Goal: Task Accomplishment & Management: Complete application form

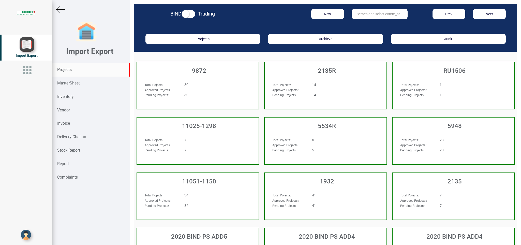
click at [364, 13] on input "text" at bounding box center [379, 14] width 55 height 10
click at [366, 21] on ul "10412 10412 T" at bounding box center [372, 28] width 41 height 16
click at [373, 13] on input "10412" at bounding box center [379, 14] width 55 height 10
drag, startPoint x: 373, startPoint y: 13, endPoint x: 324, endPoint y: 19, distance: 50.0
click at [352, 18] on input "10412" at bounding box center [379, 14] width 55 height 10
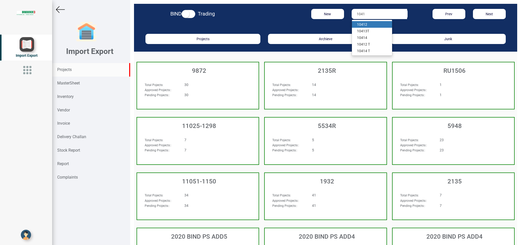
type input "10412"
click at [364, 23] on link "10412" at bounding box center [372, 24] width 40 height 7
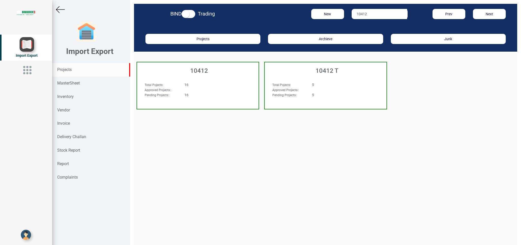
click at [209, 84] on div "16" at bounding box center [208, 84] width 55 height 5
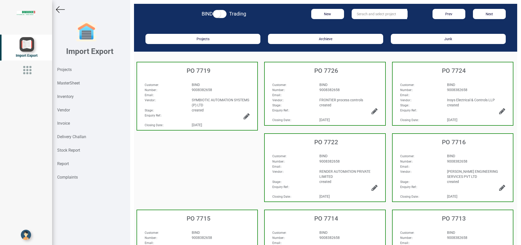
click at [228, 88] on div "9008382658" at bounding box center [221, 89] width 66 height 5
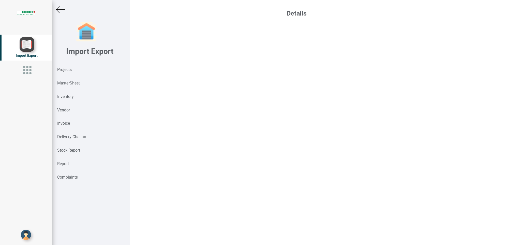
select select "INR"
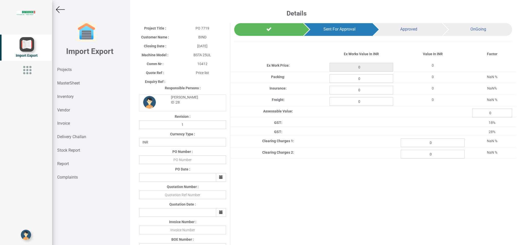
type input "204813.08"
click at [68, 71] on strong "Projects" at bounding box center [64, 69] width 14 height 5
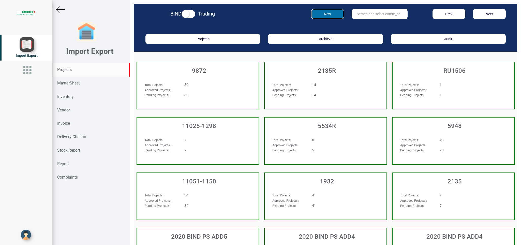
click at [322, 16] on button "New" at bounding box center [327, 14] width 33 height 10
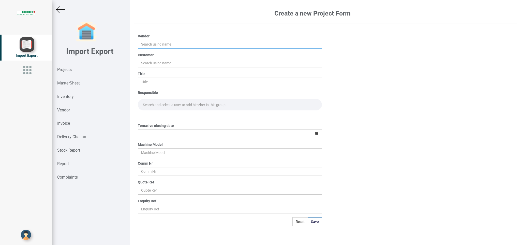
click at [146, 49] on input "text" at bounding box center [230, 44] width 184 height 9
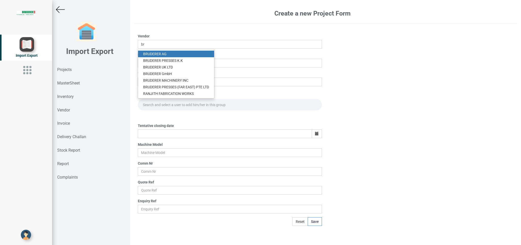
click at [165, 53] on link "BR UDERER AG" at bounding box center [176, 54] width 76 height 7
type input "[PERSON_NAME]"
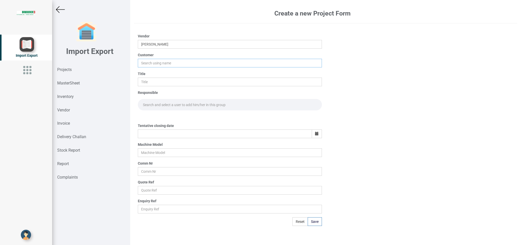
click at [159, 64] on input "text" at bounding box center [230, 63] width 184 height 9
click at [153, 72] on link "BIND" at bounding box center [158, 72] width 40 height 7
type input "BIND"
click at [153, 82] on input "text" at bounding box center [230, 82] width 184 height 9
type input "p"
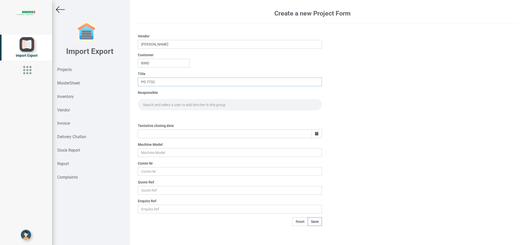
type input "PO 7732"
click at [153, 103] on input "text" at bounding box center [230, 104] width 184 height 11
type input "GO"
click at [166, 116] on link "Go [PERSON_NAME]" at bounding box center [159, 115] width 42 height 7
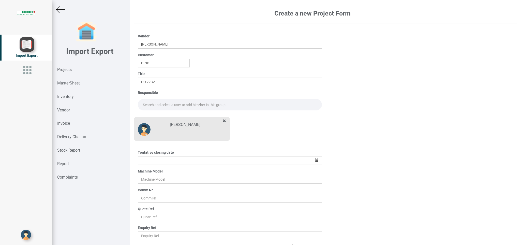
click at [147, 104] on input "text" at bounding box center [230, 104] width 184 height 11
click at [153, 116] on link "Go [PERSON_NAME]" at bounding box center [159, 115] width 42 height 7
type input "[PERSON_NAME]"
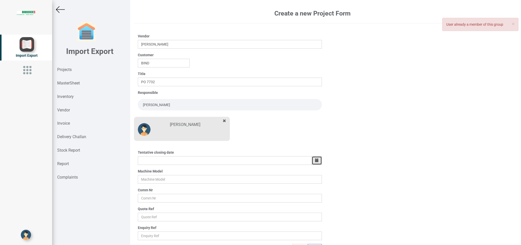
click at [313, 158] on button "button" at bounding box center [317, 160] width 10 height 9
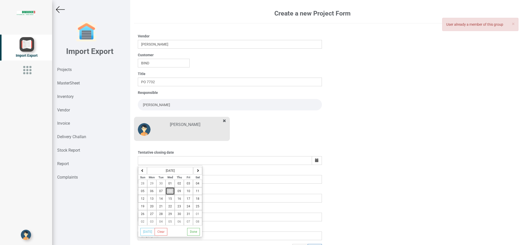
drag, startPoint x: 169, startPoint y: 189, endPoint x: 170, endPoint y: 192, distance: 2.6
click at [169, 190] on button "08" at bounding box center [170, 191] width 9 height 8
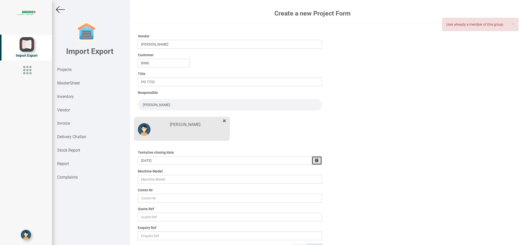
click at [315, 161] on icon "button" at bounding box center [317, 160] width 4 height 4
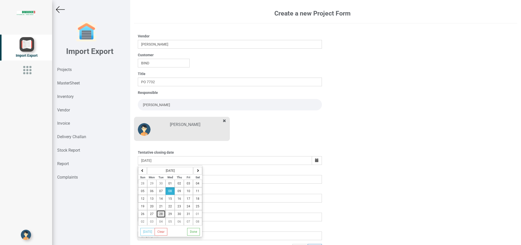
click at [166, 216] on button "28" at bounding box center [160, 214] width 9 height 8
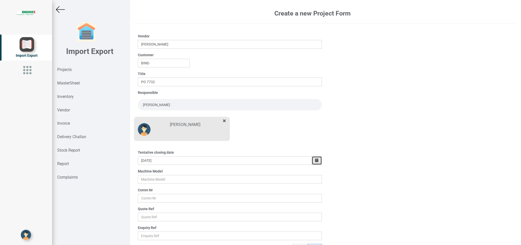
click at [312, 163] on button "button" at bounding box center [317, 160] width 10 height 9
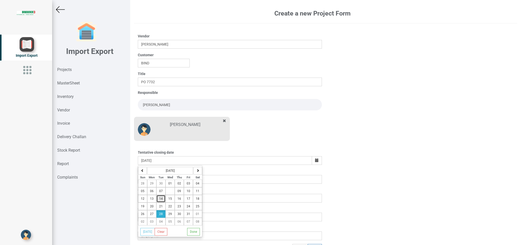
click at [162, 200] on span "14" at bounding box center [161, 199] width 4 height 4
type input "[DATE]"
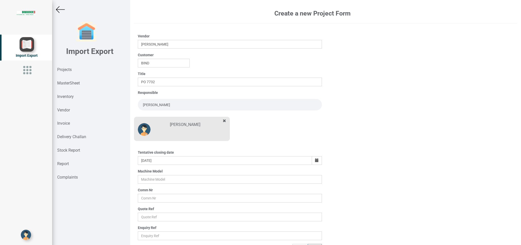
drag, startPoint x: 414, startPoint y: 187, endPoint x: 230, endPoint y: 164, distance: 185.4
click at [414, 187] on div "Create a new Project Form Vendor [PERSON_NAME] Customer BIND Title PO 7732 Resp…" at bounding box center [325, 122] width 391 height 245
click at [151, 179] on input "text" at bounding box center [230, 179] width 184 height 9
type input "BSTA 25UL"
click at [151, 201] on input "text" at bounding box center [230, 198] width 184 height 9
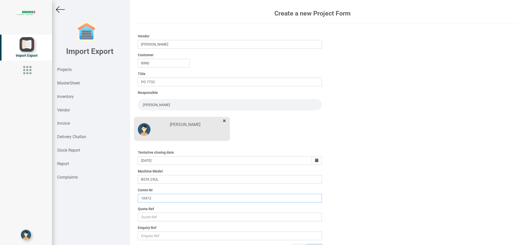
type input "10412"
click at [169, 214] on input "text" at bounding box center [230, 217] width 184 height 9
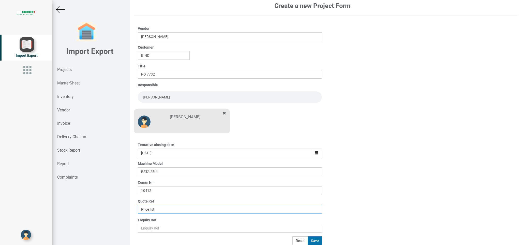
type input "Price list"
click at [312, 240] on button "Save" at bounding box center [315, 240] width 14 height 9
type input "[DATE]"
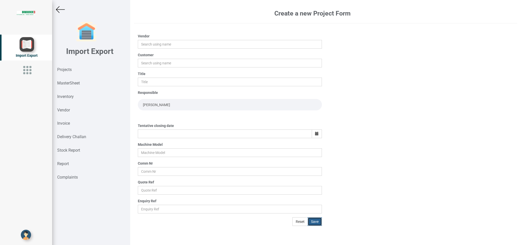
scroll to position [0, 0]
click at [60, 11] on img at bounding box center [60, 9] width 9 height 9
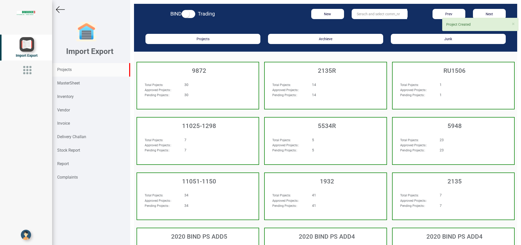
click at [370, 17] on input "text" at bounding box center [379, 14] width 55 height 10
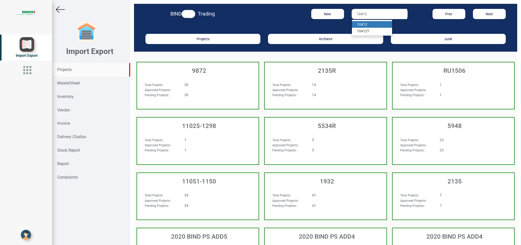
type input "10412"
click at [359, 26] on strong "10412" at bounding box center [362, 24] width 10 height 4
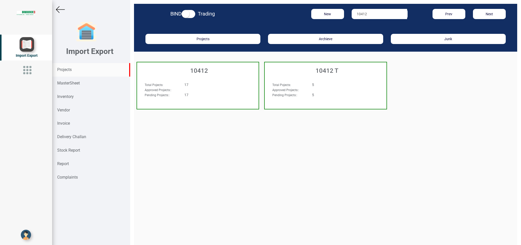
click at [213, 77] on div "Total Pojects : 17 Approved Projects: : Pending Projects: : 17" at bounding box center [198, 92] width 122 height 30
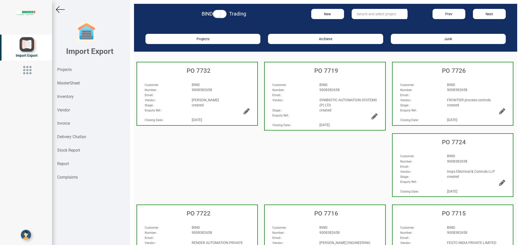
click at [215, 91] on div "9008382658" at bounding box center [221, 89] width 66 height 5
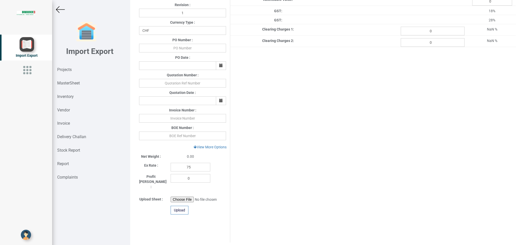
scroll to position [108, 0]
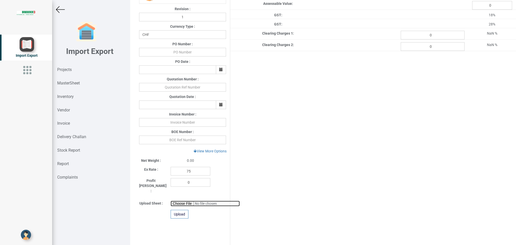
click at [181, 201] on input "file" at bounding box center [205, 204] width 69 height 6
type input "C:\fakepath\feeder list 10412 new.xlsx"
click at [181, 210] on div "Upload" at bounding box center [180, 214] width 18 height 9
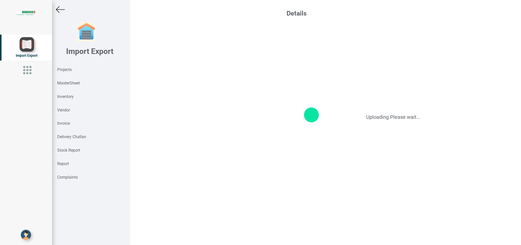
scroll to position [0, 0]
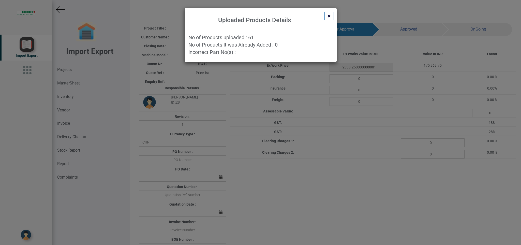
click at [355, 100] on div "Uploaded Products Details No of Products uploaded : 61 No of Products It was Al…" at bounding box center [260, 122] width 521 height 245
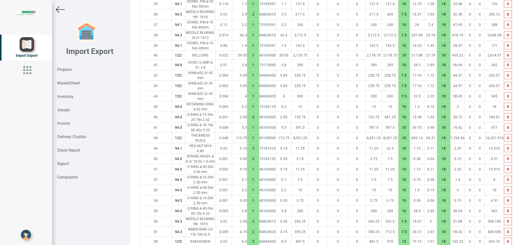
scroll to position [816, 0]
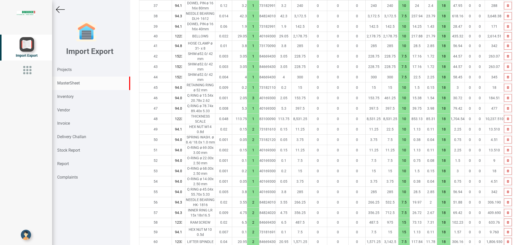
click at [68, 83] on strong "MasterSheet" at bounding box center [68, 83] width 23 height 5
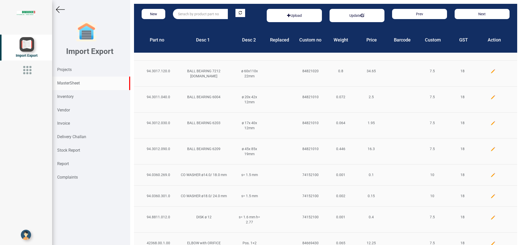
click at [179, 13] on input "text" at bounding box center [200, 14] width 55 height 10
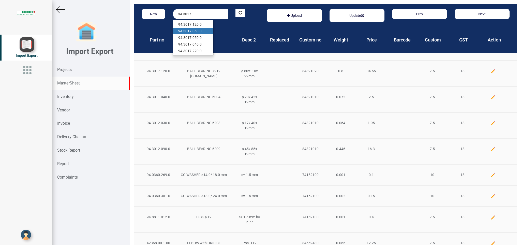
click at [201, 30] on link "94.3017 .060.0" at bounding box center [193, 31] width 40 height 7
type input "94.3017.060.0"
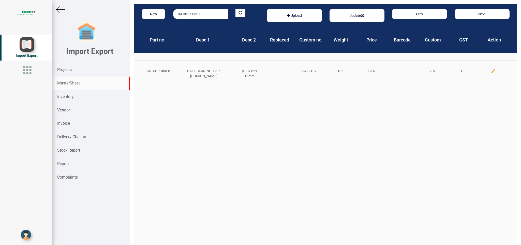
click at [491, 71] on img at bounding box center [493, 71] width 5 height 5
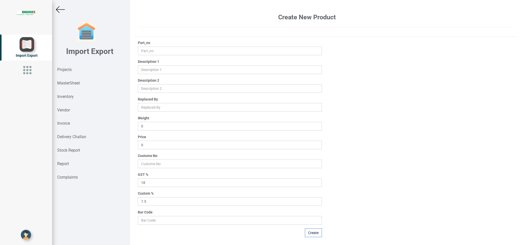
type input "94.3017.060.0"
type input "BALL BEARING 7206 [DOMAIN_NAME]"
type input "ø 30x 62x 16mm"
type input "0.2"
type input "19.4"
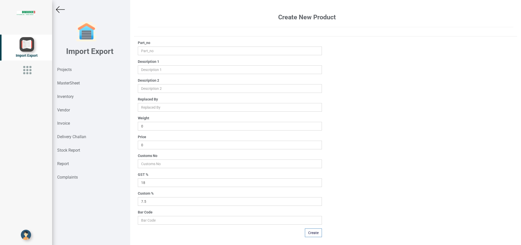
type input "84821020"
click at [154, 144] on input "19.4" at bounding box center [230, 145] width 184 height 9
type input "19.90"
click at [311, 231] on button "Update" at bounding box center [313, 232] width 18 height 9
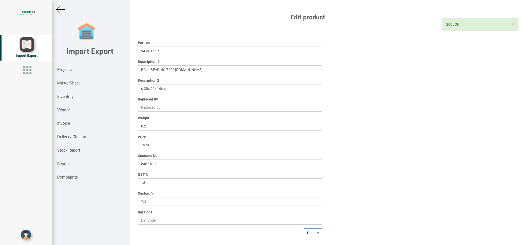
click at [57, 10] on img at bounding box center [60, 9] width 9 height 9
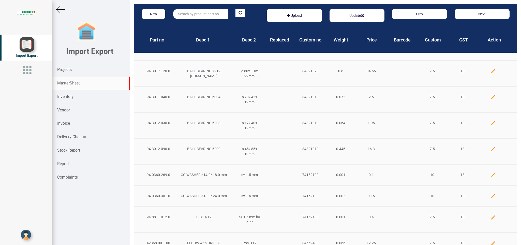
click at [190, 13] on input "text" at bounding box center [200, 14] width 55 height 10
click at [197, 23] on link "94.3034.11 4.0" at bounding box center [193, 24] width 40 height 7
type input "94.3034.114.0"
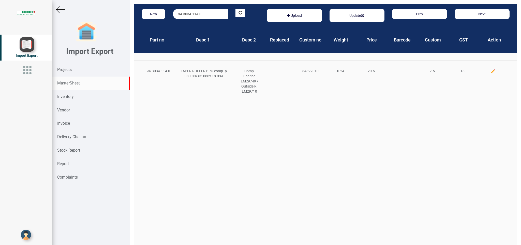
click at [491, 70] on img at bounding box center [493, 71] width 5 height 5
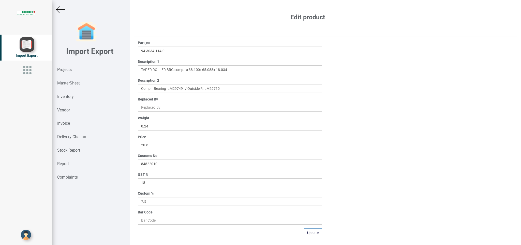
drag, startPoint x: 165, startPoint y: 149, endPoint x: 101, endPoint y: 146, distance: 63.4
click at [138, 146] on input "20.6" at bounding box center [230, 145] width 184 height 9
type input "30.85"
click at [310, 233] on button "Update" at bounding box center [313, 232] width 18 height 9
click at [72, 82] on strong "MasterSheet" at bounding box center [68, 83] width 23 height 5
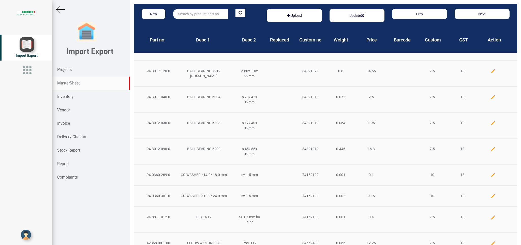
click at [186, 15] on input "text" at bounding box center [200, 14] width 55 height 10
click at [188, 23] on strong "94.3055.18" at bounding box center [187, 24] width 18 height 4
type input "94.3055.180.0"
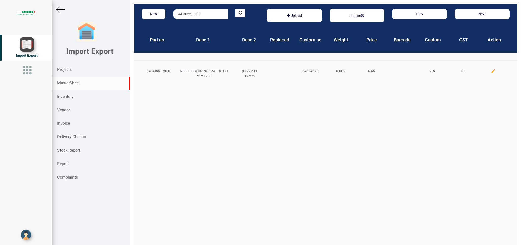
click at [491, 70] on img at bounding box center [493, 71] width 5 height 5
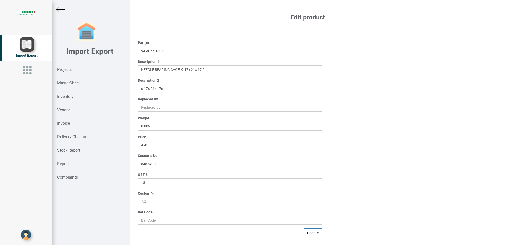
click at [153, 145] on input "4.45" at bounding box center [230, 145] width 184 height 9
type input "4.35"
click at [308, 232] on button "Update" at bounding box center [313, 232] width 18 height 9
click at [61, 10] on img at bounding box center [60, 9] width 9 height 9
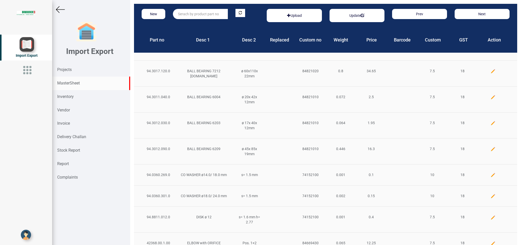
click at [189, 14] on input "text" at bounding box center [200, 14] width 55 height 10
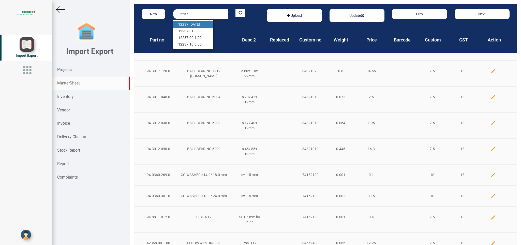
click at [201, 24] on link "12237 .[DATE]" at bounding box center [193, 24] width 40 height 7
type input "12237.01.1.00"
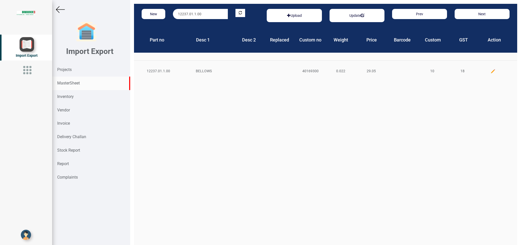
click at [491, 71] on img at bounding box center [493, 71] width 5 height 5
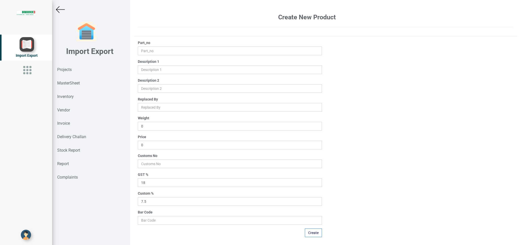
type input "12237.01.1.00"
type input "BELLOWS"
type input "0.022"
type input "29.05"
type input "40169300"
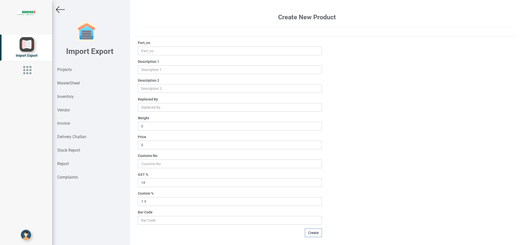
type input "10"
drag, startPoint x: 159, startPoint y: 144, endPoint x: 113, endPoint y: 144, distance: 46.0
click at [138, 144] on input "29.05" at bounding box center [230, 145] width 184 height 9
type input "36.75"
click at [314, 233] on button "Update" at bounding box center [313, 232] width 18 height 9
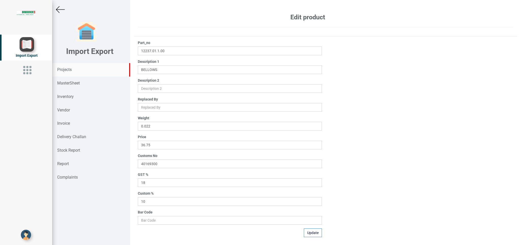
click at [66, 72] on strong "Projects" at bounding box center [64, 69] width 14 height 5
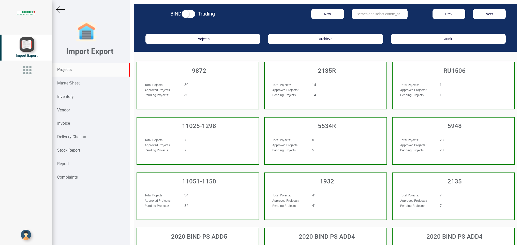
drag, startPoint x: 352, startPoint y: 10, endPoint x: 374, endPoint y: 13, distance: 22.8
click at [355, 10] on input "text" at bounding box center [379, 14] width 55 height 10
type input "10412"
click at [364, 26] on link "10412" at bounding box center [372, 24] width 40 height 7
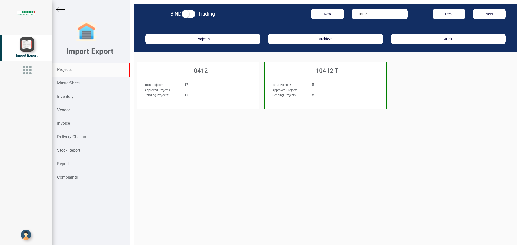
click at [229, 85] on div "17" at bounding box center [208, 84] width 55 height 5
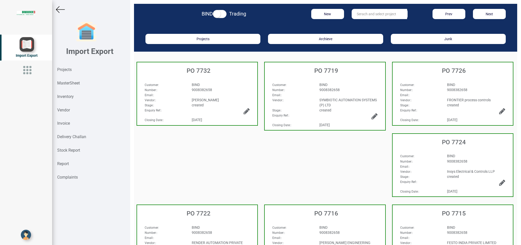
click at [227, 86] on div "BIND" at bounding box center [221, 84] width 66 height 5
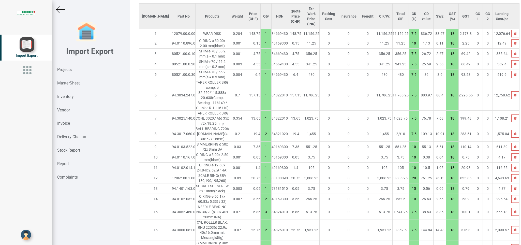
scroll to position [358, 0]
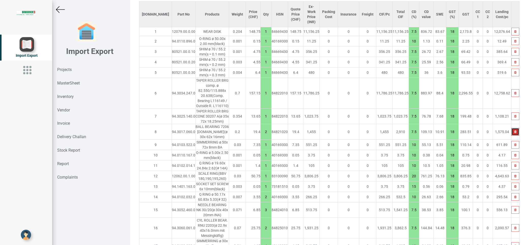
click at [514, 130] on icon "button" at bounding box center [515, 131] width 2 height 3
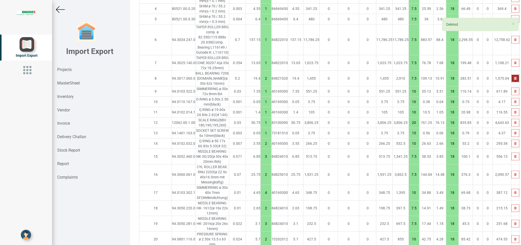
type input "2299.450000000001"
type input "1"
type input "10"
type input "20"
type input "15"
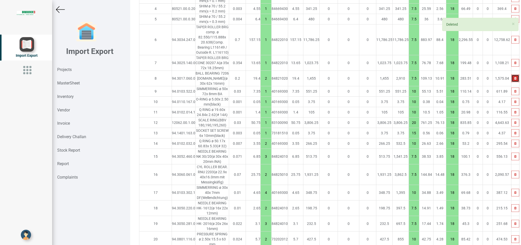
type input "2"
type input "10"
type input "3"
type input "7.5"
type input "2"
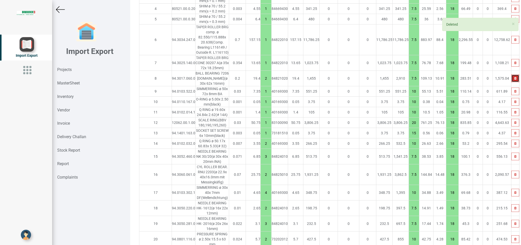
type input "4"
type input "10"
type input "2"
type input "7.5"
type input "3"
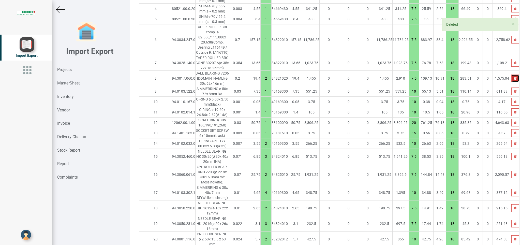
type input "2"
type input "10"
type input "4"
type input "15"
type input "1"
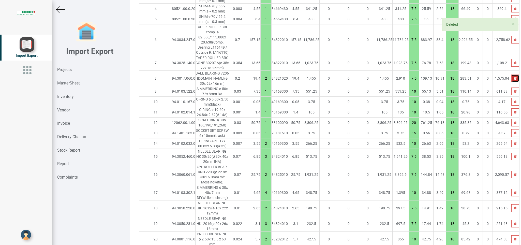
type input "7.5"
type input "2"
type input "10"
type input "7.5"
type input "1"
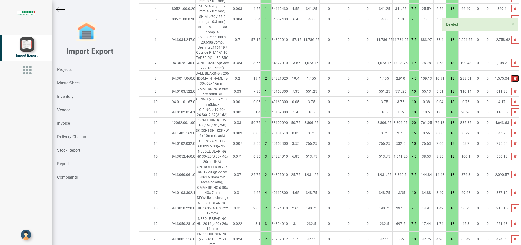
type input "10"
type input "24"
type input "2"
type input "7.5"
type input "3"
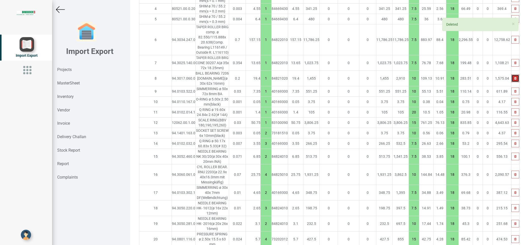
type input "1"
type input "10"
type input "7.5"
type input "10"
type input "2"
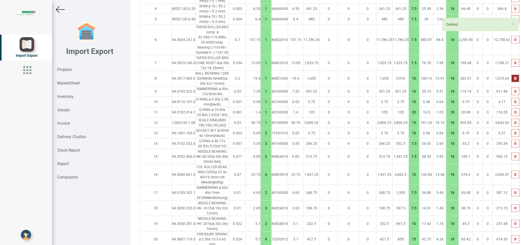
type input "7.5"
type input "1"
type input "10"
type input "7.5"
type input "10"
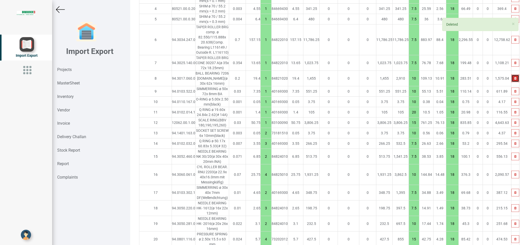
type input "7.5"
type input "10"
type input "3"
type input "1"
type input "2"
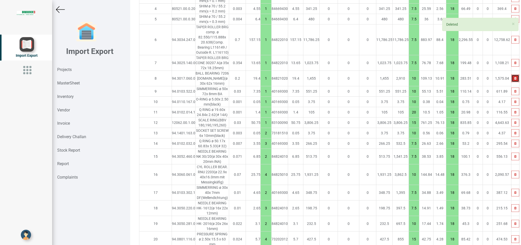
type input "1"
type input "2"
type input "7.5"
type input "15"
type input "7.5"
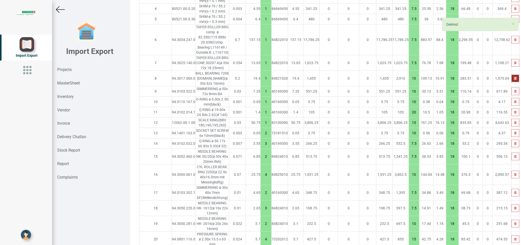
type input "20"
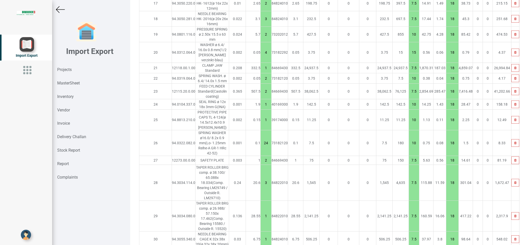
scroll to position [609, 0]
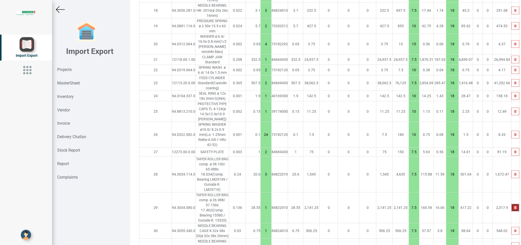
click at [512, 204] on button "button" at bounding box center [516, 208] width 8 height 8
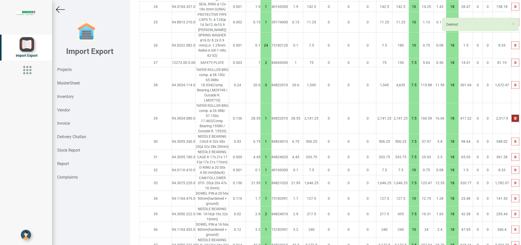
scroll to position [701, 0]
type input "2270.900000000001"
type input "10"
type input "7.5"
type input "10"
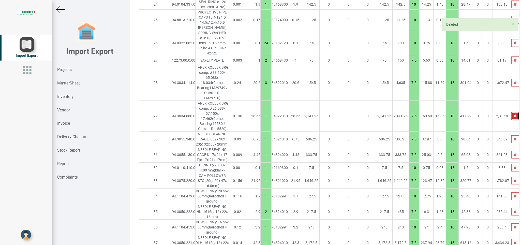
type input "2"
type input "7.5"
type input "1"
type input "10"
type input "7.5"
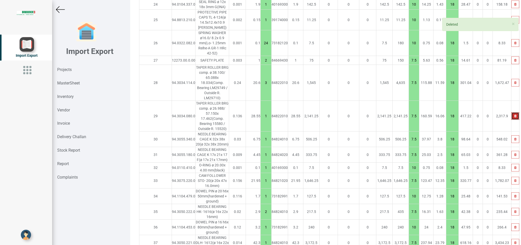
type input "10"
type input "7.5"
type input "10"
type input "3"
type input "1"
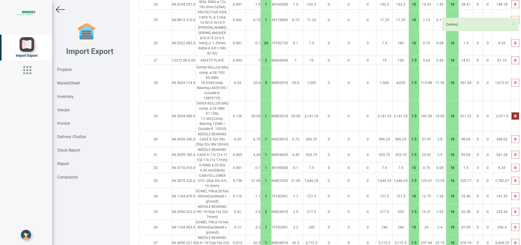
type input "2"
type input "1"
type input "2"
type input "7.5"
type input "15"
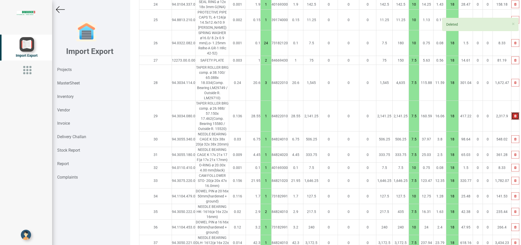
type input "7.5"
type input "20"
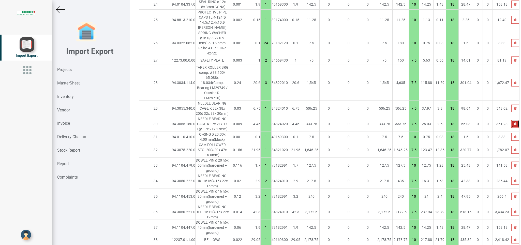
click at [514, 122] on icon "button" at bounding box center [515, 123] width 2 height 3
type input "2266.4500000000007"
type input "10"
type input "7.5"
type input "10"
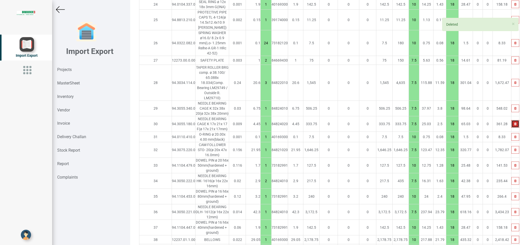
type input "2"
type input "7.5"
type input "1"
type input "10"
type input "7.5"
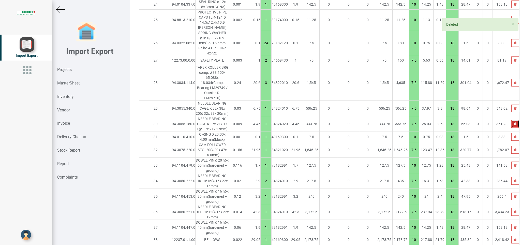
type input "10"
type input "7.5"
type input "10"
type input "3"
type input "1"
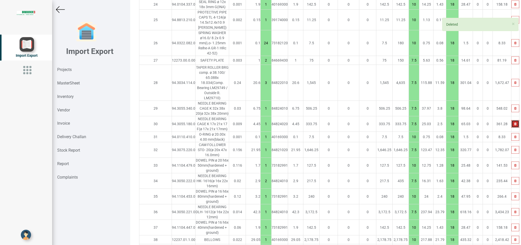
type input "2"
type input "1"
type input "2"
type input "7.5"
type input "15"
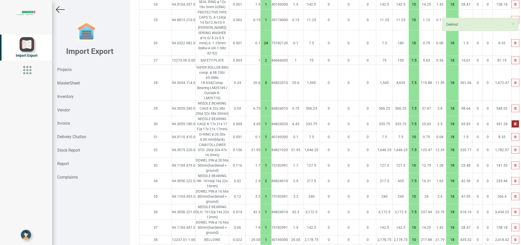
type input "7.5"
type input "20"
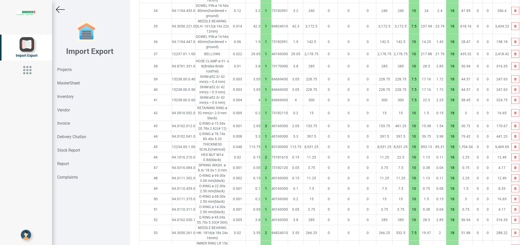
scroll to position [867, 0]
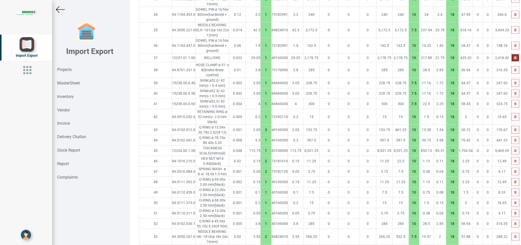
click at [514, 56] on icon "button" at bounding box center [515, 57] width 2 height 3
type input "2237.4"
type input "7.5"
type input "10"
type input "3"
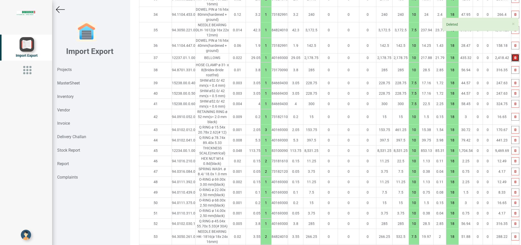
type input "1"
type input "2"
type input "1"
type input "2"
type input "7.5"
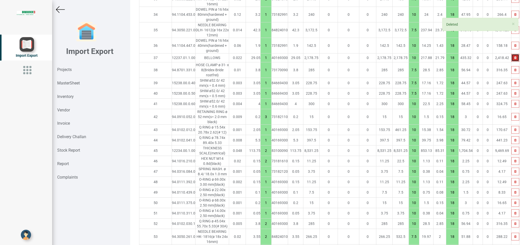
type input "15"
type input "7.5"
type input "20"
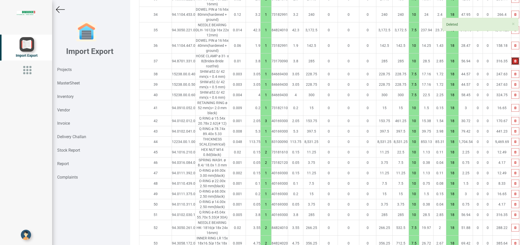
scroll to position [939, 0]
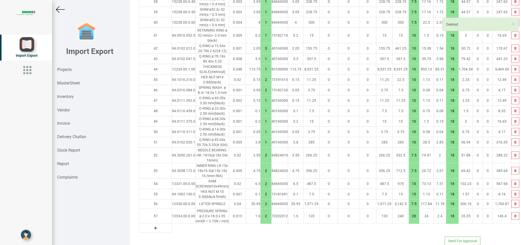
click at [153, 225] on button at bounding box center [156, 228] width 6 height 6
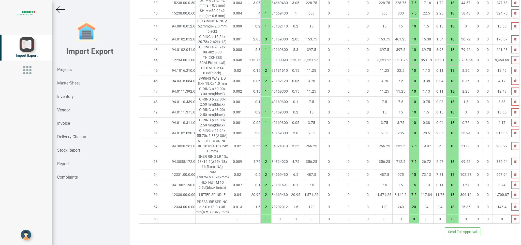
click at [172, 221] on input "text" at bounding box center [183, 219] width 23 height 9
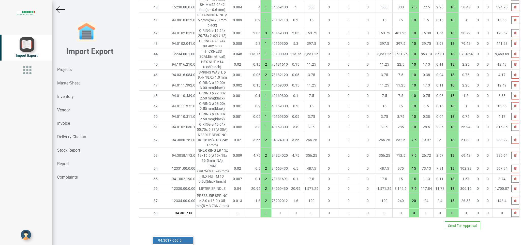
scroll to position [0, 2]
type input "94.3017.060"
click at [176, 237] on link "94.3017.060 .0" at bounding box center [173, 240] width 40 height 7
type input "2257.3"
type input "94.3017.060.0"
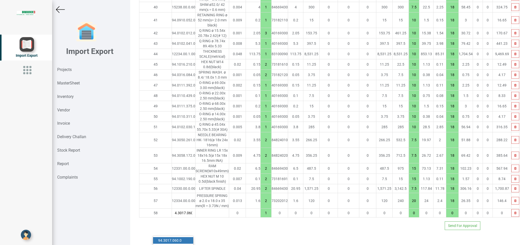
type input "7.5"
type input "18"
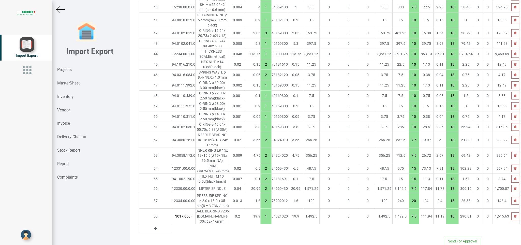
drag, startPoint x: 245, startPoint y: 225, endPoint x: 253, endPoint y: 226, distance: 7.2
click at [261, 221] on input "1" at bounding box center [266, 216] width 11 height 9
type input "2277.2000000000003"
type input "2"
click at [154, 230] on icon at bounding box center [155, 229] width 3 height 4
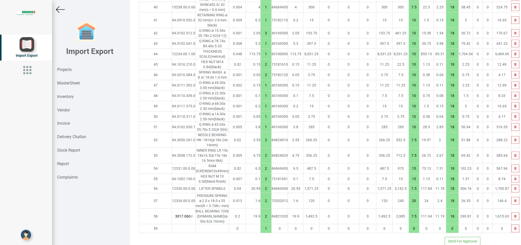
scroll to position [975, 0]
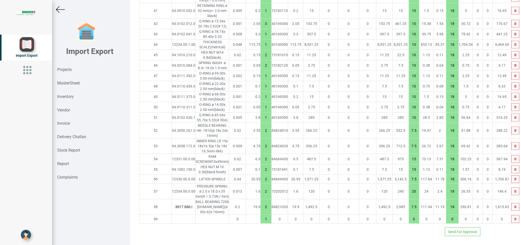
click at [172, 219] on input "text" at bounding box center [183, 219] width 23 height 9
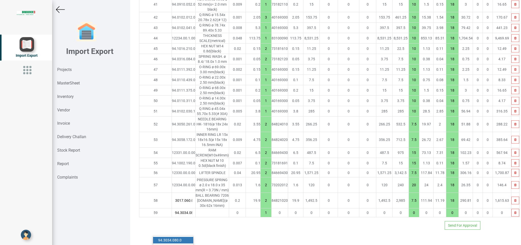
type input "94.3034.08"
click at [187, 237] on link "94.3034.08 0.0" at bounding box center [173, 240] width 40 height 7
type input "2305.7500000000005"
type input "94.3034.080.0"
type input "7.5"
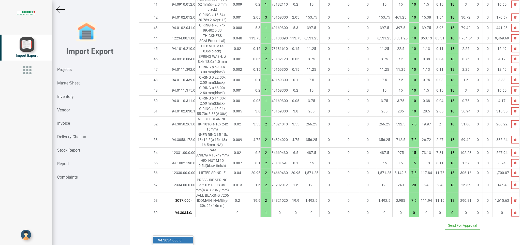
type input "18"
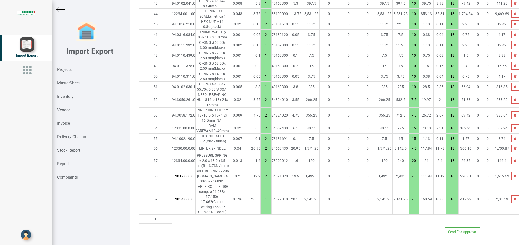
scroll to position [1004, 0]
click at [514, 201] on icon "button" at bounding box center [515, 199] width 2 height 3
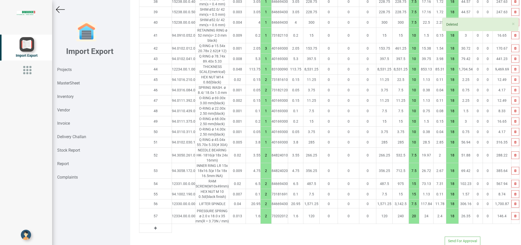
type input "2277.2000000000003"
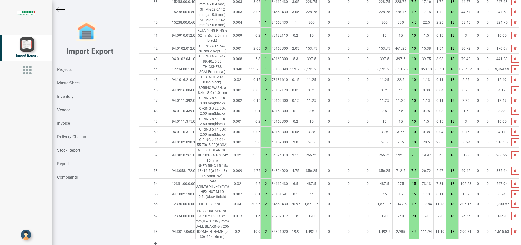
scroll to position [955, 0]
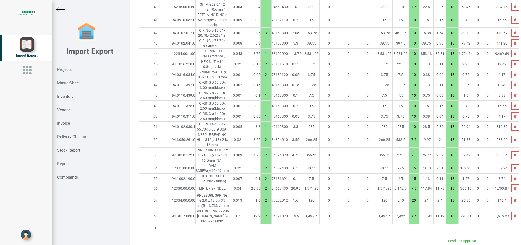
click at [153, 225] on button at bounding box center [156, 228] width 6 height 6
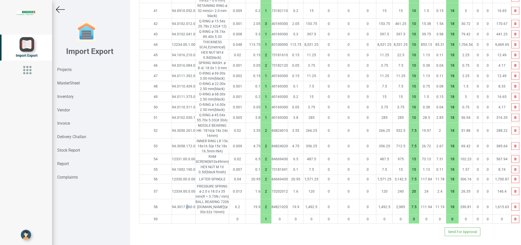
click at [172, 215] on td "94.3017.060.0" at bounding box center [184, 207] width 24 height 16
click at [172, 223] on input "text" at bounding box center [183, 219] width 23 height 9
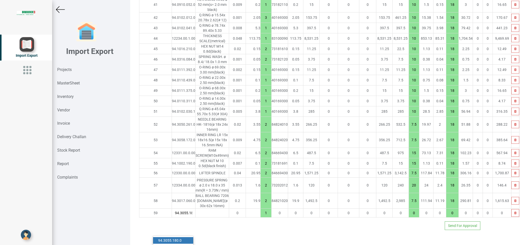
scroll to position [0, 2]
type input "94.3055.180"
click at [181, 237] on link "94.3055.180 .0" at bounding box center [173, 240] width 40 height 7
type input "2281.55"
type input "94.3055.180.0"
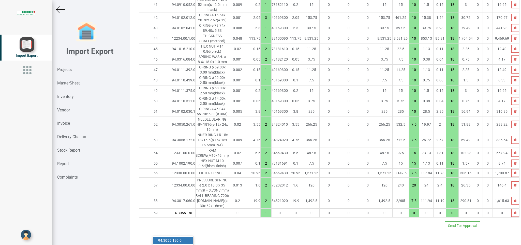
type input "7.5"
type input "18"
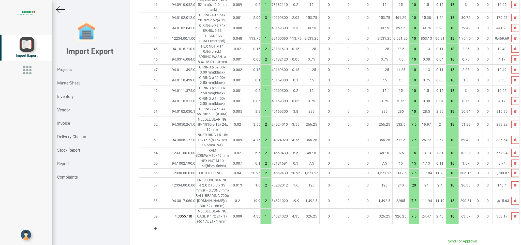
scroll to position [0, 5]
click at [154, 230] on icon at bounding box center [155, 229] width 3 height 4
click at [172, 233] on input "text" at bounding box center [183, 228] width 23 height 9
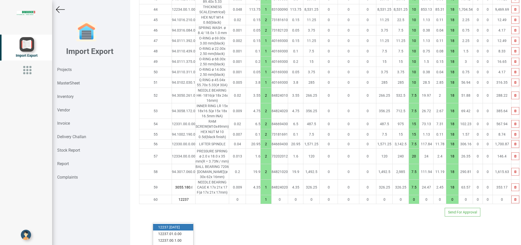
type input "12237"
click at [181, 224] on link "12237 .[DATE]" at bounding box center [173, 227] width 40 height 7
type input "2318.3"
type input "12237.01.1.00"
type input "10"
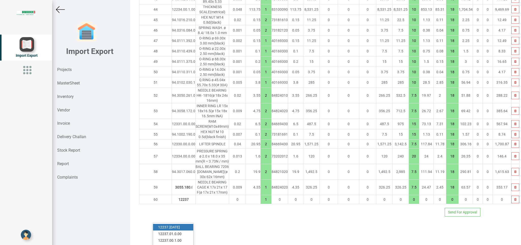
type input "18"
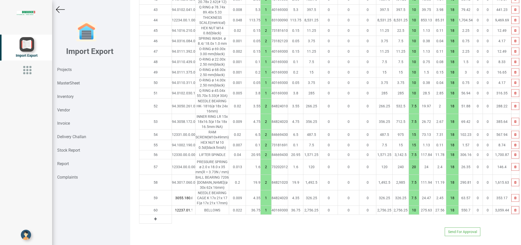
scroll to position [0, 5]
click at [68, 81] on div "MasterSheet" at bounding box center [91, 83] width 78 height 13
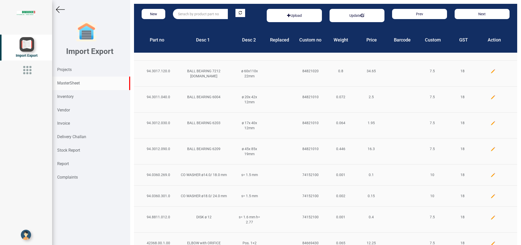
click at [180, 10] on input "text" at bounding box center [200, 14] width 55 height 10
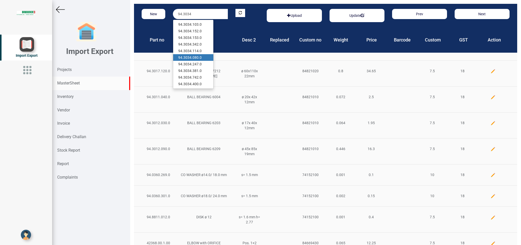
click at [203, 58] on link "94.3034 .080.0" at bounding box center [193, 57] width 40 height 7
type input "94.3034.080.0"
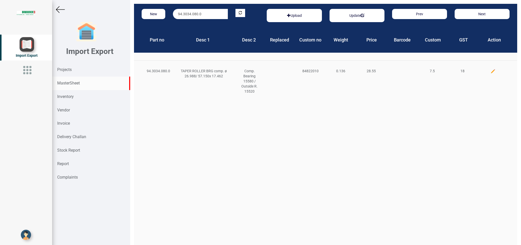
click at [491, 69] on img at bounding box center [493, 71] width 5 height 5
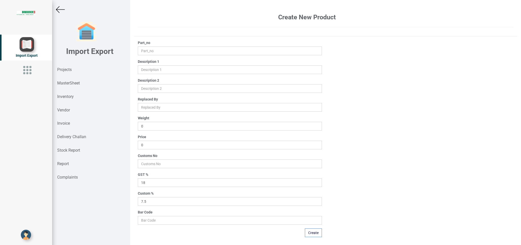
type input "94.3034.080.0"
type input "TAPER ROLLER BRG comp. ø 26.988/ 57.150x 17.462"
type input "Comp. Bearing 15580 / Outside R. 15520"
type input "0.136"
type input "28.55"
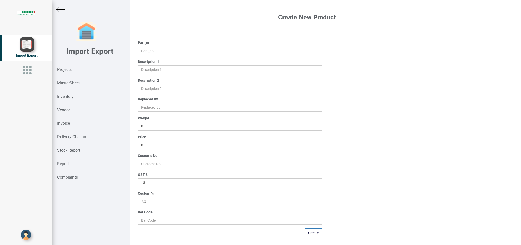
type input "84822010"
drag, startPoint x: 160, startPoint y: 144, endPoint x: 81, endPoint y: 152, distance: 79.2
click at [138, 149] on input "28.55" at bounding box center [230, 145] width 184 height 9
type input "30.85"
drag, startPoint x: 314, startPoint y: 234, endPoint x: 367, endPoint y: 231, distance: 53.0
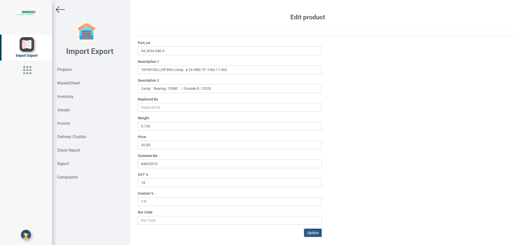
click at [314, 234] on button "Update" at bounding box center [313, 232] width 18 height 9
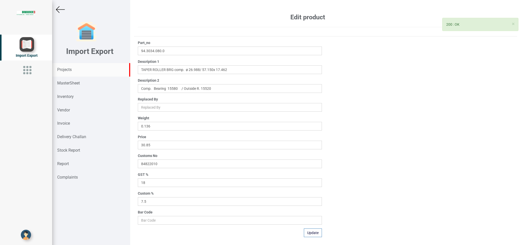
click at [67, 69] on strong "Projects" at bounding box center [64, 69] width 14 height 5
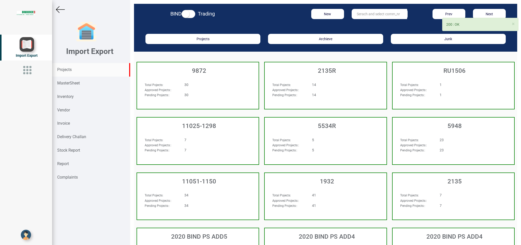
drag, startPoint x: 355, startPoint y: 15, endPoint x: 392, endPoint y: 16, distance: 37.4
click at [355, 14] on input "text" at bounding box center [379, 14] width 55 height 10
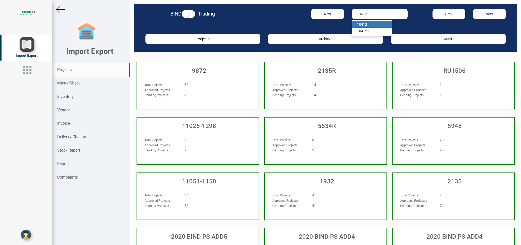
type input "10412"
click at [359, 25] on strong "10412" at bounding box center [362, 24] width 10 height 4
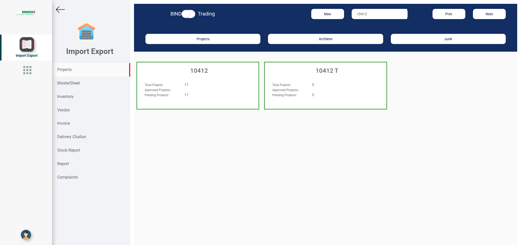
click at [192, 88] on div "Approved Projects: :" at bounding box center [188, 89] width 95 height 5
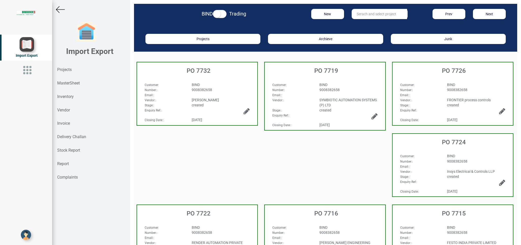
click at [229, 93] on div "Email: :" at bounding box center [197, 94] width 113 height 5
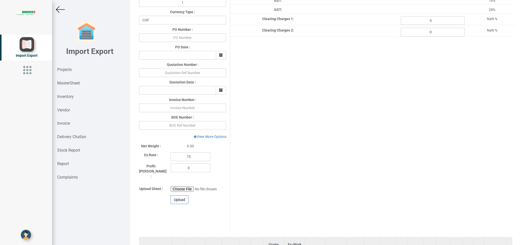
scroll to position [123, 0]
type input "2318.3"
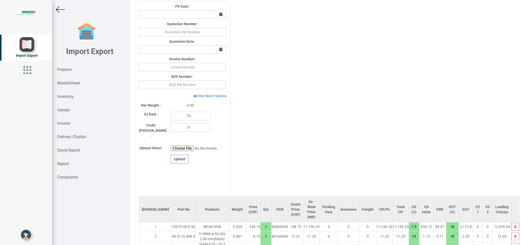
scroll to position [980, 0]
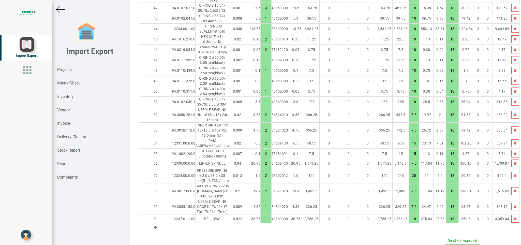
click at [154, 226] on icon at bounding box center [155, 228] width 3 height 4
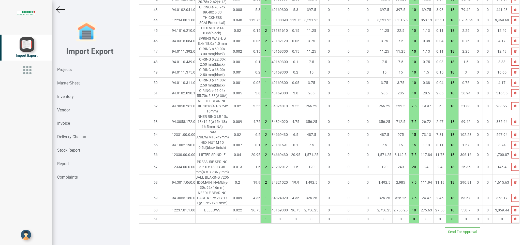
click at [172, 215] on td "12237.01.1.00" at bounding box center [184, 210] width 24 height 9
drag, startPoint x: 159, startPoint y: 226, endPoint x: 188, endPoint y: 226, distance: 29.0
click at [172, 223] on input "text" at bounding box center [183, 219] width 23 height 9
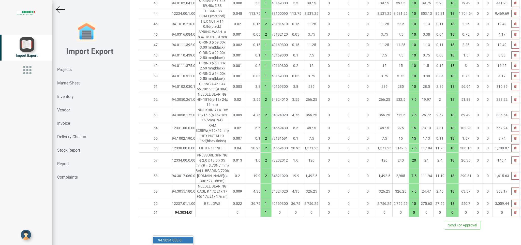
scroll to position [0, 2]
type input "94.3034.080"
click at [184, 237] on link "94.3034.080 .0" at bounding box center [173, 240] width 40 height 7
type input "2349.15"
type input "94.3034.080.0"
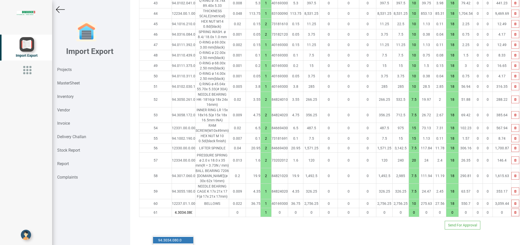
type input "7.5"
type input "18"
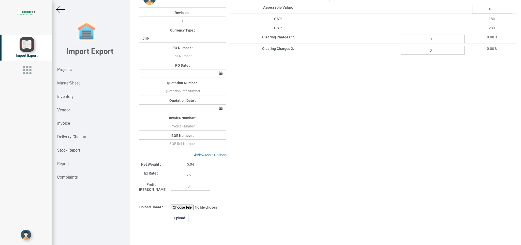
scroll to position [54, 0]
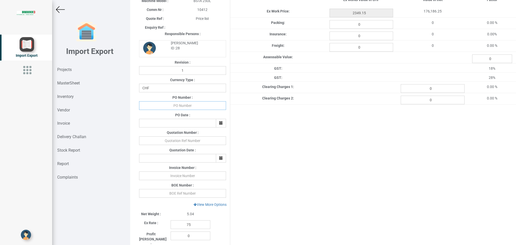
drag, startPoint x: 178, startPoint y: 108, endPoint x: 215, endPoint y: 105, distance: 37.5
click at [178, 107] on input "text" at bounding box center [182, 105] width 87 height 9
type input "b"
type input "BPIPL/PO7732/25-26"
click at [221, 121] on button "button" at bounding box center [221, 123] width 10 height 9
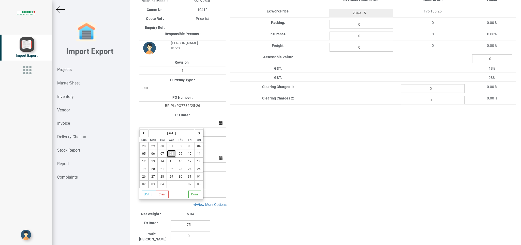
click at [175, 152] on button "08" at bounding box center [171, 154] width 9 height 8
type input "[DATE]"
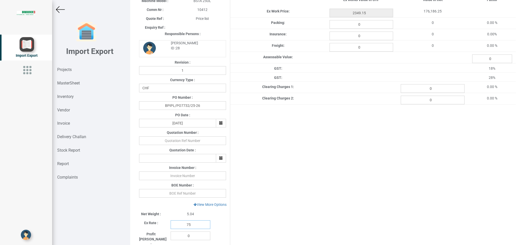
drag, startPoint x: 192, startPoint y: 227, endPoint x: 154, endPoint y: 225, distance: 38.4
click at [171, 225] on input "75" at bounding box center [191, 224] width 40 height 9
type input "112"
click at [208, 207] on link "View More Options" at bounding box center [210, 204] width 40 height 9
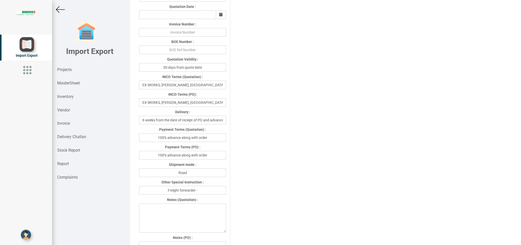
scroll to position [215, 0]
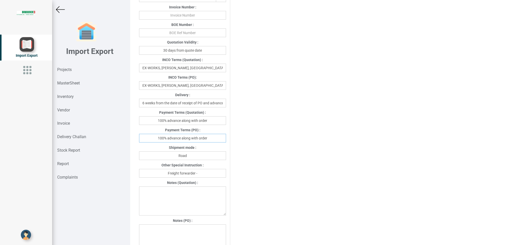
drag, startPoint x: 216, startPoint y: 137, endPoint x: 133, endPoint y: 139, distance: 82.7
click at [139, 139] on input "100% advance along with order" at bounding box center [182, 138] width 87 height 9
type input "[DATE]"
drag, startPoint x: 194, startPoint y: 155, endPoint x: 131, endPoint y: 158, distance: 63.1
click at [139, 158] on input "Road" at bounding box center [182, 155] width 87 height 9
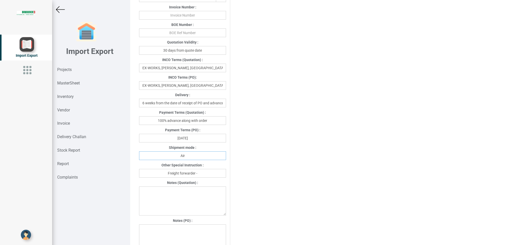
type input "Air"
click at [210, 173] on input "Freight forwarder -" at bounding box center [182, 173] width 87 height 9
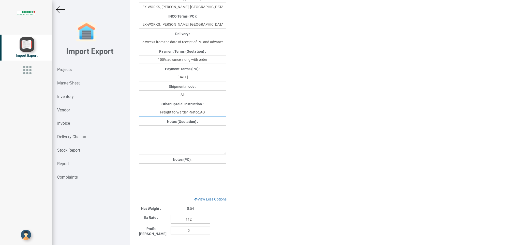
scroll to position [283, 0]
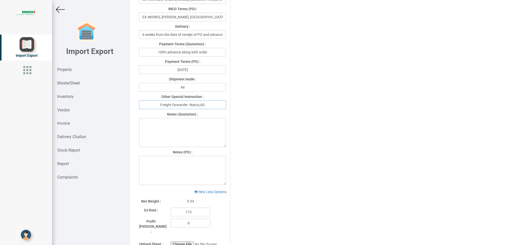
type input "Freight forwarder -Natco,AG"
drag, startPoint x: 143, startPoint y: 161, endPoint x: 173, endPoint y: 169, distance: 30.5
click at [144, 161] on textarea at bounding box center [182, 170] width 87 height 29
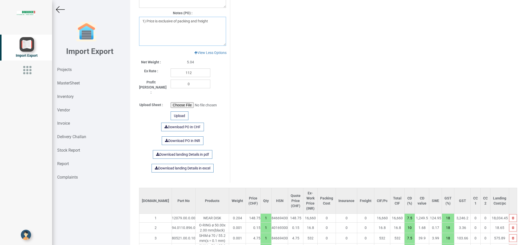
scroll to position [420, 0]
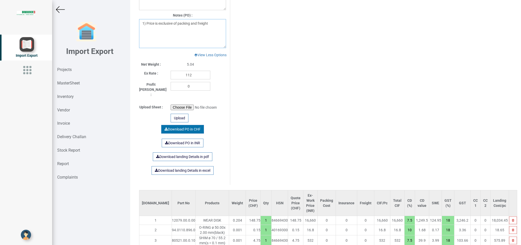
type textarea "1) Price is exclusive of packing and freight"
click at [188, 125] on link "Download PO in CHF" at bounding box center [182, 129] width 43 height 9
click at [70, 70] on strong "Projects" at bounding box center [64, 69] width 14 height 5
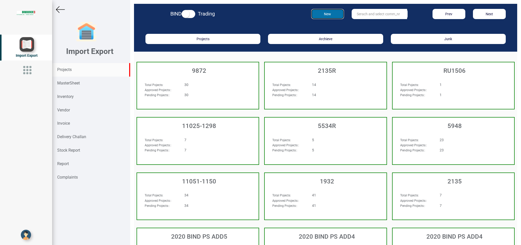
click at [323, 14] on button "New" at bounding box center [327, 14] width 33 height 10
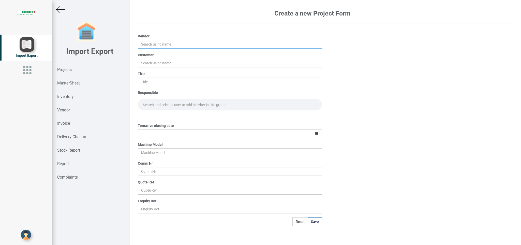
click at [148, 42] on input "text" at bounding box center [230, 44] width 184 height 9
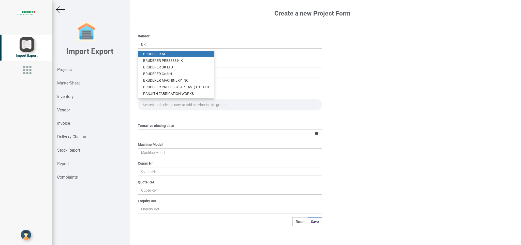
click at [160, 55] on link "BR UDERER AG" at bounding box center [176, 54] width 76 height 7
type input "[PERSON_NAME]"
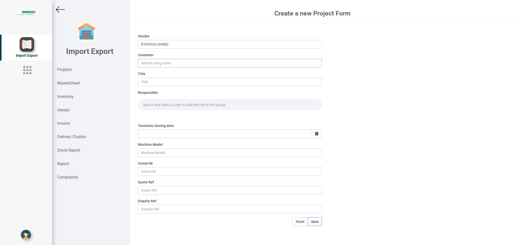
click at [149, 64] on input "text" at bounding box center [230, 63] width 184 height 9
type input "BI"
click at [147, 69] on ul "BI ND" at bounding box center [158, 73] width 41 height 10
click at [149, 83] on input "text" at bounding box center [230, 82] width 184 height 9
type input "PO 7733"
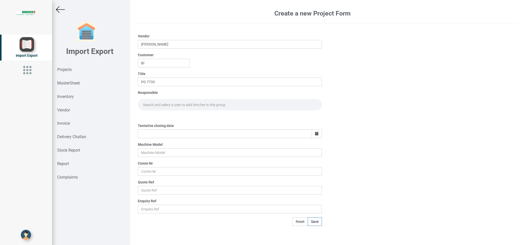
click at [162, 99] on div "Responsible" at bounding box center [230, 100] width 184 height 20
click at [163, 105] on input "text" at bounding box center [230, 104] width 184 height 11
type input "GO"
click at [159, 115] on link "Go [PERSON_NAME]" at bounding box center [159, 115] width 42 height 7
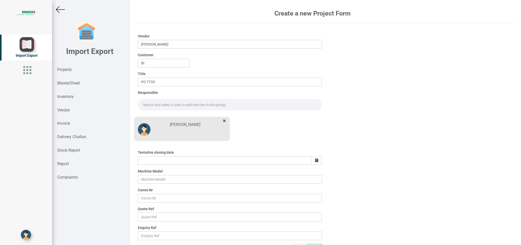
drag, startPoint x: 157, startPoint y: 103, endPoint x: 183, endPoint y: 104, distance: 26.0
click at [158, 103] on input "text" at bounding box center [230, 104] width 184 height 11
click at [169, 114] on link "Go [PERSON_NAME]" at bounding box center [159, 115] width 42 height 7
type input "[PERSON_NAME]"
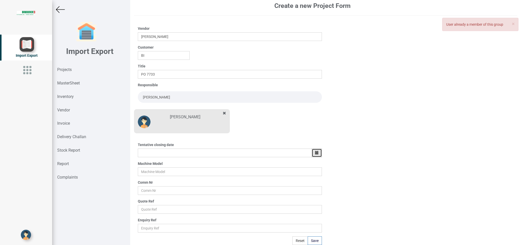
click at [312, 152] on button "button" at bounding box center [317, 153] width 10 height 9
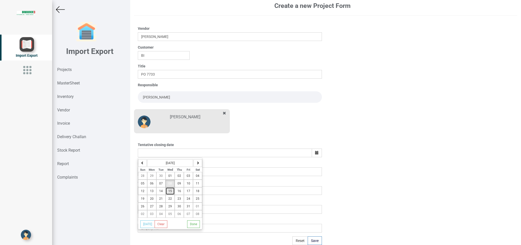
click at [171, 193] on span "15" at bounding box center [170, 191] width 4 height 4
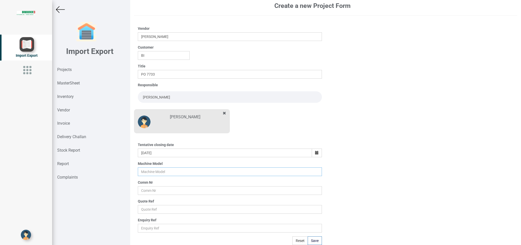
drag, startPoint x: 142, startPoint y: 169, endPoint x: 149, endPoint y: 171, distance: 7.5
click at [143, 170] on input "text" at bounding box center [230, 171] width 184 height 9
click at [149, 190] on input "text" at bounding box center [230, 190] width 184 height 9
click at [154, 207] on input "text" at bounding box center [230, 209] width 184 height 9
click at [311, 238] on button "Save" at bounding box center [315, 240] width 14 height 9
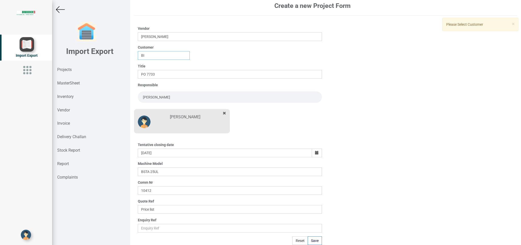
click at [158, 52] on input "BI" at bounding box center [164, 55] width 52 height 9
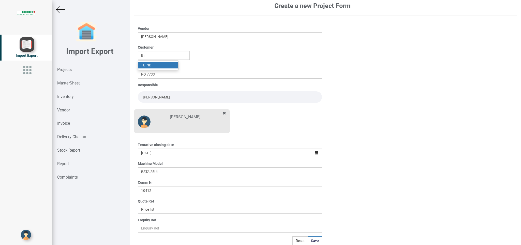
click at [153, 65] on link "BIN D" at bounding box center [158, 65] width 40 height 7
click at [313, 242] on button "Save" at bounding box center [315, 240] width 14 height 9
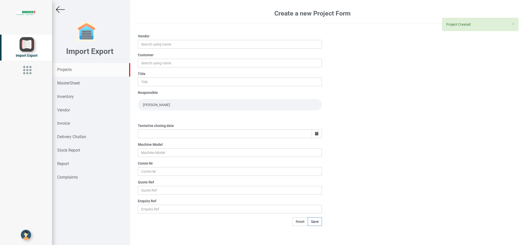
click at [66, 68] on strong "Projects" at bounding box center [64, 69] width 14 height 5
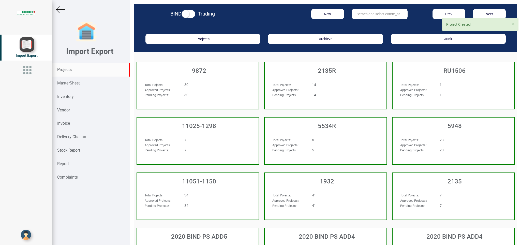
click at [365, 14] on input "text" at bounding box center [379, 14] width 55 height 10
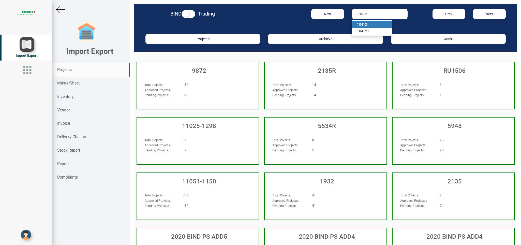
click at [358, 25] on strong "10412" at bounding box center [362, 24] width 10 height 4
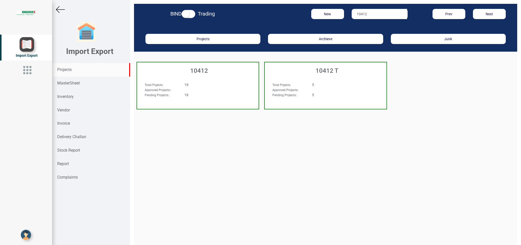
click at [207, 78] on div "Total Pojects : 18 Approved Projects: : Pending Projects: : 18" at bounding box center [198, 92] width 122 height 30
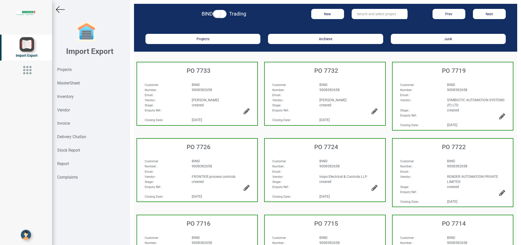
click at [217, 79] on div "Customer : BIND Number: : 9008382658 Email: : Vendor: : [PERSON_NAME] Stage: : …" at bounding box center [197, 92] width 120 height 30
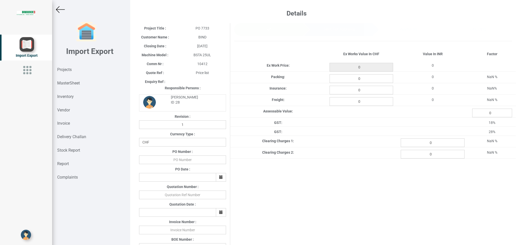
scroll to position [163, 0]
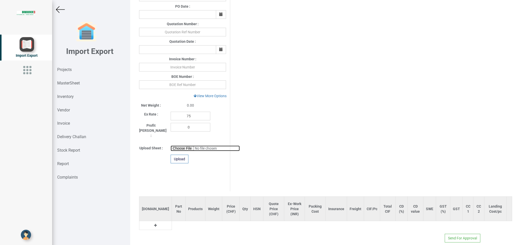
click at [177, 145] on input "file" at bounding box center [205, 148] width 69 height 6
click at [178, 155] on div "Upload" at bounding box center [180, 159] width 18 height 9
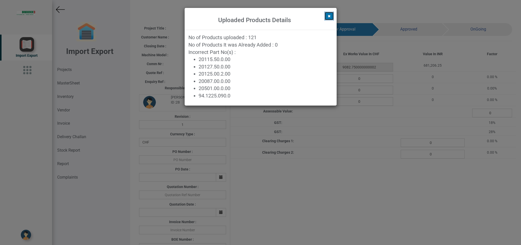
click at [330, 16] on icon at bounding box center [329, 16] width 3 height 4
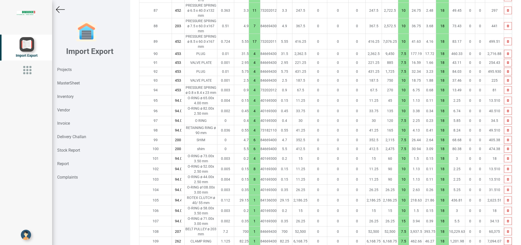
scroll to position [1384, 0]
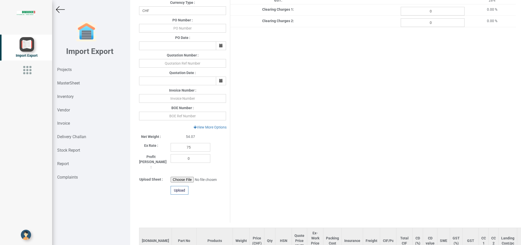
scroll to position [130, 0]
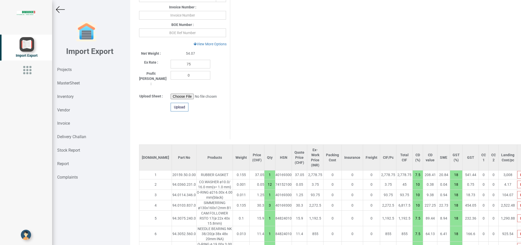
drag, startPoint x: 516, startPoint y: 239, endPoint x: 515, endPoint y: 235, distance: 4.8
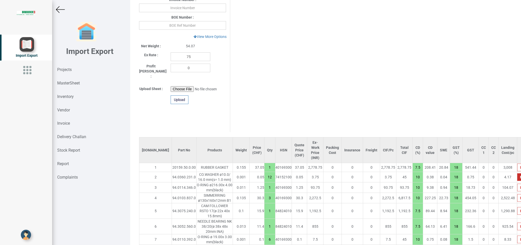
scroll to position [223, 0]
click at [517, 163] on button "button" at bounding box center [521, 167] width 8 height 8
drag, startPoint x: 503, startPoint y: 162, endPoint x: 504, endPoint y: 166, distance: 4.0
click at [517, 163] on button "button" at bounding box center [521, 167] width 8 height 8
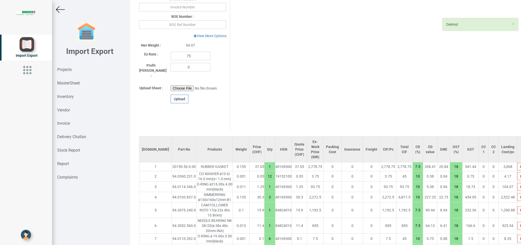
click at [517, 178] on td at bounding box center [521, 176] width 8 height 10
click at [517, 170] on td at bounding box center [521, 166] width 8 height 9
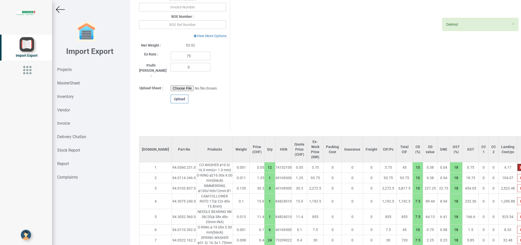
click at [517, 164] on button "button" at bounding box center [521, 168] width 8 height 8
click at [520, 176] on icon "button" at bounding box center [521, 177] width 2 height 3
click at [520, 166] on icon "button" at bounding box center [521, 167] width 2 height 3
click at [517, 179] on button "button" at bounding box center [521, 178] width 8 height 8
click at [517, 164] on button "button" at bounding box center [521, 168] width 8 height 8
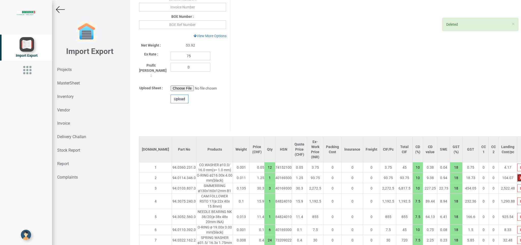
click at [517, 179] on button "button" at bounding box center [521, 178] width 8 height 8
click at [517, 168] on td at bounding box center [521, 167] width 8 height 10
click at [517, 165] on button "button" at bounding box center [521, 168] width 8 height 8
click at [517, 178] on button "button" at bounding box center [521, 178] width 8 height 8
drag, startPoint x: 500, startPoint y: 164, endPoint x: 501, endPoint y: 171, distance: 6.8
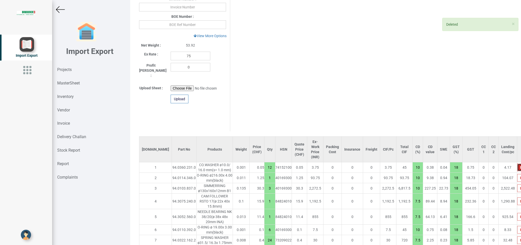
click at [517, 165] on button "button" at bounding box center [521, 168] width 8 height 8
click at [520, 177] on icon "button" at bounding box center [521, 177] width 2 height 3
drag, startPoint x: 501, startPoint y: 165, endPoint x: 502, endPoint y: 178, distance: 12.7
click at [517, 165] on button "button" at bounding box center [521, 168] width 8 height 8
click at [520, 178] on icon "button" at bounding box center [521, 177] width 2 height 3
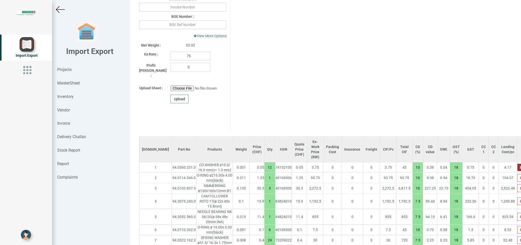
click at [517, 165] on button "button" at bounding box center [521, 168] width 8 height 8
click at [520, 176] on icon "button" at bounding box center [521, 177] width 2 height 3
drag, startPoint x: 501, startPoint y: 165, endPoint x: 501, endPoint y: 172, distance: 7.1
click at [517, 166] on button "button" at bounding box center [521, 168] width 8 height 8
click at [517, 184] on button "button" at bounding box center [521, 188] width 8 height 8
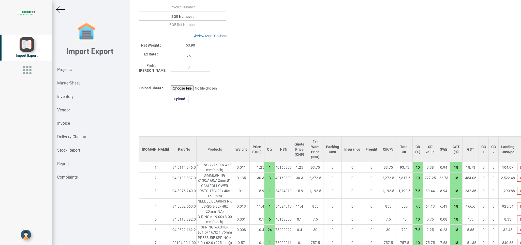
click at [517, 166] on td at bounding box center [521, 167] width 8 height 10
click at [517, 174] on button "button" at bounding box center [521, 178] width 8 height 8
drag, startPoint x: 501, startPoint y: 162, endPoint x: 502, endPoint y: 172, distance: 10.3
click at [520, 166] on icon "button" at bounding box center [521, 167] width 2 height 3
click at [520, 176] on icon "button" at bounding box center [521, 177] width 2 height 3
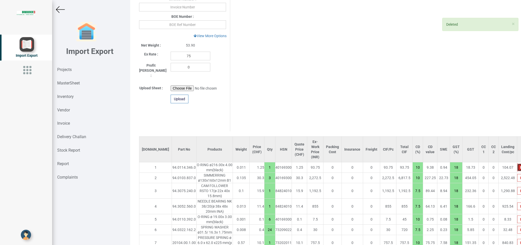
drag, startPoint x: 502, startPoint y: 162, endPoint x: 501, endPoint y: 173, distance: 10.7
click at [517, 164] on button "button" at bounding box center [521, 168] width 8 height 8
drag, startPoint x: 501, startPoint y: 173, endPoint x: 501, endPoint y: 169, distance: 3.8
click at [517, 174] on button "button" at bounding box center [521, 178] width 8 height 8
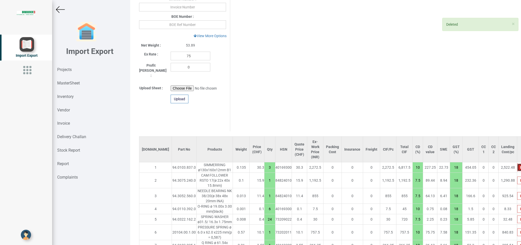
click at [517, 164] on button "button" at bounding box center [521, 168] width 8 height 8
click at [520, 179] on icon "button" at bounding box center [521, 180] width 2 height 3
drag, startPoint x: 498, startPoint y: 160, endPoint x: 500, endPoint y: 163, distance: 3.1
click at [517, 164] on button "button" at bounding box center [521, 168] width 8 height 8
drag, startPoint x: 502, startPoint y: 173, endPoint x: 503, endPoint y: 165, distance: 8.7
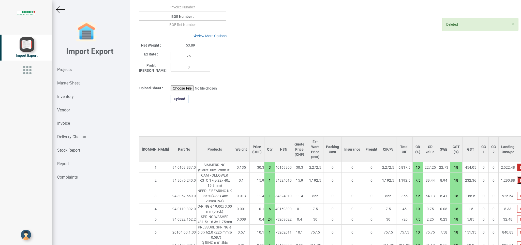
click at [517, 177] on button "button" at bounding box center [521, 181] width 8 height 8
drag, startPoint x: 503, startPoint y: 160, endPoint x: 503, endPoint y: 179, distance: 18.3
click at [517, 164] on button "button" at bounding box center [521, 168] width 8 height 8
click at [517, 179] on td at bounding box center [521, 181] width 8 height 16
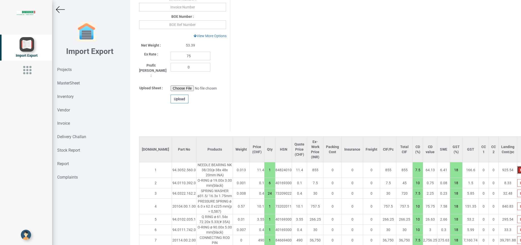
click at [520, 168] on icon "button" at bounding box center [521, 169] width 2 height 3
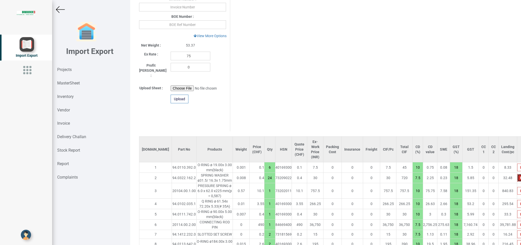
click at [517, 178] on button "button" at bounding box center [521, 178] width 8 height 8
drag, startPoint x: 505, startPoint y: 194, endPoint x: 507, endPoint y: 197, distance: 4.1
click at [517, 193] on button "button" at bounding box center [521, 191] width 8 height 8
click at [520, 204] on icon "button" at bounding box center [521, 203] width 2 height 3
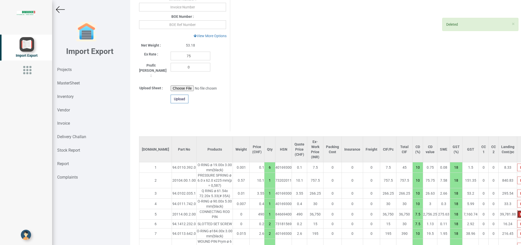
click at [517, 210] on button "button" at bounding box center [521, 214] width 8 height 8
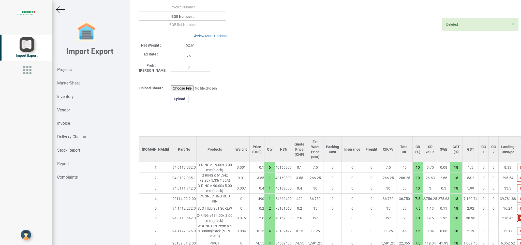
drag, startPoint x: 503, startPoint y: 212, endPoint x: 503, endPoint y: 215, distance: 3.3
click at [517, 214] on button "button" at bounding box center [521, 218] width 8 height 8
click at [517, 164] on button "button" at bounding box center [521, 168] width 8 height 8
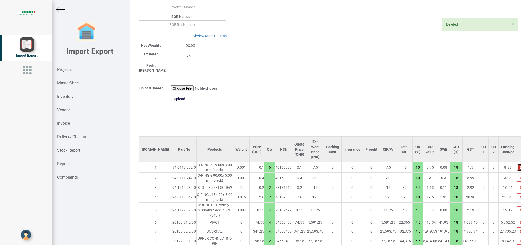
click at [517, 164] on button "button" at bounding box center [521, 168] width 8 height 8
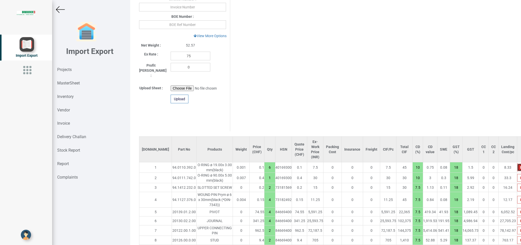
click at [517, 164] on button "button" at bounding box center [521, 168] width 8 height 8
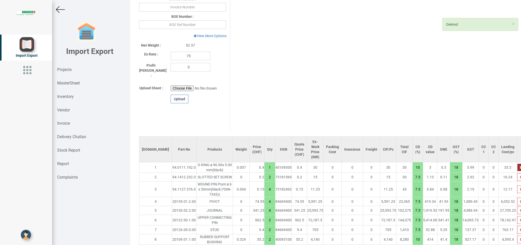
click at [517, 164] on button "button" at bounding box center [521, 168] width 8 height 8
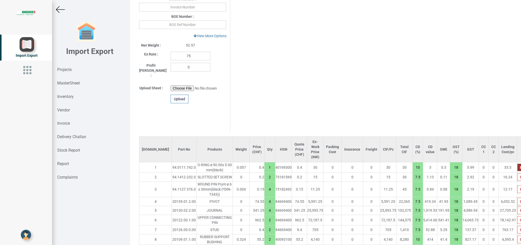
click at [517, 163] on button "button" at bounding box center [521, 167] width 8 height 8
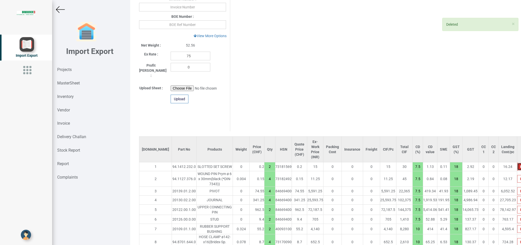
click at [517, 163] on button "button" at bounding box center [521, 167] width 8 height 8
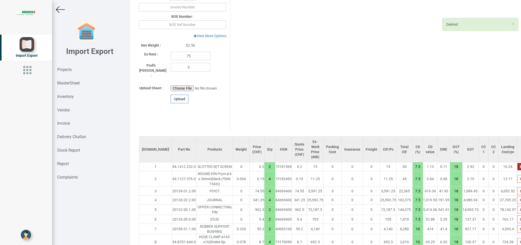
click at [517, 163] on button "button" at bounding box center [521, 167] width 8 height 8
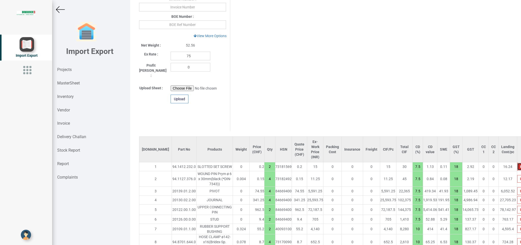
click at [517, 163] on button "button" at bounding box center [521, 167] width 8 height 8
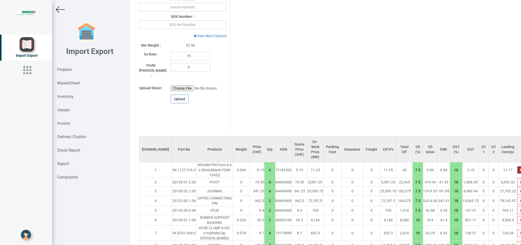
click at [517, 166] on button "button" at bounding box center [521, 170] width 8 height 8
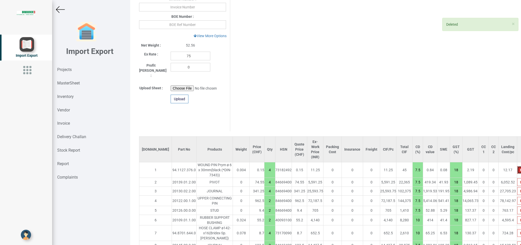
click at [517, 166] on button "button" at bounding box center [521, 170] width 8 height 8
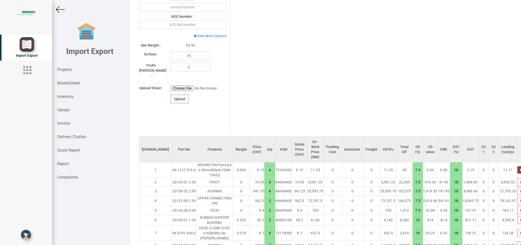
click at [520, 168] on icon "button" at bounding box center [521, 169] width 2 height 3
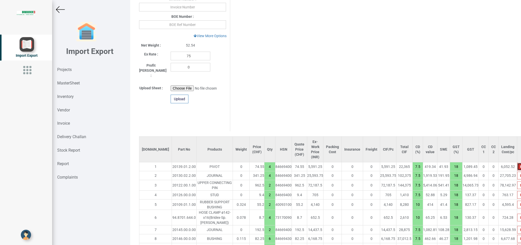
click at [517, 163] on button "button" at bounding box center [521, 167] width 8 height 8
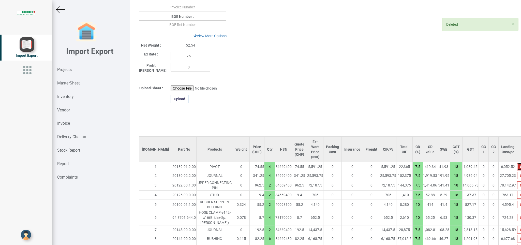
click at [517, 163] on button "button" at bounding box center [521, 167] width 8 height 8
click at [520, 174] on icon "button" at bounding box center [521, 175] width 2 height 3
click at [517, 163] on button "button" at bounding box center [521, 167] width 8 height 8
click at [520, 174] on icon "button" at bounding box center [521, 175] width 2 height 3
click at [520, 165] on icon "button" at bounding box center [521, 166] width 2 height 3
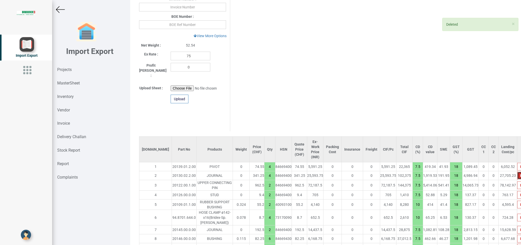
click at [517, 172] on button "button" at bounding box center [521, 176] width 8 height 8
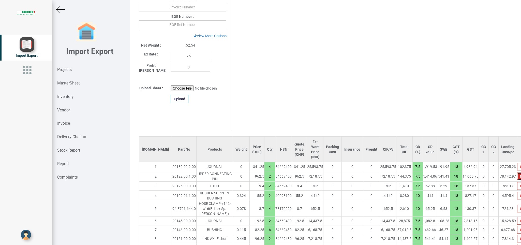
click at [517, 172] on button "button" at bounding box center [521, 176] width 8 height 8
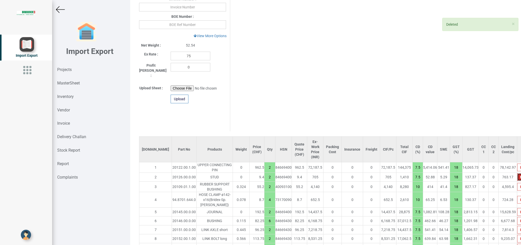
click at [517, 173] on button "button" at bounding box center [521, 177] width 8 height 8
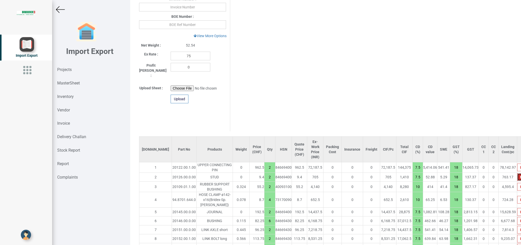
click at [517, 173] on button "button" at bounding box center [521, 177] width 8 height 8
click at [517, 172] on button "button" at bounding box center [521, 176] width 8 height 8
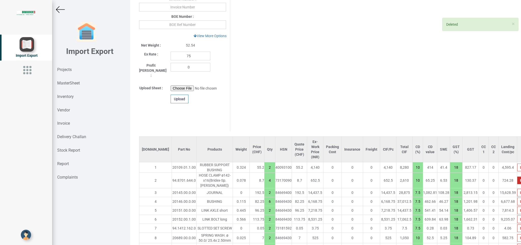
click at [517, 173] on td at bounding box center [521, 181] width 8 height 16
click at [517, 177] on button "button" at bounding box center [521, 181] width 8 height 8
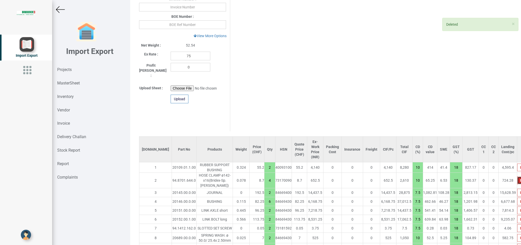
click at [517, 177] on button "button" at bounding box center [521, 181] width 8 height 8
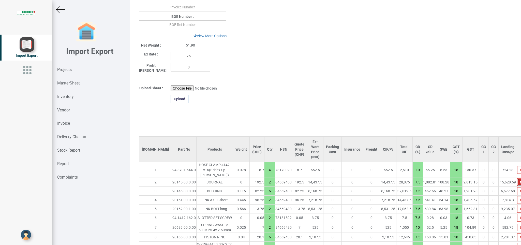
click at [520, 181] on icon "button" at bounding box center [521, 182] width 2 height 3
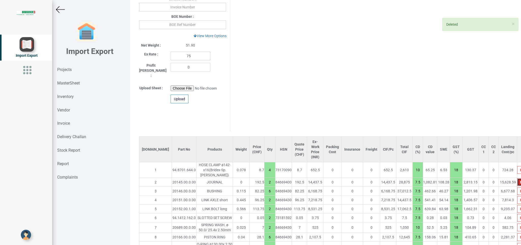
click at [520, 181] on icon "button" at bounding box center [521, 182] width 2 height 3
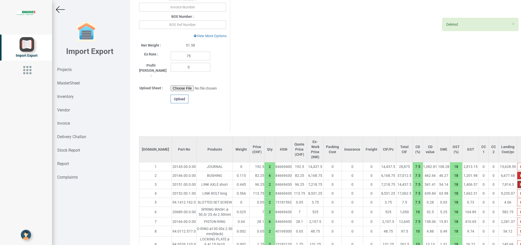
click at [517, 181] on button "button" at bounding box center [521, 185] width 8 height 8
click at [520, 183] on icon "button" at bounding box center [521, 184] width 2 height 3
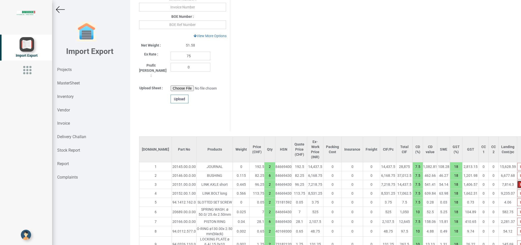
click at [520, 183] on icon "button" at bounding box center [521, 184] width 2 height 3
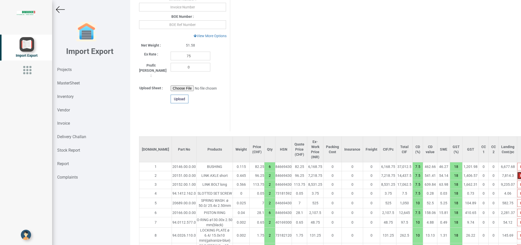
click at [517, 172] on button "button" at bounding box center [521, 176] width 8 height 8
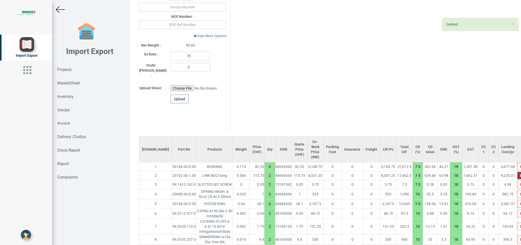
click at [520, 174] on icon "button" at bounding box center [521, 175] width 2 height 3
click at [517, 172] on button "button" at bounding box center [521, 176] width 8 height 8
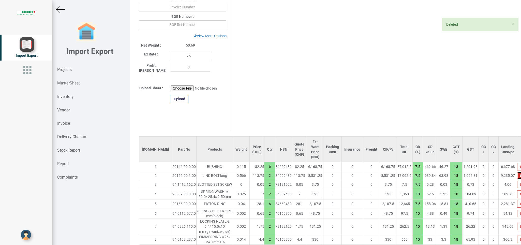
click at [517, 172] on button "button" at bounding box center [521, 176] width 8 height 8
click at [517, 163] on button "button" at bounding box center [521, 167] width 8 height 8
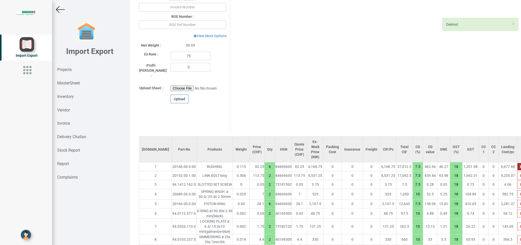
click at [520, 165] on icon "button" at bounding box center [521, 166] width 2 height 3
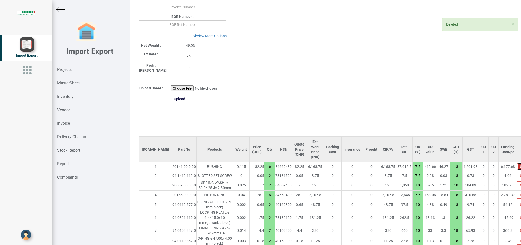
click at [520, 165] on icon "button" at bounding box center [521, 166] width 2 height 3
drag, startPoint x: 500, startPoint y: 159, endPoint x: 502, endPoint y: 169, distance: 10.2
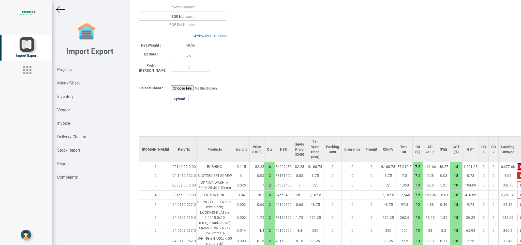
click at [520, 174] on icon "button" at bounding box center [521, 175] width 2 height 3
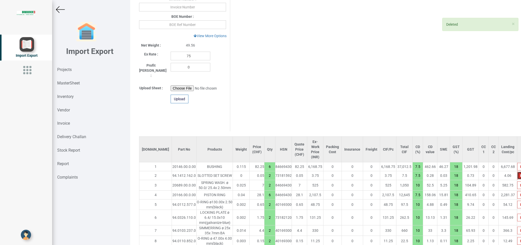
click at [520, 174] on icon "button" at bounding box center [521, 175] width 2 height 3
click at [517, 172] on button "button" at bounding box center [521, 176] width 8 height 8
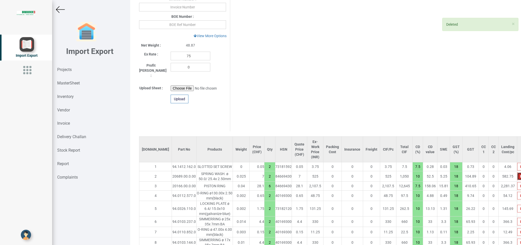
click at [517, 172] on button "button" at bounding box center [521, 176] width 8 height 8
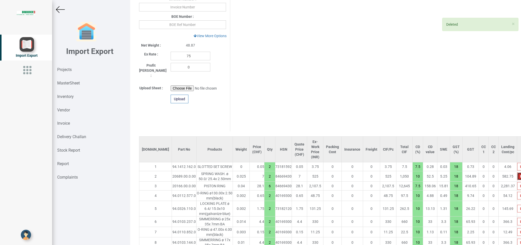
click at [517, 172] on button "button" at bounding box center [521, 176] width 8 height 8
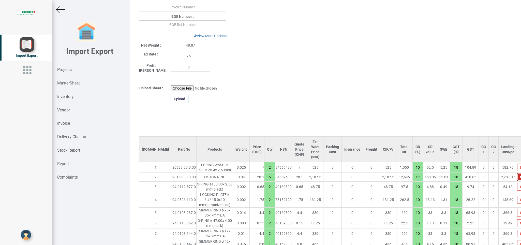
click at [517, 173] on button "button" at bounding box center [521, 177] width 8 height 8
click at [520, 176] on icon "button" at bounding box center [521, 177] width 2 height 3
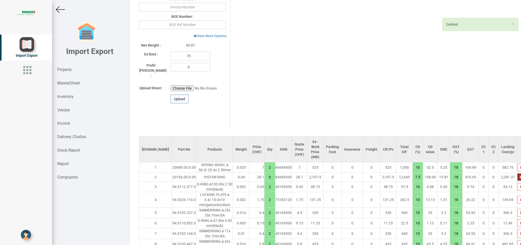
click at [520, 176] on icon "button" at bounding box center [521, 177] width 2 height 3
click at [517, 173] on button "button" at bounding box center [521, 177] width 8 height 8
drag, startPoint x: 499, startPoint y: 156, endPoint x: 500, endPoint y: 159, distance: 3.4
click at [517, 162] on td at bounding box center [521, 166] width 8 height 9
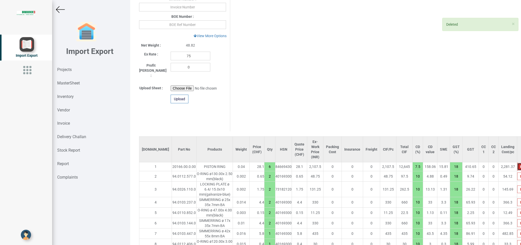
click at [520, 165] on icon "button" at bounding box center [521, 166] width 2 height 3
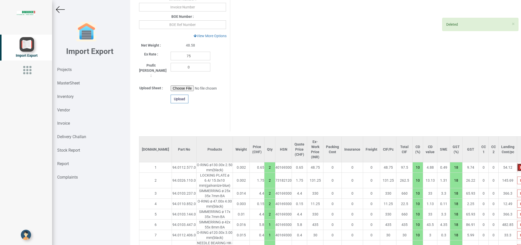
click at [517, 164] on button "button" at bounding box center [521, 168] width 8 height 8
click at [520, 179] on icon "button" at bounding box center [521, 180] width 2 height 3
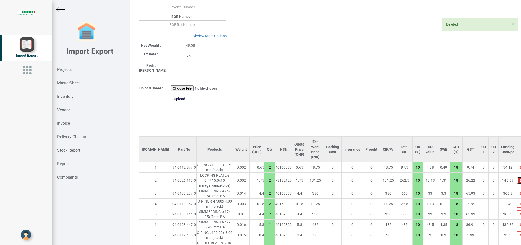
click at [520, 179] on icon "button" at bounding box center [521, 180] width 2 height 3
click at [517, 177] on button "button" at bounding box center [521, 181] width 8 height 8
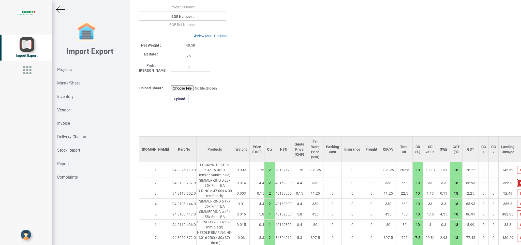
click at [517, 179] on button "button" at bounding box center [521, 183] width 8 height 8
click at [520, 181] on icon "button" at bounding box center [521, 182] width 2 height 3
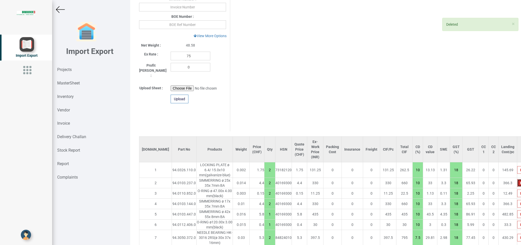
click at [520, 181] on icon "button" at bounding box center [521, 182] width 2 height 3
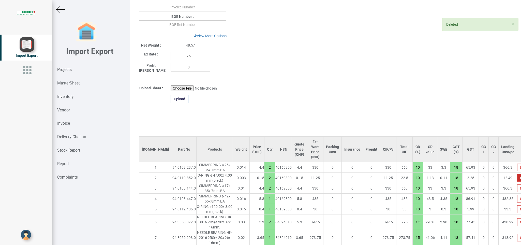
click at [517, 183] on td at bounding box center [521, 188] width 8 height 10
click at [517, 174] on button "button" at bounding box center [521, 178] width 8 height 8
click at [520, 176] on icon "button" at bounding box center [521, 177] width 2 height 3
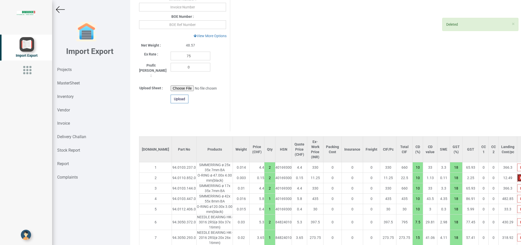
click at [520, 176] on icon "button" at bounding box center [521, 177] width 2 height 3
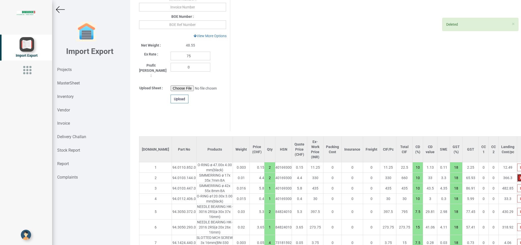
click at [520, 176] on icon "button" at bounding box center [521, 177] width 2 height 3
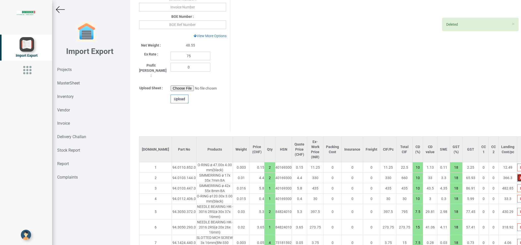
click at [520, 176] on icon "button" at bounding box center [521, 177] width 2 height 3
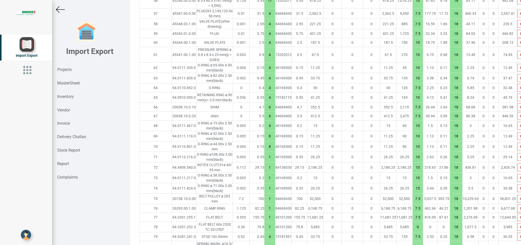
scroll to position [1213, 0]
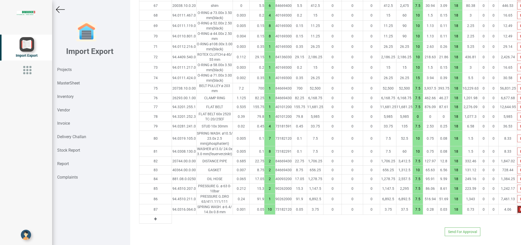
click at [517, 207] on button "button" at bounding box center [521, 210] width 8 height 8
click at [517, 197] on button "button" at bounding box center [521, 199] width 8 height 8
click at [517, 188] on button "button" at bounding box center [521, 189] width 8 height 8
click at [517, 173] on button "button" at bounding box center [521, 170] width 8 height 8
drag, startPoint x: 499, startPoint y: 169, endPoint x: 505, endPoint y: 153, distance: 17.5
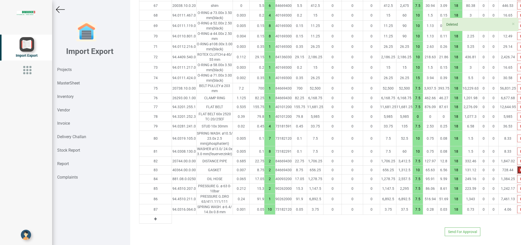
click at [517, 153] on td at bounding box center [521, 151] width 8 height 10
click at [517, 158] on button "button" at bounding box center [521, 161] width 8 height 8
click at [520, 150] on icon "button" at bounding box center [521, 151] width 2 height 3
click at [517, 135] on button "button" at bounding box center [521, 139] width 8 height 8
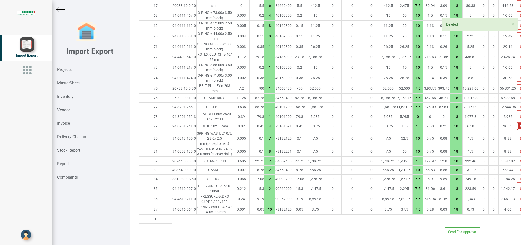
click at [517, 122] on button "button" at bounding box center [521, 126] width 8 height 8
click at [517, 103] on td at bounding box center [521, 107] width 8 height 9
click at [499, 94] on td "6,677.68" at bounding box center [508, 98] width 19 height 9
drag, startPoint x: 506, startPoint y: 82, endPoint x: 501, endPoint y: 77, distance: 6.7
click at [517, 83] on td at bounding box center [521, 88] width 8 height 10
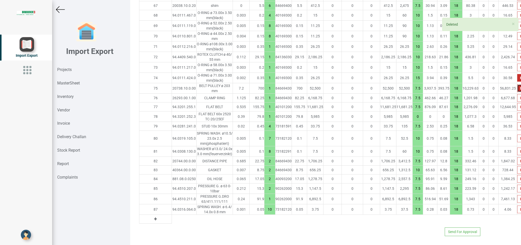
drag, startPoint x: 501, startPoint y: 78, endPoint x: 501, endPoint y: 73, distance: 4.6
click at [520, 76] on icon "button" at bounding box center [521, 77] width 2 height 3
drag, startPoint x: 502, startPoint y: 67, endPoint x: 501, endPoint y: 62, distance: 5.6
click at [517, 73] on td at bounding box center [521, 78] width 8 height 10
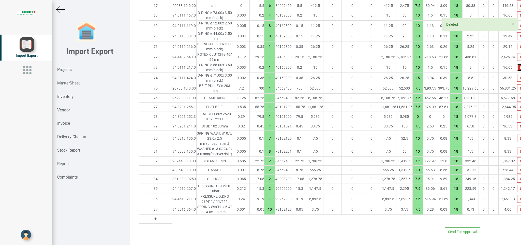
click at [520, 66] on icon "button" at bounding box center [521, 67] width 2 height 3
click at [517, 62] on td at bounding box center [521, 67] width 8 height 10
click at [517, 55] on td at bounding box center [521, 57] width 8 height 10
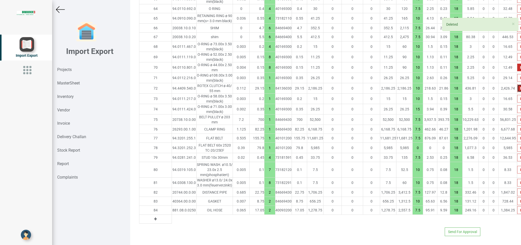
scroll to position [1182, 0]
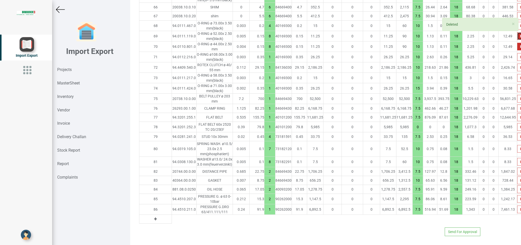
click at [517, 40] on button "button" at bounding box center [521, 36] width 8 height 8
drag, startPoint x: 499, startPoint y: 53, endPoint x: 507, endPoint y: 63, distance: 13.0
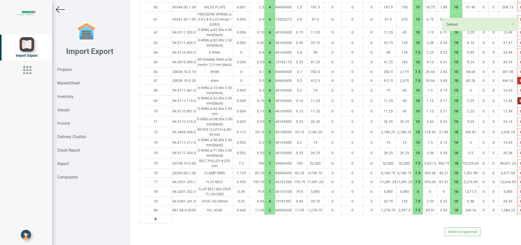
scroll to position [1132, 0]
click at [517, 68] on button "button" at bounding box center [521, 72] width 8 height 8
click at [517, 69] on button "button" at bounding box center [521, 72] width 8 height 8
click at [520, 70] on icon "button" at bounding box center [521, 71] width 2 height 3
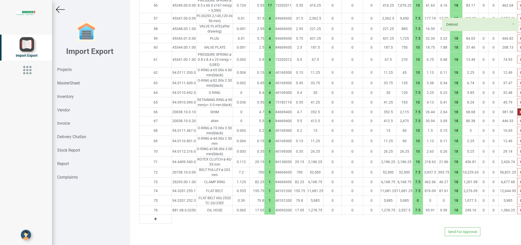
scroll to position [1091, 0]
click at [517, 70] on td at bounding box center [521, 72] width 8 height 10
click at [517, 69] on td at bounding box center [521, 72] width 8 height 10
click at [517, 69] on button "button" at bounding box center [521, 73] width 8 height 8
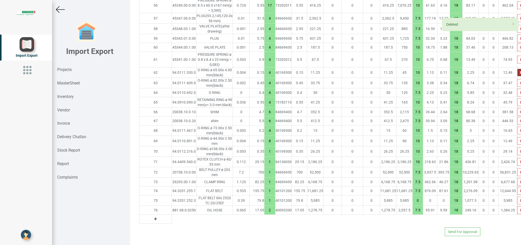
click at [517, 69] on button "button" at bounding box center [521, 73] width 8 height 8
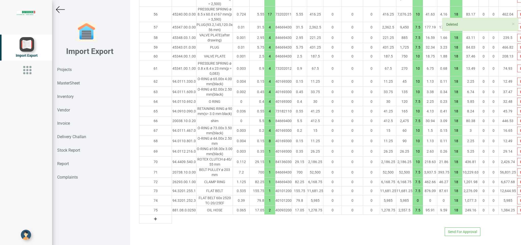
scroll to position [1082, 0]
click at [517, 65] on td at bounding box center [521, 69] width 8 height 16
click at [520, 67] on icon "button" at bounding box center [521, 68] width 2 height 3
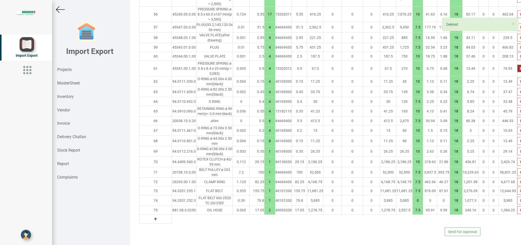
click at [520, 67] on icon "button" at bounding box center [521, 68] width 2 height 3
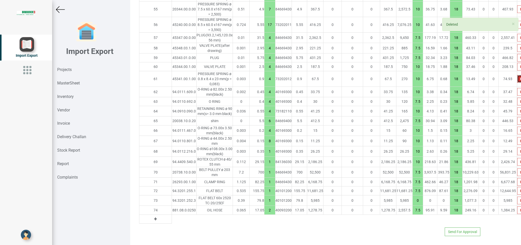
scroll to position [1072, 0]
click at [517, 63] on button "button" at bounding box center [521, 67] width 8 height 8
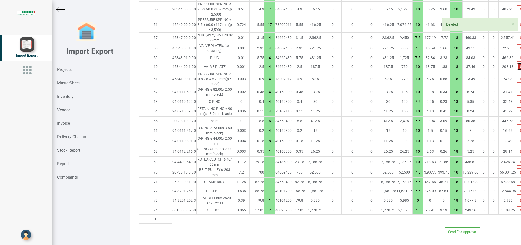
click at [517, 63] on button "button" at bounding box center [521, 67] width 8 height 8
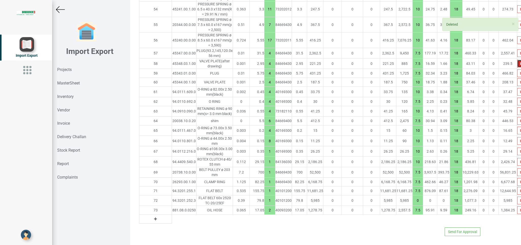
click at [517, 60] on button "button" at bounding box center [521, 64] width 8 height 8
drag, startPoint x: 505, startPoint y: 63, endPoint x: 498, endPoint y: 67, distance: 8.8
click at [517, 69] on button "button" at bounding box center [521, 73] width 8 height 8
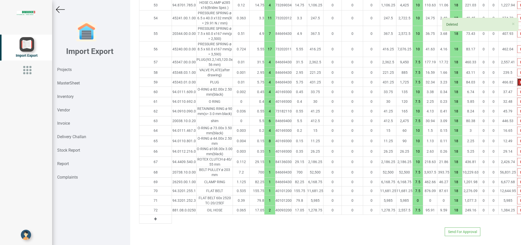
scroll to position [1047, 0]
drag, startPoint x: 498, startPoint y: 58, endPoint x: 502, endPoint y: 50, distance: 8.8
click at [517, 57] on td at bounding box center [521, 62] width 8 height 10
click at [517, 58] on button "button" at bounding box center [521, 62] width 8 height 8
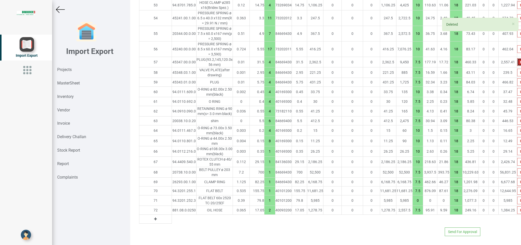
click at [520, 61] on icon "button" at bounding box center [521, 62] width 2 height 3
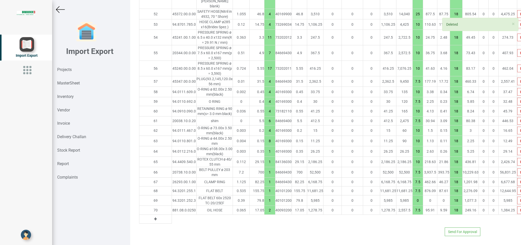
click at [517, 61] on td at bounding box center [521, 69] width 8 height 16
drag, startPoint x: 502, startPoint y: 52, endPoint x: 503, endPoint y: 55, distance: 3.2
click at [517, 61] on td at bounding box center [521, 69] width 8 height 16
click at [517, 65] on button "button" at bounding box center [521, 69] width 8 height 8
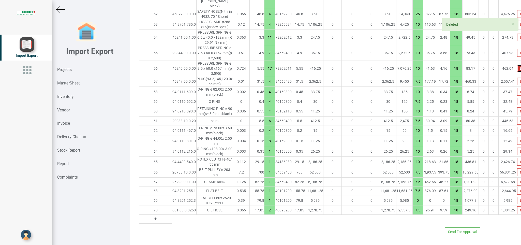
click at [517, 65] on button "button" at bounding box center [521, 69] width 8 height 8
click at [520, 67] on icon "button" at bounding box center [521, 68] width 2 height 3
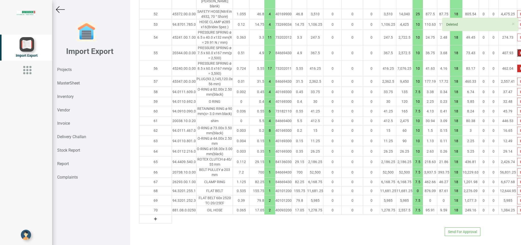
scroll to position [1012, 0]
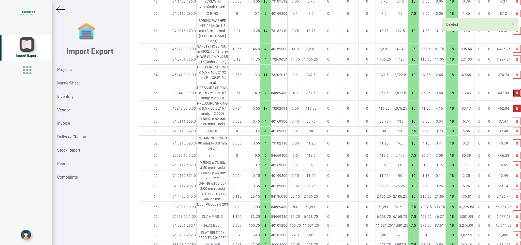
click at [516, 91] on icon "button" at bounding box center [517, 92] width 2 height 3
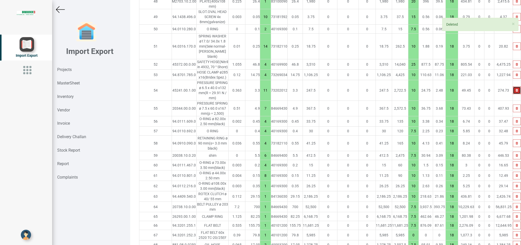
click at [516, 73] on icon "button" at bounding box center [517, 74] width 2 height 3
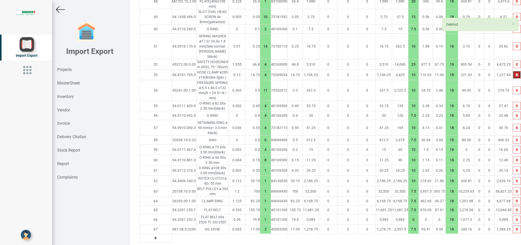
scroll to position [981, 0]
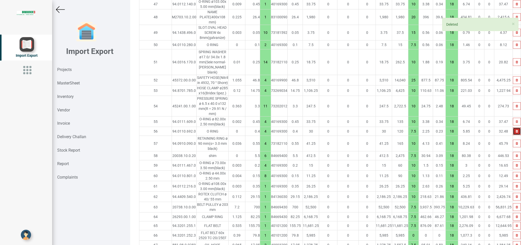
click at [513, 127] on button "button" at bounding box center [517, 131] width 8 height 8
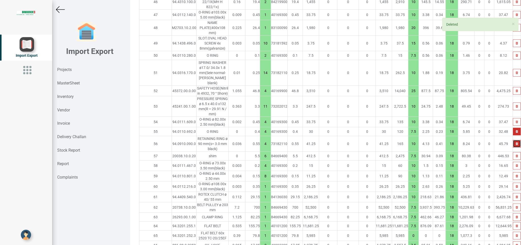
drag, startPoint x: 503, startPoint y: 91, endPoint x: 505, endPoint y: 97, distance: 7.1
click at [513, 128] on button "button" at bounding box center [517, 132] width 8 height 8
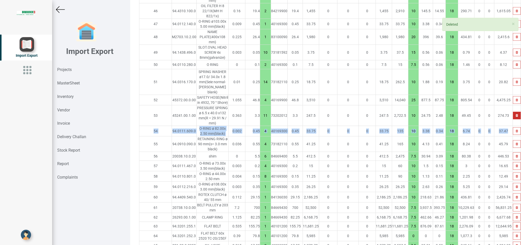
click at [513, 112] on button "button" at bounding box center [517, 116] width 8 height 8
drag, startPoint x: 500, startPoint y: 80, endPoint x: 500, endPoint y: 84, distance: 4.6
click at [513, 112] on button "button" at bounding box center [517, 116] width 8 height 8
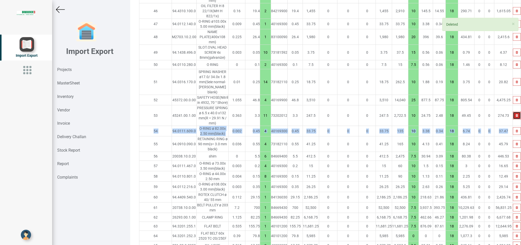
click at [513, 112] on button "button" at bounding box center [517, 116] width 8 height 8
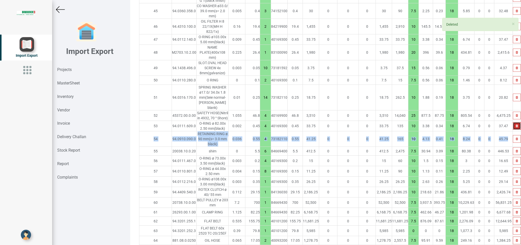
click at [513, 94] on button "button" at bounding box center [517, 98] width 8 height 8
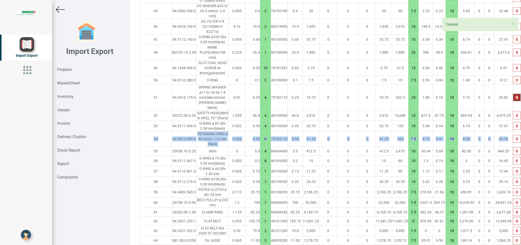
scroll to position [925, 0]
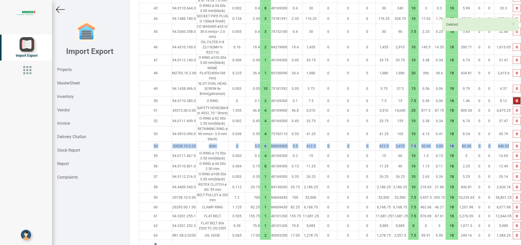
click at [516, 99] on icon "button" at bounding box center [517, 100] width 2 height 3
click at [513, 97] on button "button" at bounding box center [517, 101] width 8 height 8
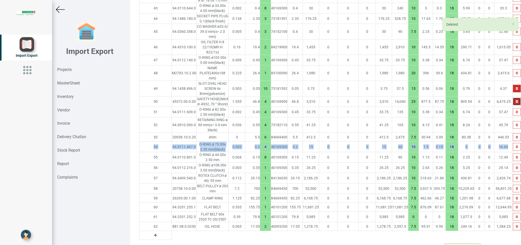
scroll to position [916, 0]
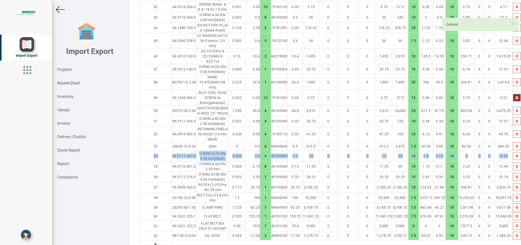
click at [513, 94] on button "button" at bounding box center [517, 98] width 8 height 8
click at [513, 90] on td at bounding box center [517, 98] width 8 height 16
click at [513, 94] on button "button" at bounding box center [517, 98] width 8 height 8
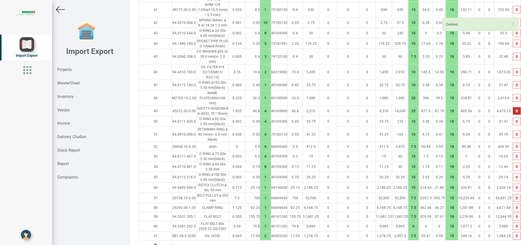
click at [513, 90] on td at bounding box center [517, 98] width 8 height 16
click at [516, 96] on icon "button" at bounding box center [517, 97] width 2 height 3
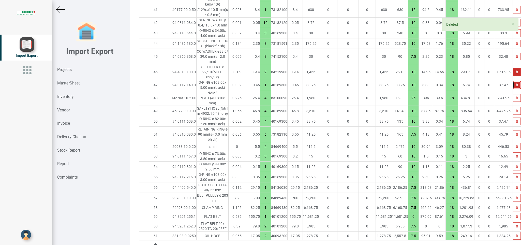
scroll to position [874, 0]
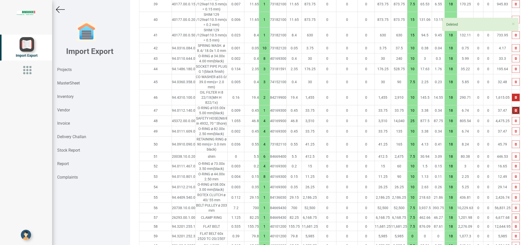
drag, startPoint x: 498, startPoint y: 60, endPoint x: 501, endPoint y: 65, distance: 5.8
drag, startPoint x: 503, startPoint y: 46, endPoint x: 504, endPoint y: 49, distance: 3.2
click at [512, 78] on button "button" at bounding box center [516, 82] width 8 height 8
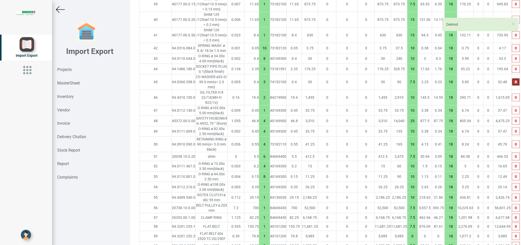
click at [515, 80] on icon "button" at bounding box center [516, 81] width 2 height 3
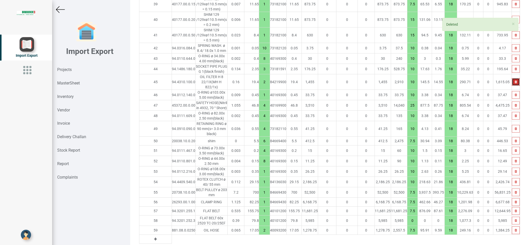
scroll to position [859, 0]
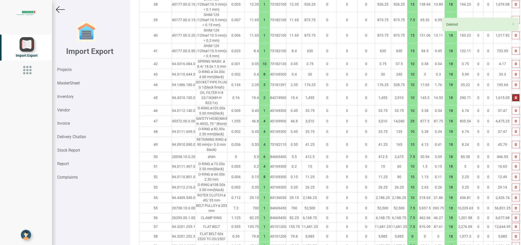
click at [512, 94] on button "button" at bounding box center [516, 98] width 8 height 8
click at [515, 109] on icon "button" at bounding box center [516, 110] width 2 height 3
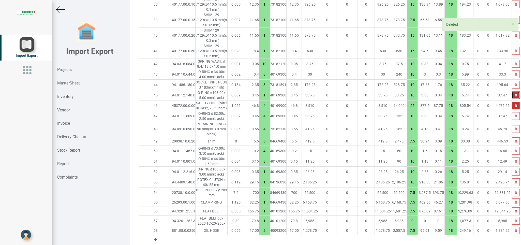
scroll to position [848, 0]
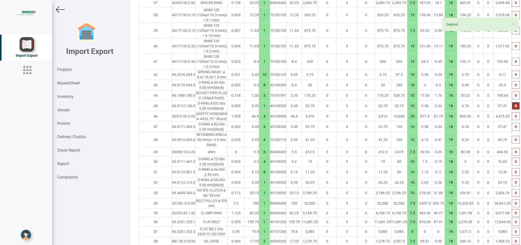
click at [515, 104] on icon "button" at bounding box center [516, 105] width 2 height 3
click at [512, 112] on button "button" at bounding box center [516, 116] width 8 height 8
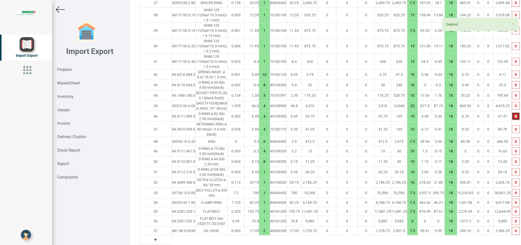
scroll to position [837, 0]
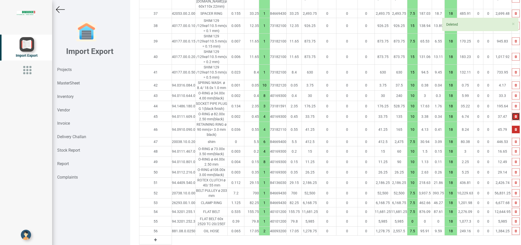
scroll to position [827, 0]
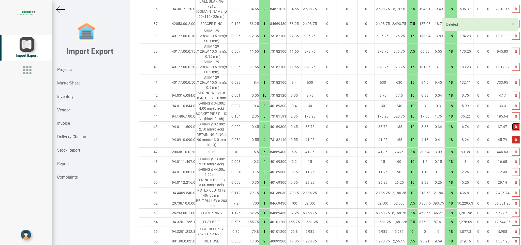
click at [512, 123] on button "button" at bounding box center [516, 127] width 8 height 8
drag, startPoint x: 501, startPoint y: 101, endPoint x: 501, endPoint y: 109, distance: 7.6
click at [512, 132] on td at bounding box center [516, 140] width 8 height 16
click at [512, 136] on button "button" at bounding box center [516, 140] width 8 height 8
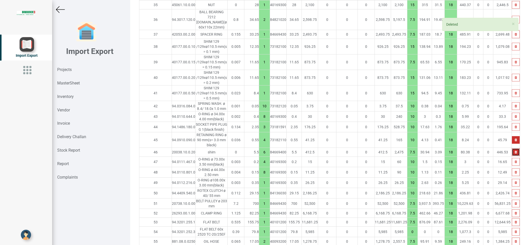
drag, startPoint x: 500, startPoint y: 109, endPoint x: 502, endPoint y: 107, distance: 3.2
click at [512, 136] on button "button" at bounding box center [516, 140] width 8 height 8
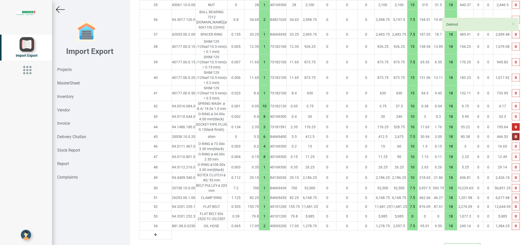
scroll to position [801, 0]
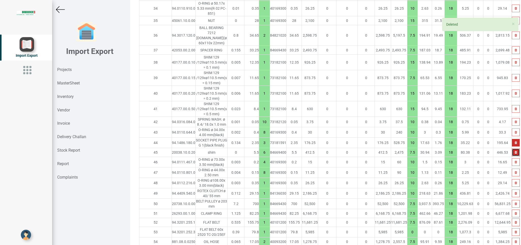
drag, startPoint x: 500, startPoint y: 91, endPoint x: 500, endPoint y: 94, distance: 3.1
drag, startPoint x: 500, startPoint y: 94, endPoint x: 500, endPoint y: 91, distance: 2.7
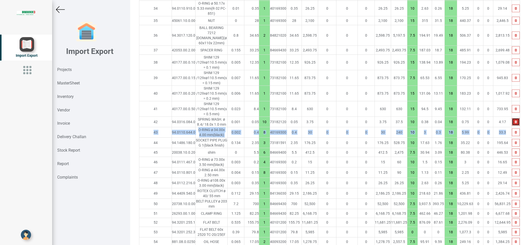
drag, startPoint x: 500, startPoint y: 91, endPoint x: 500, endPoint y: 89, distance: 2.8
click at [512, 118] on button "button" at bounding box center [516, 122] width 8 height 8
click at [515, 120] on icon "button" at bounding box center [516, 121] width 2 height 3
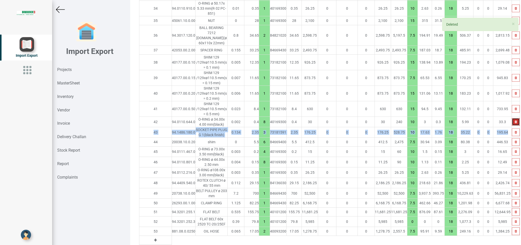
scroll to position [790, 0]
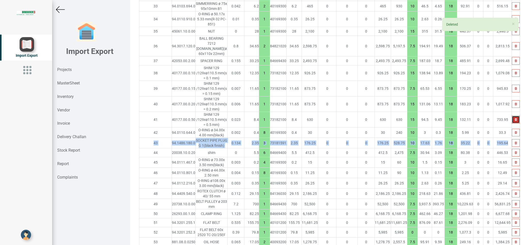
drag, startPoint x: 499, startPoint y: 83, endPoint x: 500, endPoint y: 89, distance: 5.4
click at [512, 116] on button "button" at bounding box center [516, 120] width 8 height 8
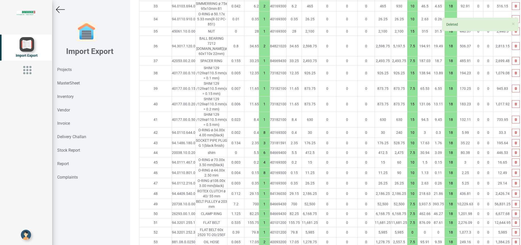
click at [512, 112] on td at bounding box center [516, 120] width 8 height 16
click at [512, 116] on button "button" at bounding box center [516, 120] width 8 height 8
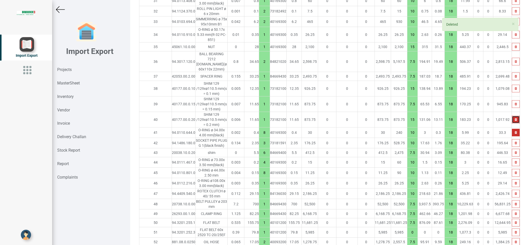
click at [512, 116] on button "button" at bounding box center [516, 120] width 8 height 8
click at [512, 129] on button "button" at bounding box center [516, 133] width 8 height 8
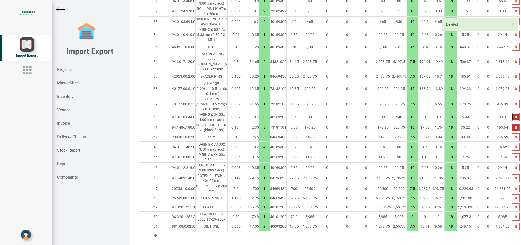
scroll to position [759, 0]
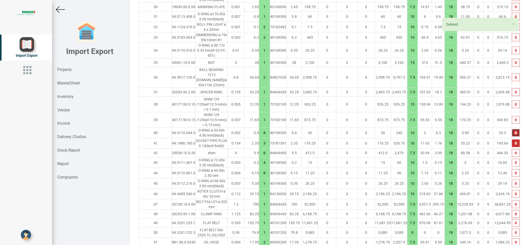
click at [512, 129] on button "button" at bounding box center [516, 133] width 8 height 8
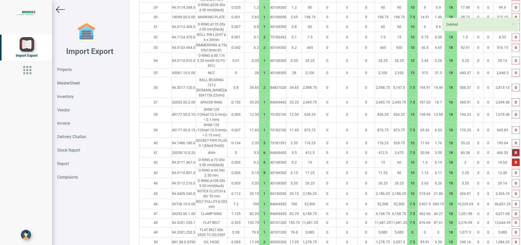
click at [512, 149] on button "button" at bounding box center [516, 153] width 8 height 8
drag, startPoint x: 500, startPoint y: 116, endPoint x: 502, endPoint y: 105, distance: 11.4
drag, startPoint x: 502, startPoint y: 105, endPoint x: 503, endPoint y: 108, distance: 2.9
click at [512, 138] on td at bounding box center [516, 143] width 8 height 10
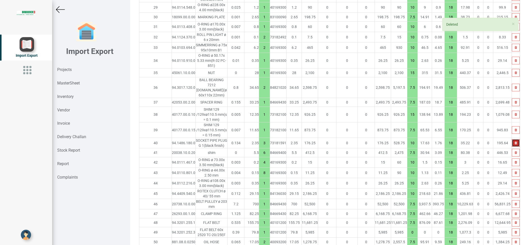
click at [512, 139] on button "button" at bounding box center [516, 143] width 8 height 8
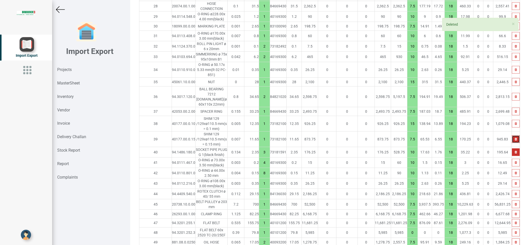
click at [512, 135] on button "button" at bounding box center [516, 139] width 8 height 8
click at [512, 148] on button "button" at bounding box center [516, 152] width 8 height 8
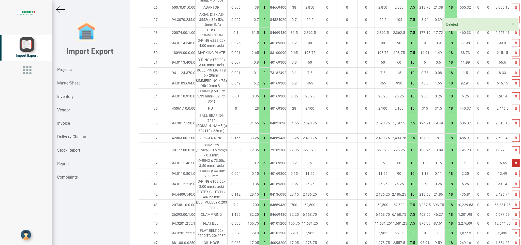
drag, startPoint x: 501, startPoint y: 125, endPoint x: 501, endPoint y: 130, distance: 4.8
click at [512, 158] on td at bounding box center [516, 163] width 8 height 10
click at [515, 162] on icon "button" at bounding box center [516, 163] width 2 height 3
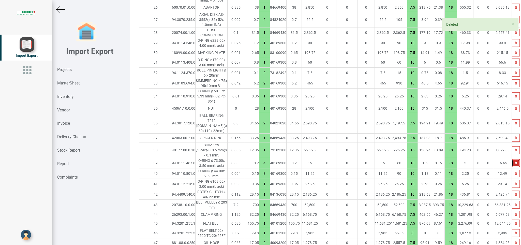
click at [515, 162] on icon "button" at bounding box center [516, 163] width 2 height 3
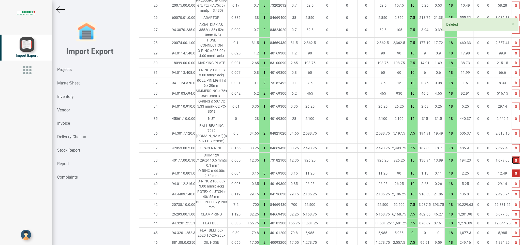
click at [512, 156] on button "button" at bounding box center [516, 160] width 8 height 8
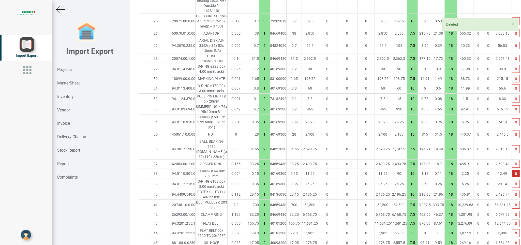
click at [512, 139] on td at bounding box center [516, 149] width 8 height 21
click at [512, 160] on button "button" at bounding box center [516, 164] width 8 height 8
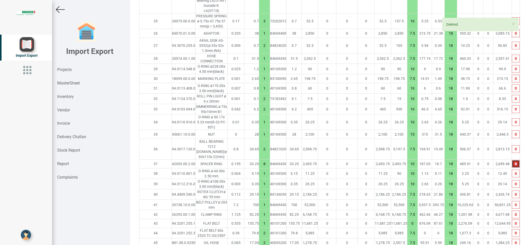
scroll to position [678, 0]
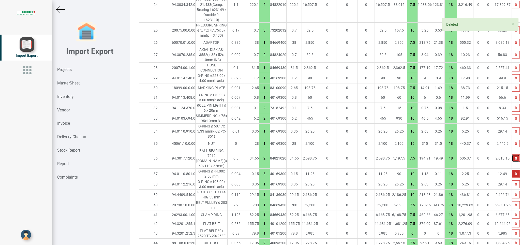
click at [512, 154] on button "button" at bounding box center [516, 158] width 8 height 8
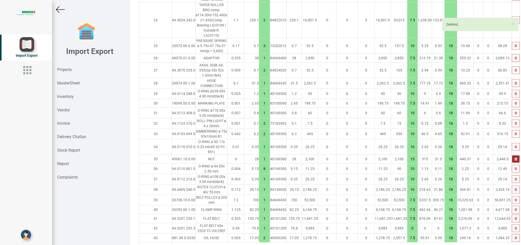
click at [512, 155] on button "button" at bounding box center [516, 159] width 8 height 8
drag, startPoint x: 498, startPoint y: 129, endPoint x: 503, endPoint y: 131, distance: 5.5
click at [512, 155] on button "button" at bounding box center [516, 159] width 8 height 8
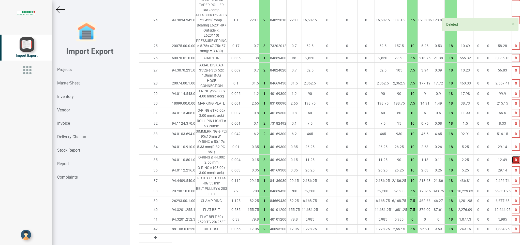
scroll to position [653, 0]
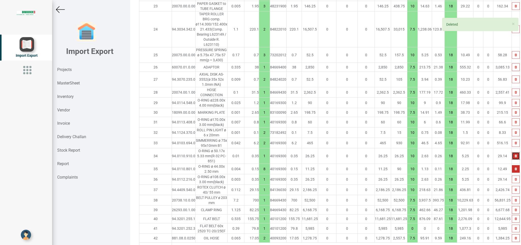
click at [515, 154] on icon "button" at bounding box center [516, 155] width 2 height 3
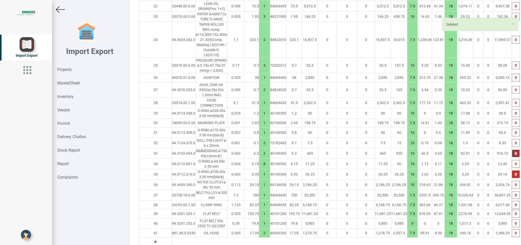
click at [515, 152] on icon "button" at bounding box center [516, 153] width 2 height 3
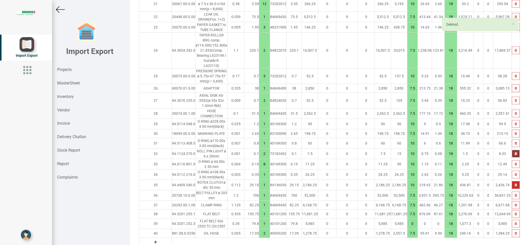
click at [515, 152] on icon "button" at bounding box center [516, 153] width 2 height 3
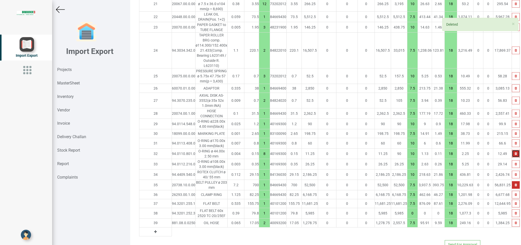
scroll to position [621, 0]
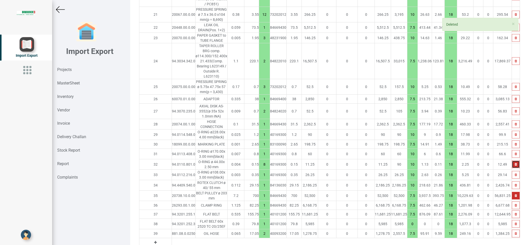
click at [515, 152] on icon "button" at bounding box center [516, 153] width 2 height 3
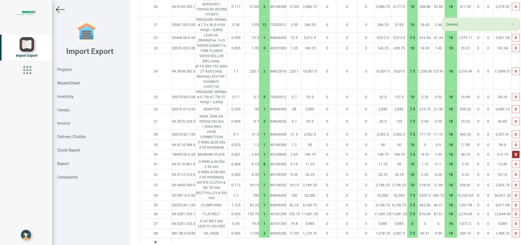
click at [515, 153] on icon "button" at bounding box center [516, 154] width 2 height 3
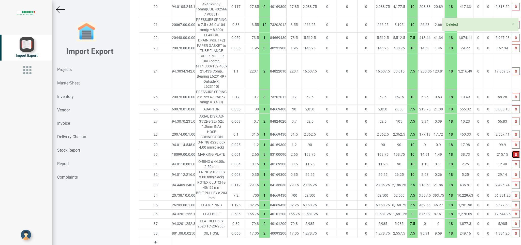
scroll to position [602, 0]
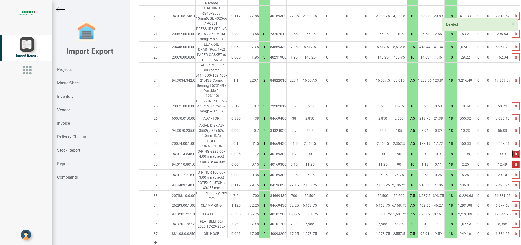
click at [515, 152] on icon "button" at bounding box center [516, 153] width 2 height 3
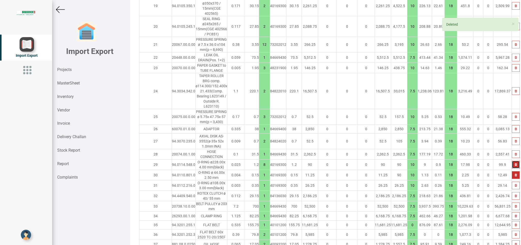
click at [501, 130] on tbody "[DOMAIN_NAME] Part No Products Weight Price (CHF) Qty HSN Quote Price (CHF) Ex-…" at bounding box center [329, 13] width 381 height 490
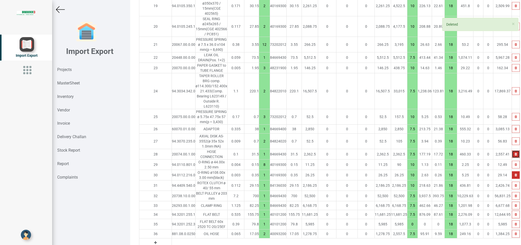
click at [515, 153] on icon "button" at bounding box center [516, 154] width 2 height 3
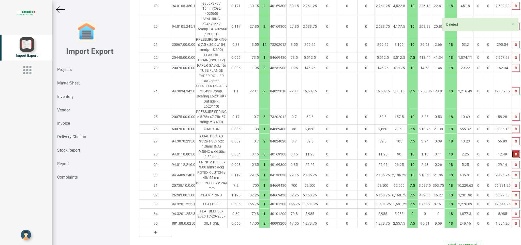
scroll to position [582, 0]
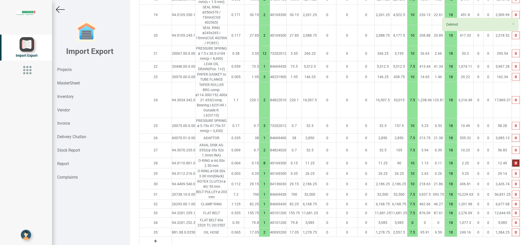
click at [501, 129] on tbody "[DOMAIN_NAME] Part No Products Weight Price (CHF) Qty HSN Quote Price (CHF) Ex-…" at bounding box center [329, 11] width 381 height 469
click at [512, 146] on button "button" at bounding box center [516, 150] width 8 height 8
click at [501, 128] on tbody "[DOMAIN_NAME] Part No Products Weight Price (CHF) Qty HSN Quote Price (CHF) Ex-…" at bounding box center [329, 11] width 381 height 469
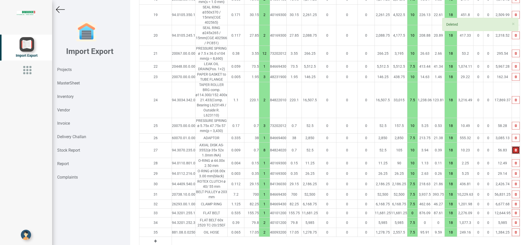
scroll to position [567, 0]
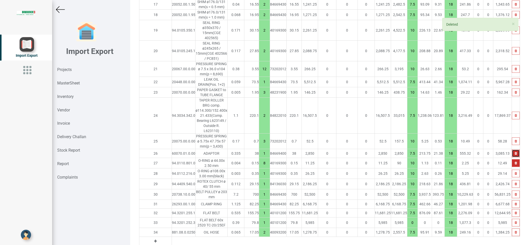
click at [515, 152] on icon "button" at bounding box center [516, 153] width 2 height 3
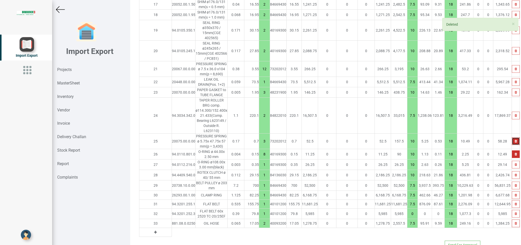
scroll to position [558, 0]
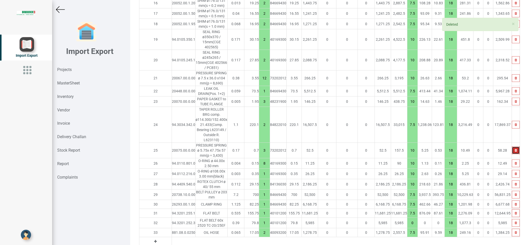
click at [512, 147] on button "button" at bounding box center [516, 151] width 8 height 8
click at [500, 129] on tbody "[DOMAIN_NAME] Part No Products Weight Price (CHF) Qty HSN Quote Price (CHF) Ex-…" at bounding box center [329, 24] width 381 height 444
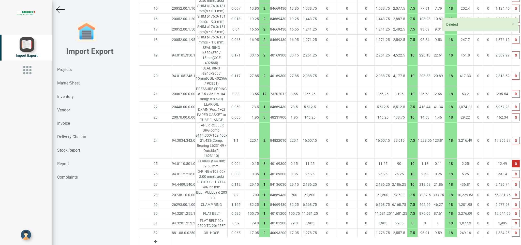
click at [512, 129] on td at bounding box center [516, 141] width 8 height 36
drag, startPoint x: 499, startPoint y: 113, endPoint x: 499, endPoint y: 118, distance: 4.6
click at [512, 123] on td at bounding box center [516, 141] width 8 height 36
click at [512, 137] on button "button" at bounding box center [516, 141] width 8 height 8
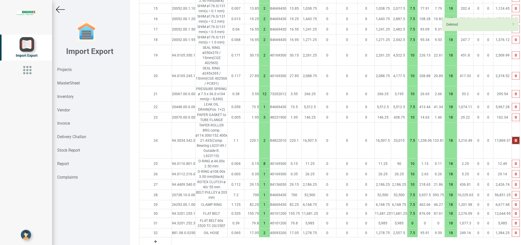
click at [512, 137] on button "button" at bounding box center [516, 141] width 8 height 8
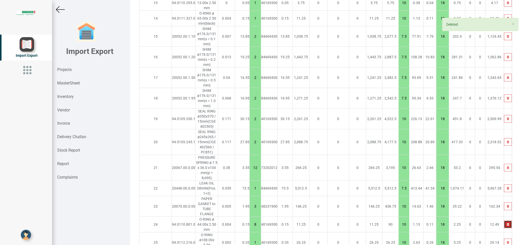
click at [499, 119] on tbody "[DOMAIN_NAME] Part No Products Weight Price (CHF) Qty HSN Quote Price (CHF) Ex-…" at bounding box center [325, 52] width 373 height 556
click at [507, 187] on icon "button" at bounding box center [508, 188] width 2 height 3
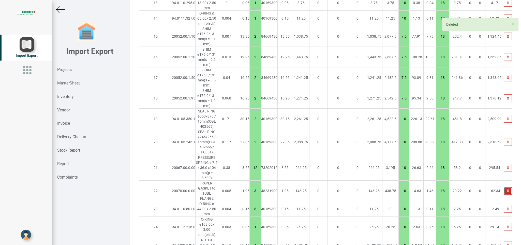
click at [504, 187] on button "button" at bounding box center [508, 191] width 8 height 8
click at [507, 189] on icon "button" at bounding box center [508, 190] width 2 height 3
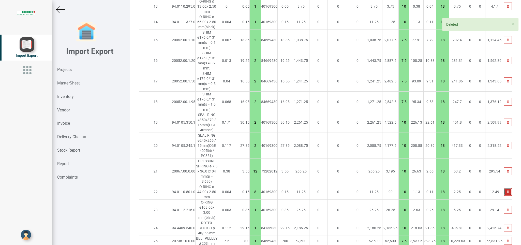
click at [507, 190] on icon "button" at bounding box center [508, 191] width 2 height 3
click at [501, 128] on tbody "[DOMAIN_NAME] Part No Products Weight Price (CHF) Qty HSN Quote Price (CHF) Ex-…" at bounding box center [325, 38] width 373 height 520
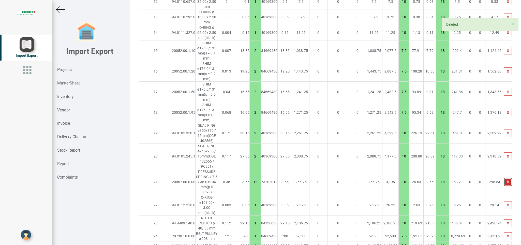
click at [504, 178] on button "button" at bounding box center [508, 182] width 8 height 8
click at [507, 180] on icon "button" at bounding box center [508, 181] width 2 height 3
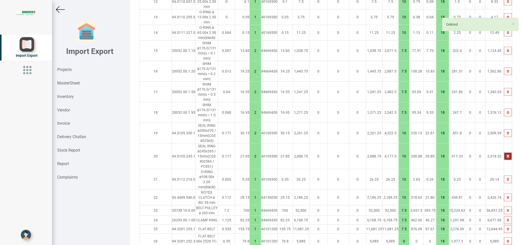
scroll to position [550, 0]
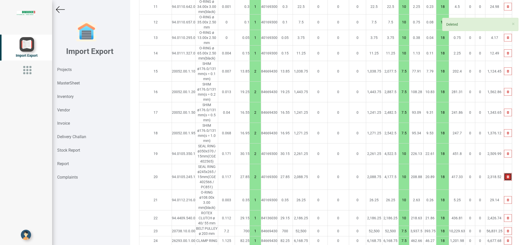
click at [504, 173] on button "button" at bounding box center [508, 177] width 8 height 8
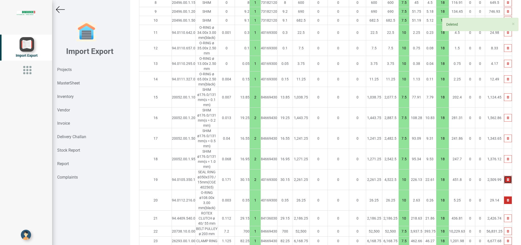
click at [504, 176] on button "button" at bounding box center [508, 180] width 8 height 8
click at [501, 123] on tbody "[DOMAIN_NAME] Part No Products Weight Price (CHF) Qty HSN Quote Price (CHF) Ex-…" at bounding box center [325, 61] width 373 height 453
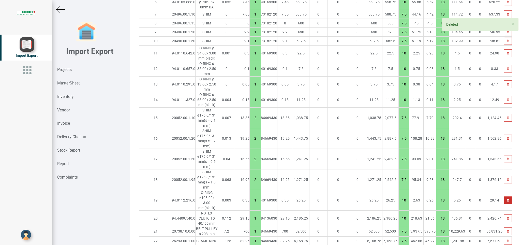
click at [504, 169] on td at bounding box center [508, 179] width 8 height 21
drag, startPoint x: 501, startPoint y: 123, endPoint x: 502, endPoint y: 126, distance: 3.9
click at [504, 169] on td at bounding box center [508, 179] width 8 height 21
click at [507, 178] on icon "button" at bounding box center [508, 179] width 2 height 3
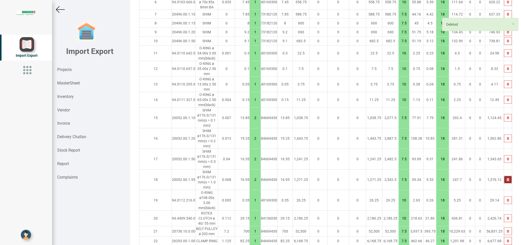
click at [507, 178] on icon "button" at bounding box center [508, 179] width 2 height 3
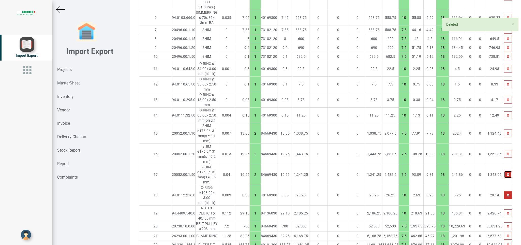
click at [507, 173] on icon "button" at bounding box center [508, 174] width 2 height 3
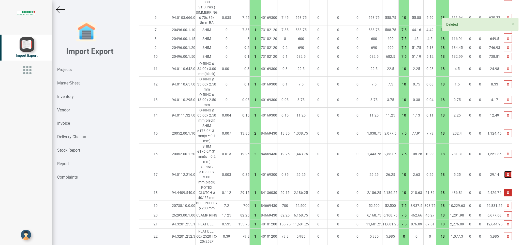
scroll to position [473, 0]
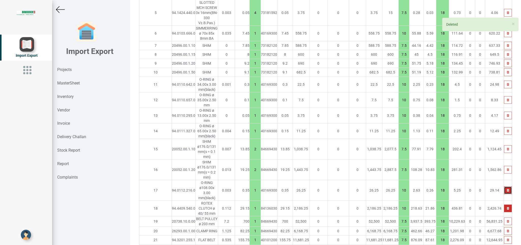
click at [502, 126] on tbody "[DOMAIN_NAME] Part No Products Weight Price (CHF) Qty HSN Quote Price (CHF) Ex-…" at bounding box center [325, 82] width 373 height 391
click at [504, 166] on button "button" at bounding box center [508, 170] width 8 height 8
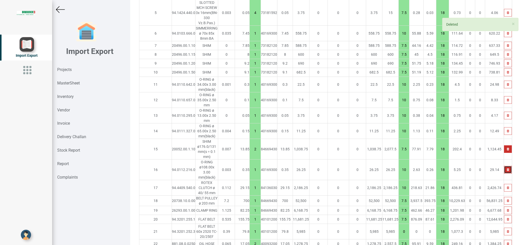
scroll to position [457, 0]
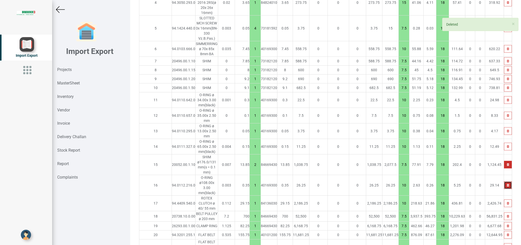
click at [504, 126] on tbody "[DOMAIN_NAME] Part No Products Weight Price (CHF) Qty HSN Quote Price (CHF) Ex-…" at bounding box center [325, 87] width 373 height 370
click at [504, 161] on button "button" at bounding box center [508, 165] width 8 height 8
click at [507, 163] on icon "button" at bounding box center [508, 164] width 2 height 3
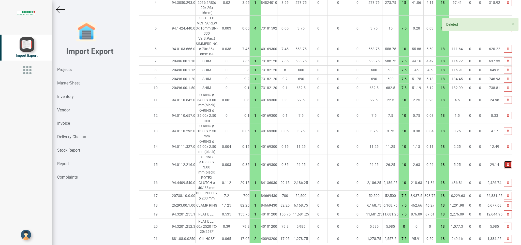
click at [501, 127] on tbody "[DOMAIN_NAME] Part No Products Weight Price (CHF) Qty HSN Quote Price (CHF) Ex-…" at bounding box center [325, 77] width 373 height 350
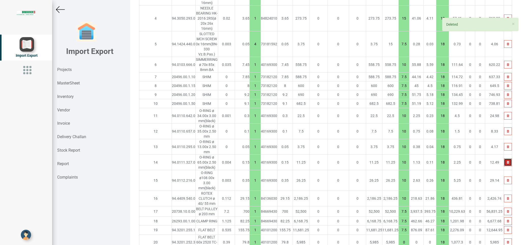
click at [507, 161] on icon "button" at bounding box center [508, 162] width 2 height 3
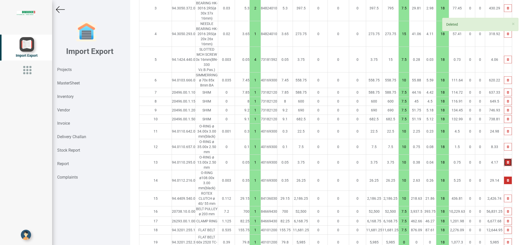
click at [504, 158] on button "button" at bounding box center [508, 162] width 8 height 8
click at [502, 127] on tbody "[DOMAIN_NAME] Part No Products Weight Price (CHF) Qty HSN Quote Price (CHF) Ex-…" at bounding box center [325, 101] width 373 height 334
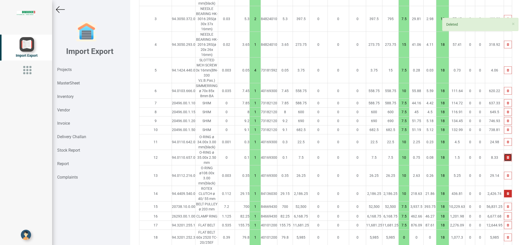
click at [504, 154] on button "button" at bounding box center [508, 158] width 8 height 8
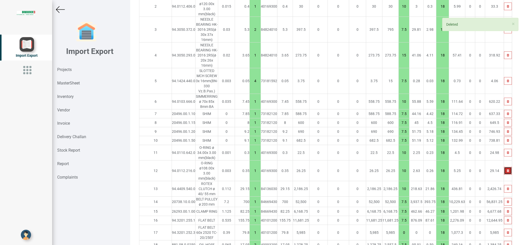
click at [499, 129] on tbody "[DOMAIN_NAME] Part No Products Weight Price (CHF) Qty HSN Quote Price (CHF) Ex-…" at bounding box center [325, 106] width 373 height 303
drag, startPoint x: 499, startPoint y: 129, endPoint x: 499, endPoint y: 126, distance: 3.3
click at [504, 149] on button "button" at bounding box center [508, 153] width 8 height 8
drag, startPoint x: 500, startPoint y: 123, endPoint x: 500, endPoint y: 129, distance: 6.1
click at [504, 145] on td at bounding box center [508, 153] width 8 height 16
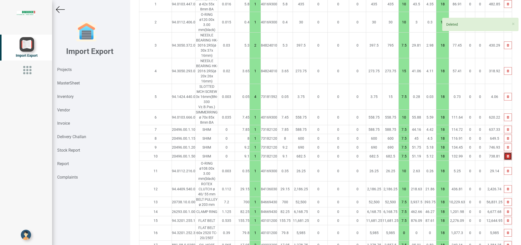
click at [504, 152] on button "button" at bounding box center [508, 156] width 8 height 8
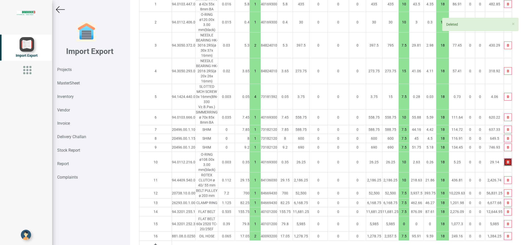
click at [500, 129] on tbody "[DOMAIN_NAME] Part No Products Weight Price (CHF) Qty HSN Quote Price (CHF) Ex-…" at bounding box center [325, 110] width 373 height 279
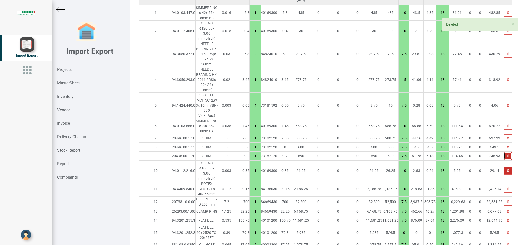
click at [507, 154] on icon "button" at bounding box center [508, 155] width 2 height 3
click at [504, 152] on button "button" at bounding box center [508, 156] width 8 height 8
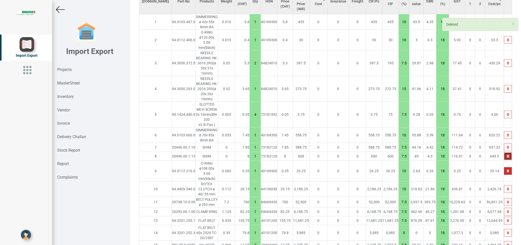
click at [504, 152] on button "button" at bounding box center [508, 156] width 8 height 8
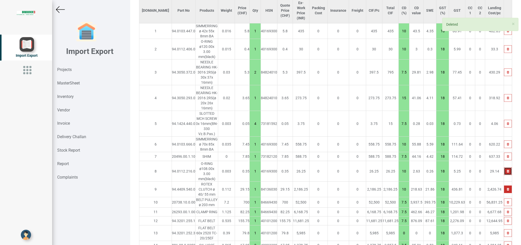
click at [500, 128] on tbody "[DOMAIN_NAME] Part No Products Weight Price (CHF) Qty HSN Quote Price (CHF) Ex-…" at bounding box center [325, 128] width 373 height 261
click at [504, 153] on button "button" at bounding box center [508, 157] width 8 height 8
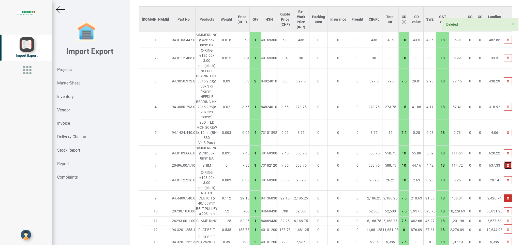
click at [500, 128] on tbody "[DOMAIN_NAME] Part No Products Weight Price (CHF) Qty HSN Quote Price (CHF) Ex-…" at bounding box center [325, 137] width 373 height 261
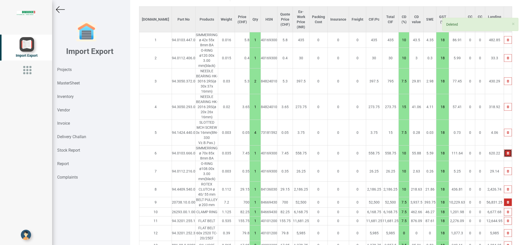
click at [507, 152] on icon "button" at bounding box center [508, 153] width 2 height 3
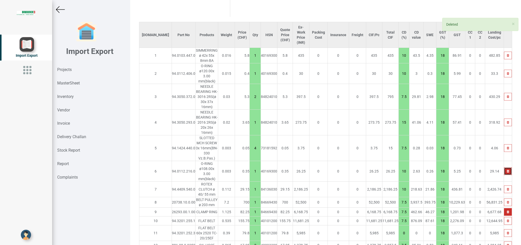
click at [500, 128] on tbody "[DOMAIN_NAME] Part No Products Weight Price (CHF) Qty HSN Quote Price (CHF) Ex-…" at bounding box center [325, 140] width 373 height 237
click at [504, 135] on td at bounding box center [508, 148] width 8 height 26
click at [507, 147] on icon "button" at bounding box center [508, 148] width 2 height 3
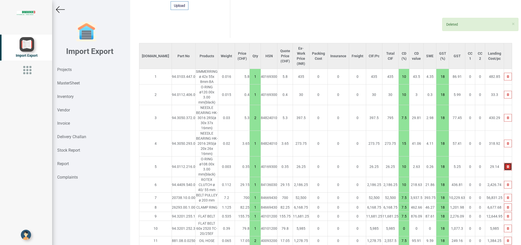
click at [500, 124] on tbody "[DOMAIN_NAME] Part No Products Weight Price (CHF) Qty HSN Quote Price (CHF) Ex-…" at bounding box center [325, 148] width 373 height 211
click at [507, 142] on icon "button" at bounding box center [508, 143] width 2 height 3
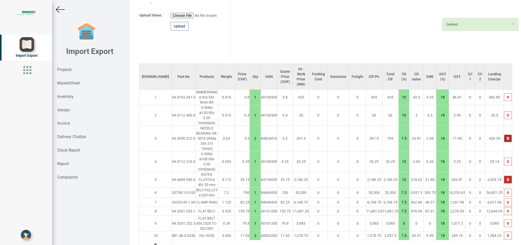
click at [507, 137] on icon "button" at bounding box center [508, 138] width 2 height 3
click at [504, 135] on button "button" at bounding box center [508, 139] width 8 height 8
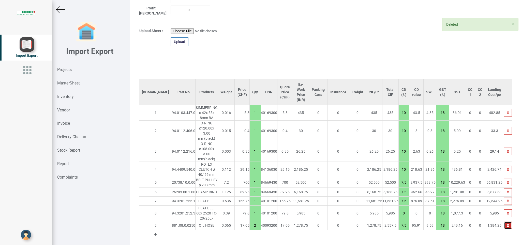
click at [504, 222] on button "button" at bounding box center [508, 226] width 8 height 8
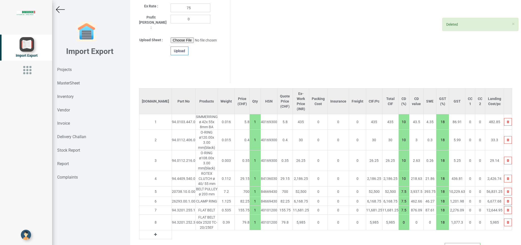
click at [504, 215] on td at bounding box center [508, 223] width 8 height 16
drag, startPoint x: 503, startPoint y: 212, endPoint x: 503, endPoint y: 206, distance: 6.2
click at [504, 215] on td at bounding box center [508, 223] width 8 height 16
click at [504, 218] on button "button" at bounding box center [508, 222] width 8 height 8
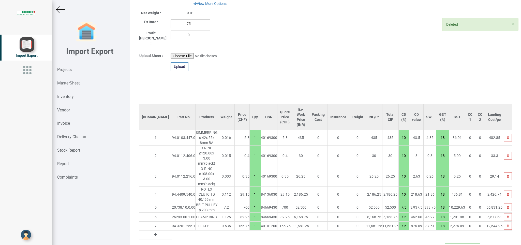
click at [504, 222] on td at bounding box center [508, 226] width 8 height 9
click at [504, 222] on button "button" at bounding box center [508, 226] width 8 height 8
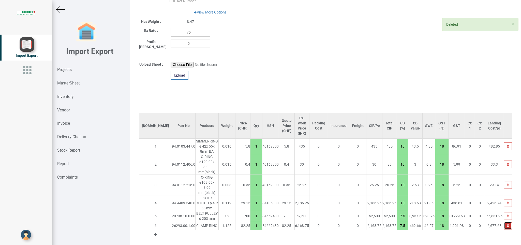
click at [504, 222] on button "button" at bounding box center [508, 226] width 8 height 8
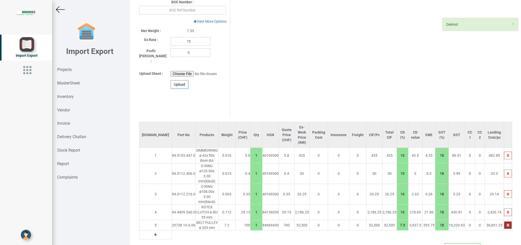
click at [504, 221] on button "button" at bounding box center [508, 225] width 8 height 8
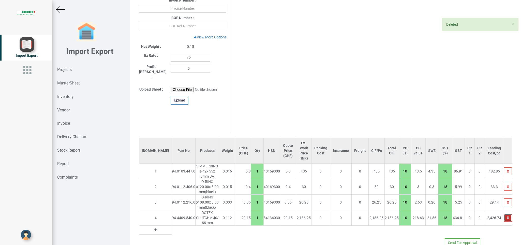
click at [504, 214] on button "button" at bounding box center [508, 218] width 8 height 8
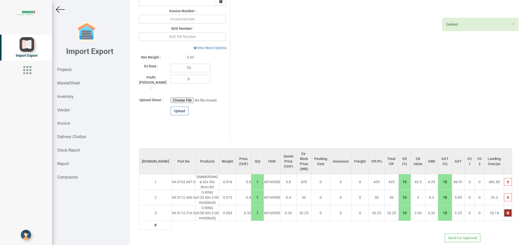
click at [507, 211] on icon "button" at bounding box center [508, 212] width 2 height 3
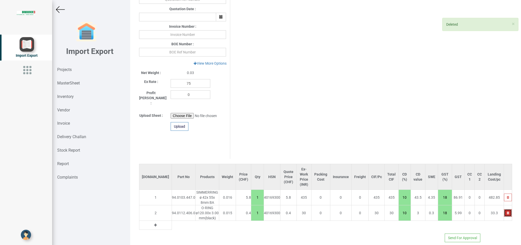
click at [507, 211] on icon "button" at bounding box center [508, 212] width 2 height 3
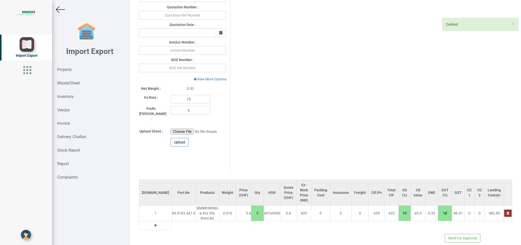
click at [507, 212] on icon "button" at bounding box center [508, 213] width 2 height 3
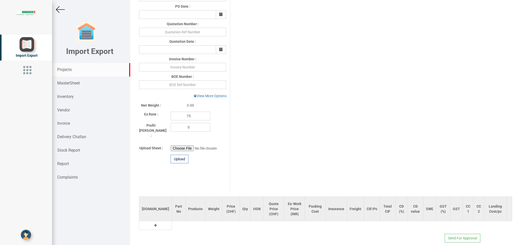
click at [62, 71] on strong "Projects" at bounding box center [64, 69] width 14 height 5
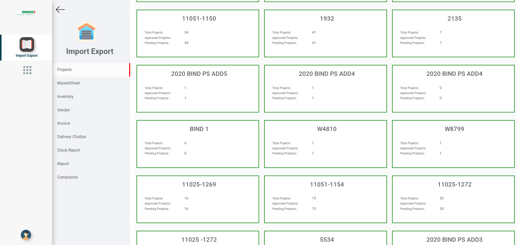
scroll to position [163, 0]
click at [71, 81] on strong "MasterSheet" at bounding box center [68, 83] width 23 height 5
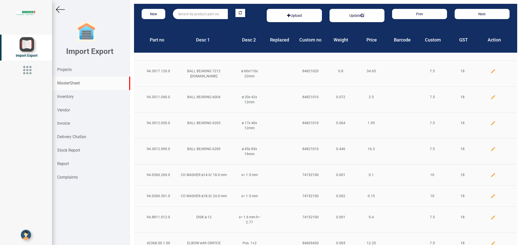
click at [188, 11] on input "text" at bounding box center [200, 14] width 55 height 10
click at [151, 13] on button "New" at bounding box center [154, 14] width 24 height 10
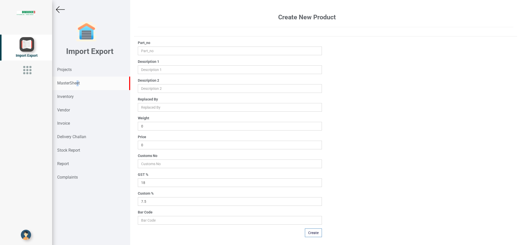
click at [75, 83] on strong "MasterSheet" at bounding box center [68, 83] width 23 height 5
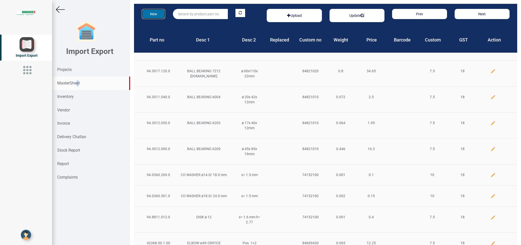
click at [155, 12] on button "New" at bounding box center [154, 14] width 24 height 10
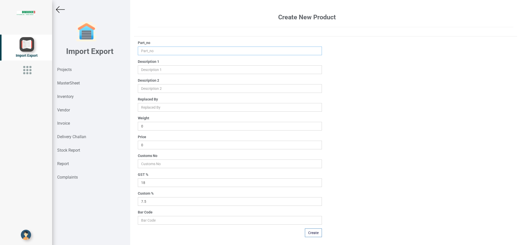
click at [146, 52] on input "text" at bounding box center [230, 51] width 184 height 9
click at [156, 71] on input "text" at bounding box center [230, 69] width 184 height 9
drag, startPoint x: 156, startPoint y: 149, endPoint x: 129, endPoint y: 145, distance: 27.2
click at [130, 145] on div "Create New Product Part_no 20115.50.0.00 Description 1 Description 2 Replaced B…" at bounding box center [325, 122] width 391 height 245
click at [152, 167] on input "number" at bounding box center [230, 163] width 184 height 9
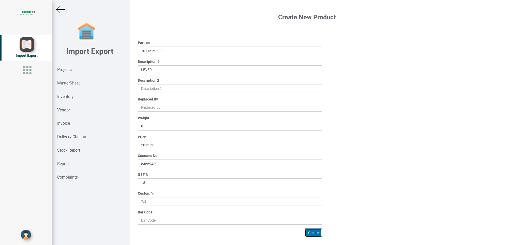
click at [314, 236] on button "Create" at bounding box center [313, 232] width 17 height 9
click at [144, 50] on input "text" at bounding box center [230, 51] width 184 height 9
click at [148, 72] on input "text" at bounding box center [230, 69] width 184 height 9
drag, startPoint x: 151, startPoint y: 145, endPoint x: 114, endPoint y: 145, distance: 36.9
click at [138, 145] on input "0" at bounding box center [230, 145] width 184 height 9
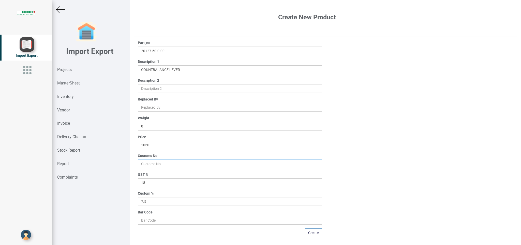
click at [150, 166] on input "number" at bounding box center [230, 163] width 184 height 9
click at [313, 230] on button "Create" at bounding box center [313, 232] width 17 height 9
click at [150, 49] on input "text" at bounding box center [230, 51] width 184 height 9
click at [147, 70] on input "text" at bounding box center [230, 69] width 184 height 9
drag, startPoint x: 156, startPoint y: 146, endPoint x: 116, endPoint y: 145, distance: 40.2
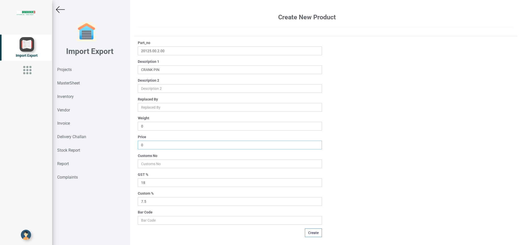
click at [138, 145] on input "0" at bounding box center [230, 145] width 184 height 9
click at [150, 163] on input "number" at bounding box center [230, 163] width 184 height 9
click at [313, 234] on button "Create" at bounding box center [313, 232] width 17 height 9
click at [151, 50] on input "text" at bounding box center [230, 51] width 184 height 9
click at [143, 68] on input "text" at bounding box center [230, 69] width 184 height 9
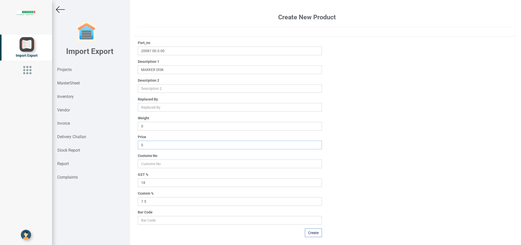
drag, startPoint x: 150, startPoint y: 143, endPoint x: 121, endPoint y: 143, distance: 28.7
click at [138, 143] on input "0" at bounding box center [230, 145] width 184 height 9
click at [150, 162] on input "number" at bounding box center [230, 163] width 184 height 9
click at [308, 232] on button "Create" at bounding box center [313, 232] width 17 height 9
click at [148, 51] on input "text" at bounding box center [230, 51] width 184 height 9
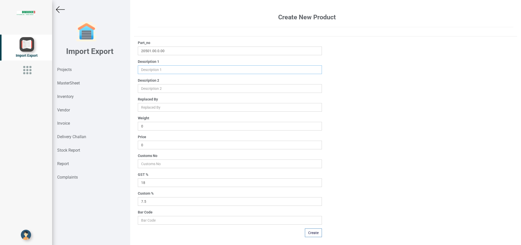
click at [147, 69] on input "text" at bounding box center [230, 69] width 184 height 9
drag, startPoint x: 154, startPoint y: 144, endPoint x: 116, endPoint y: 146, distance: 38.2
click at [138, 146] on input "0" at bounding box center [230, 145] width 184 height 9
click at [157, 163] on input "number" at bounding box center [230, 163] width 184 height 9
drag, startPoint x: 304, startPoint y: 232, endPoint x: 309, endPoint y: 233, distance: 5.3
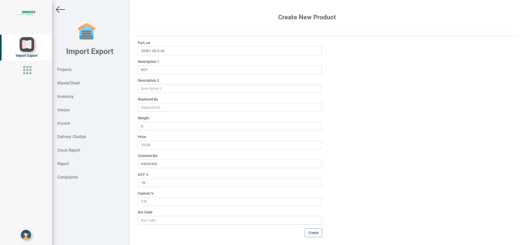
click at [304, 233] on div "Part_no 20501.00.0.00 Description 1 Description 2 Replaced By Weight 0 Price 12…" at bounding box center [230, 138] width 192 height 197
click at [313, 232] on button "Create" at bounding box center [313, 232] width 17 height 9
click at [313, 233] on button "Create" at bounding box center [313, 232] width 17 height 9
click at [152, 53] on input "text" at bounding box center [230, 51] width 184 height 9
drag, startPoint x: 142, startPoint y: 69, endPoint x: 152, endPoint y: 70, distance: 9.5
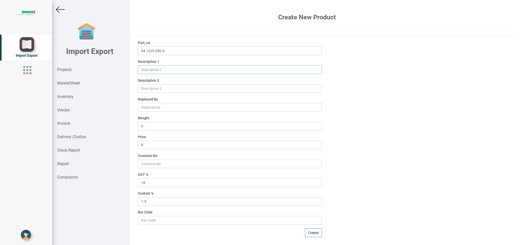
click at [143, 69] on input "text" at bounding box center [230, 69] width 184 height 9
drag, startPoint x: 145, startPoint y: 149, endPoint x: 126, endPoint y: 146, distance: 19.3
click at [138, 146] on input "0" at bounding box center [230, 145] width 184 height 9
click at [152, 163] on input "number" at bounding box center [230, 163] width 184 height 9
click at [307, 234] on button "Create" at bounding box center [313, 232] width 17 height 9
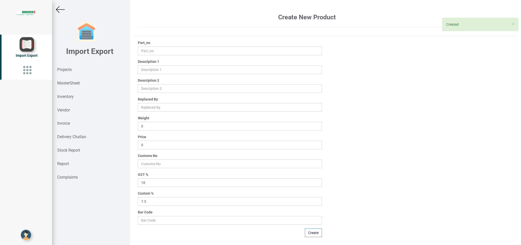
drag, startPoint x: 70, startPoint y: 71, endPoint x: 0, endPoint y: 65, distance: 70.4
click at [70, 71] on strong "Projects" at bounding box center [64, 69] width 14 height 5
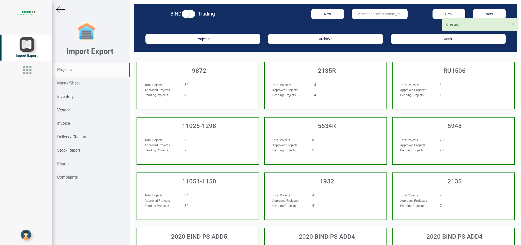
click at [369, 16] on input "text" at bounding box center [379, 14] width 55 height 10
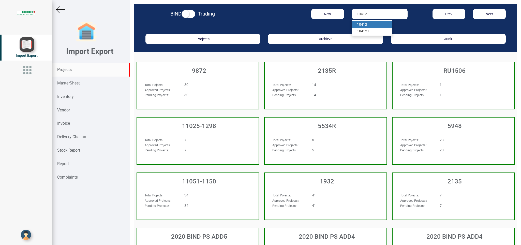
click at [359, 24] on strong "10412" at bounding box center [362, 24] width 10 height 4
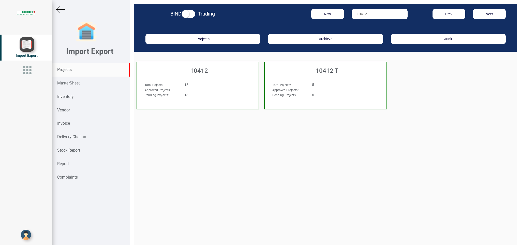
click at [216, 85] on div "18" at bounding box center [208, 84] width 55 height 5
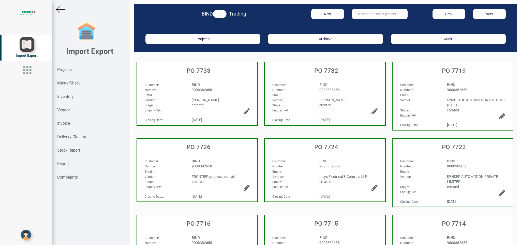
click at [220, 86] on div "BIND" at bounding box center [221, 84] width 66 height 5
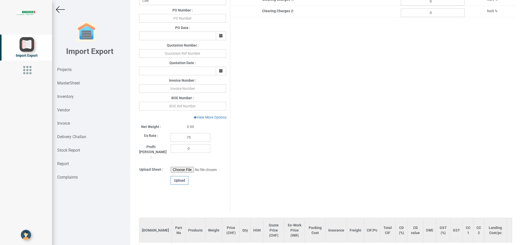
scroll to position [163, 0]
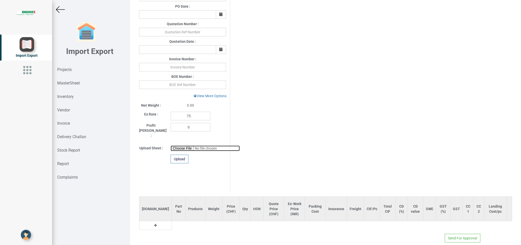
click at [179, 145] on input "file" at bounding box center [205, 148] width 69 height 6
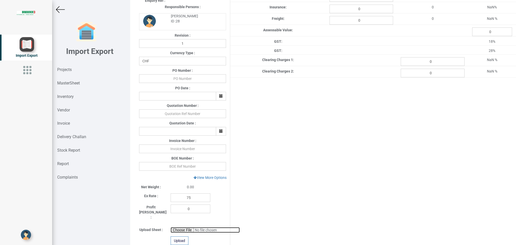
scroll to position [110, 0]
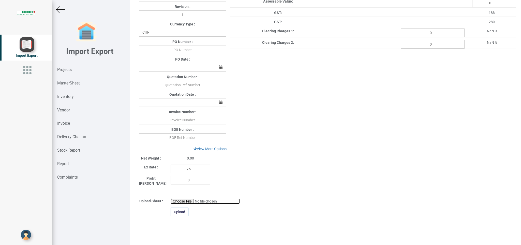
click at [180, 198] on input "file" at bounding box center [205, 201] width 69 height 6
click at [177, 208] on div "Upload" at bounding box center [180, 212] width 18 height 9
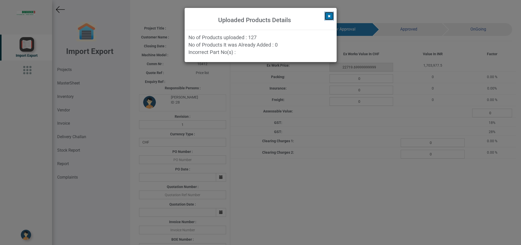
click at [328, 17] on icon at bounding box center [329, 16] width 3 height 4
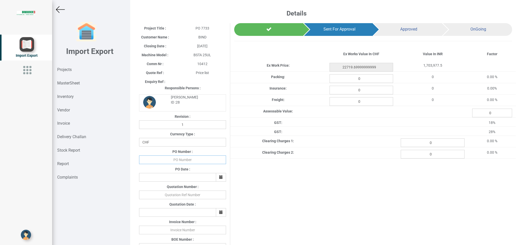
drag, startPoint x: 172, startPoint y: 159, endPoint x: 250, endPoint y: 160, distance: 78.3
click at [172, 159] on input "text" at bounding box center [182, 159] width 87 height 9
click at [194, 159] on input "text" at bounding box center [182, 159] width 87 height 9
click at [223, 176] on button "button" at bounding box center [221, 177] width 10 height 9
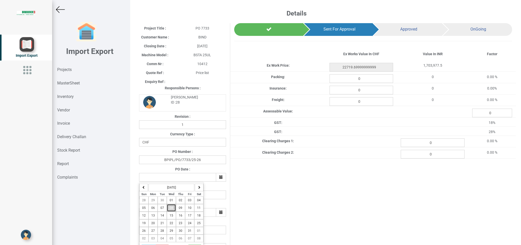
click at [172, 210] on span "08" at bounding box center [172, 208] width 4 height 4
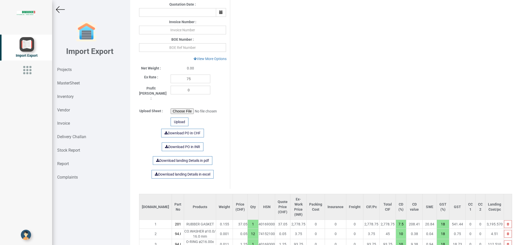
scroll to position [166, 0]
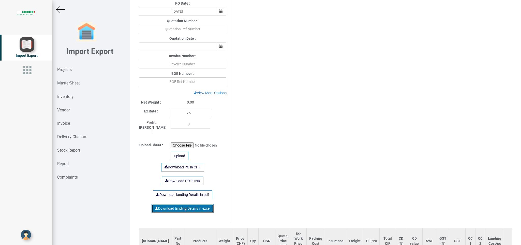
click at [195, 204] on link "Download landing Details in excel" at bounding box center [183, 208] width 62 height 9
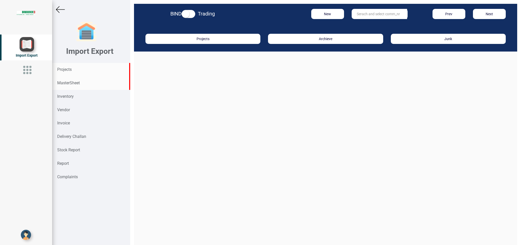
click at [80, 84] on strong "MasterSheet" at bounding box center [68, 83] width 23 height 5
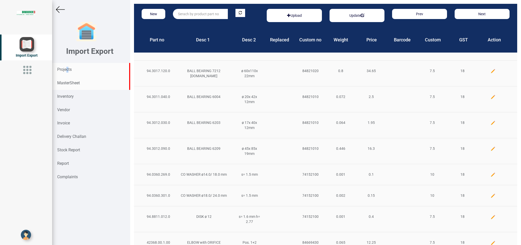
drag, startPoint x: 65, startPoint y: 69, endPoint x: 70, endPoint y: 74, distance: 7.0
click at [70, 74] on div "Projects" at bounding box center [91, 69] width 78 height 13
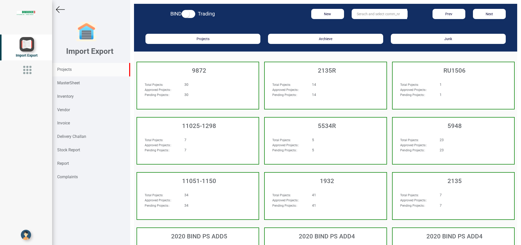
click at [374, 12] on input "text" at bounding box center [379, 14] width 55 height 10
type input "10412"
click at [368, 24] on link "10412" at bounding box center [372, 24] width 40 height 7
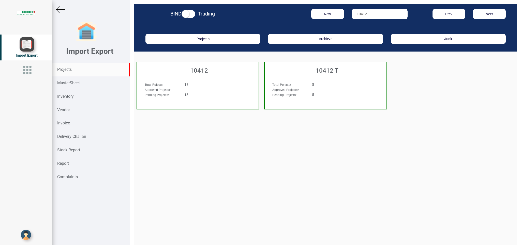
click at [221, 85] on div "18" at bounding box center [208, 84] width 55 height 5
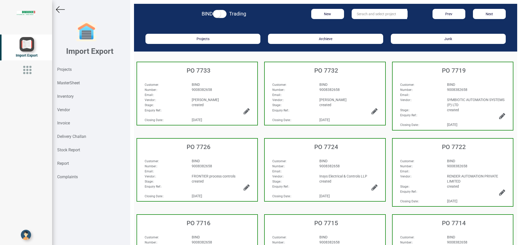
click at [221, 89] on div "9008382658" at bounding box center [221, 89] width 66 height 5
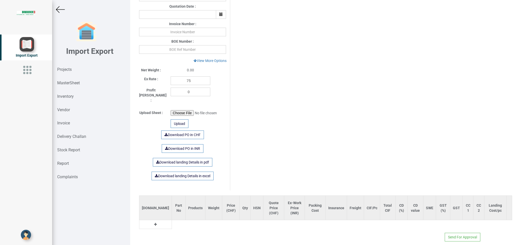
type input "22719.69999999999"
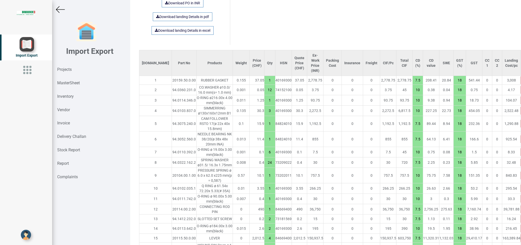
scroll to position [273, 0]
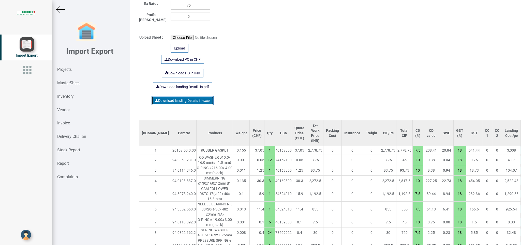
click at [187, 96] on link "Download landing Details in excel" at bounding box center [183, 100] width 62 height 9
click at [60, 10] on img at bounding box center [60, 9] width 9 height 9
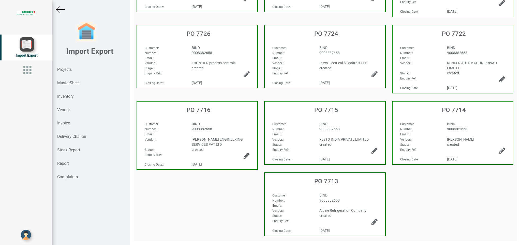
scroll to position [112, 0]
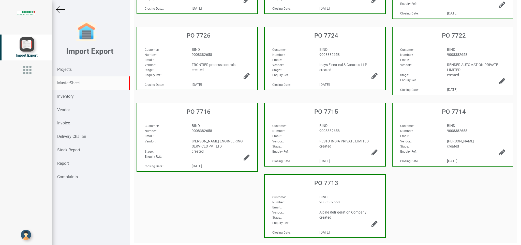
drag, startPoint x: 71, startPoint y: 82, endPoint x: 73, endPoint y: 94, distance: 12.8
click at [71, 82] on strong "MasterSheet" at bounding box center [68, 83] width 23 height 5
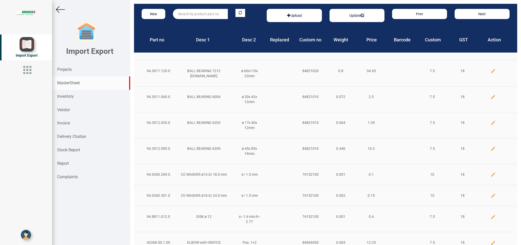
click at [194, 10] on input "text" at bounding box center [200, 14] width 55 height 10
click at [200, 25] on link "94.3075 .240.0" at bounding box center [193, 24] width 40 height 7
type input "94.3075.240.0"
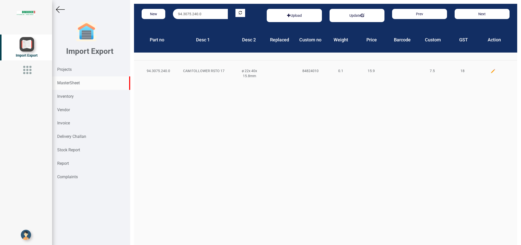
click at [491, 71] on img at bounding box center [493, 71] width 5 height 5
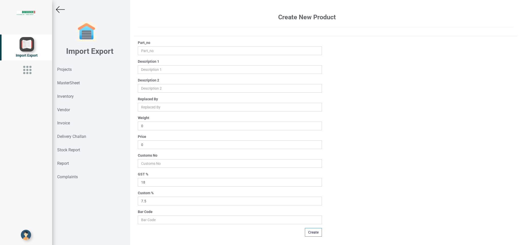
type input "94.3075.240.0"
type input "CAM FOLLOWER RSTO 17"
type input "ø 22x 40x 15.8mm"
type input "0.1"
type input "15.9"
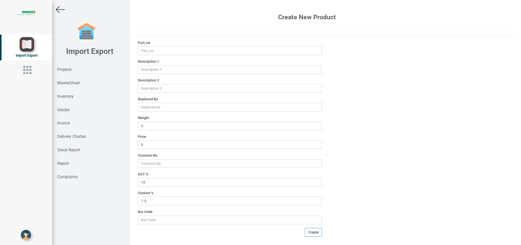
type input "84824010"
click at [153, 145] on input "15.9" at bounding box center [230, 145] width 184 height 9
type input "15.95"
click at [309, 234] on button "Update" at bounding box center [313, 232] width 18 height 9
click at [69, 85] on strong "MasterSheet" at bounding box center [68, 83] width 23 height 5
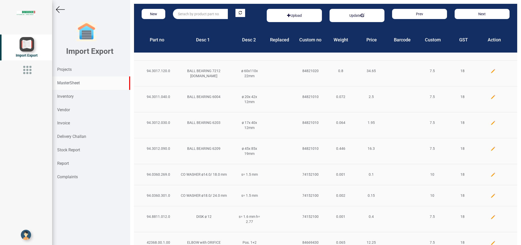
click at [188, 13] on input "text" at bounding box center [200, 14] width 55 height 10
click at [198, 24] on strong "94.3052.560" at bounding box center [188, 24] width 20 height 4
type input "94.3052.560.0"
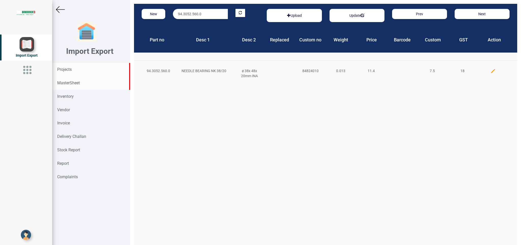
click at [72, 68] on strong "Projects" at bounding box center [64, 69] width 14 height 5
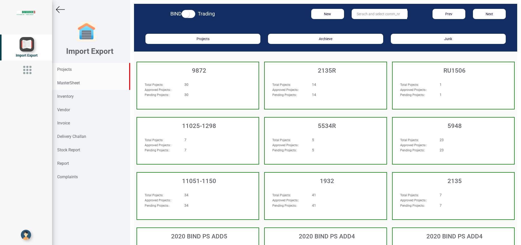
click at [72, 83] on strong "MasterSheet" at bounding box center [68, 83] width 23 height 5
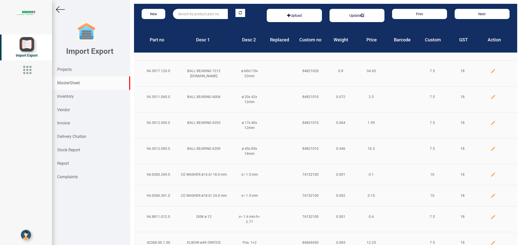
click at [188, 16] on input "text" at bounding box center [200, 14] width 55 height 10
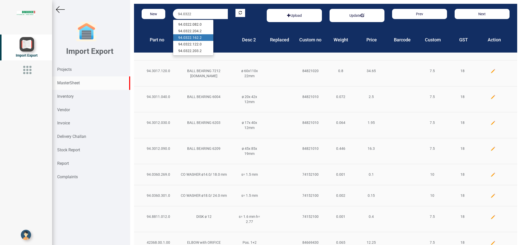
click at [205, 39] on link "94.0322 .162.2" at bounding box center [193, 37] width 40 height 7
type input "94.0322.162.2"
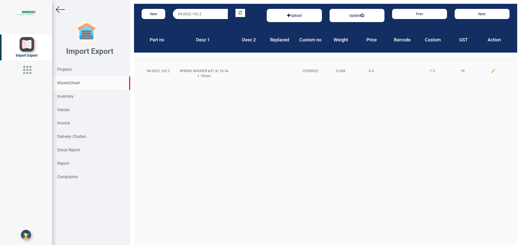
click at [487, 68] on div at bounding box center [493, 70] width 31 height 5
click at [491, 71] on img at bounding box center [493, 71] width 5 height 5
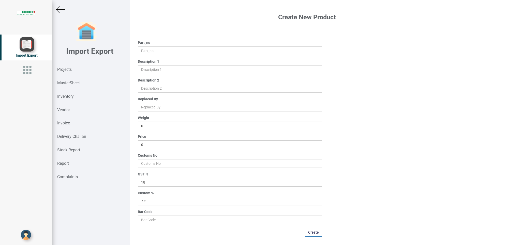
type input "94.0322.162.2"
type input "SPRING WASHER ø31.5/ 16.3x 1.75mm"
type input "0.008"
type input "0.4"
type input "73209022"
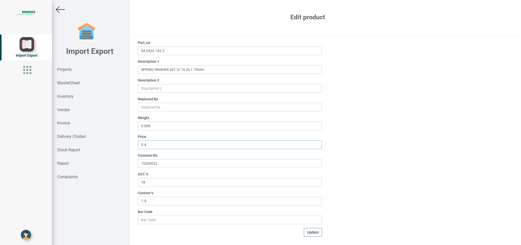
click at [159, 145] on input "0.4" at bounding box center [230, 145] width 184 height 9
type input "0.45"
click at [314, 231] on button "Update" at bounding box center [313, 232] width 18 height 9
click at [60, 10] on img at bounding box center [60, 9] width 9 height 9
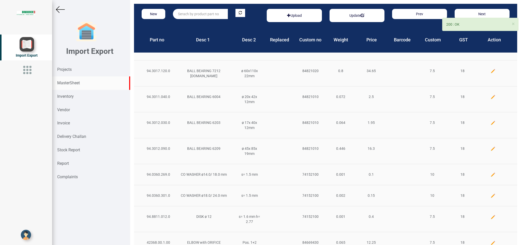
click at [187, 11] on input "text" at bounding box center [200, 14] width 55 height 10
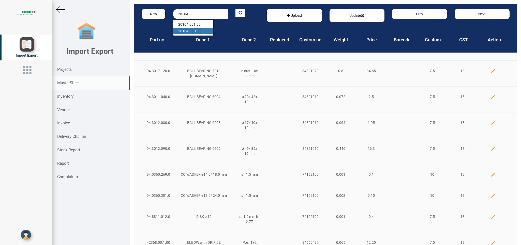
click at [203, 28] on link "20104 .00.1.00" at bounding box center [193, 31] width 40 height 7
type input "20104.00.1.00"
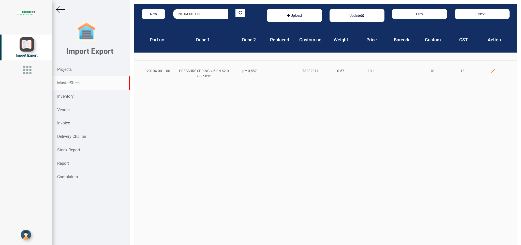
click at [491, 70] on img at bounding box center [493, 71] width 5 height 5
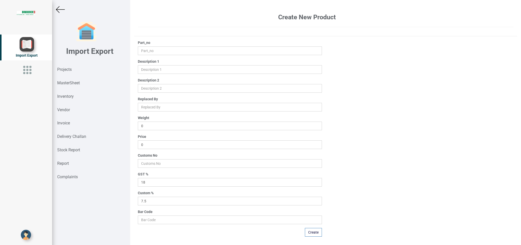
type input "20104.00.1.00"
type input "PRESSURE SPRING ø 6.0 x 62.0 x225 mm"
type input "p = 0,587"
type input "0.57"
type input "10.1"
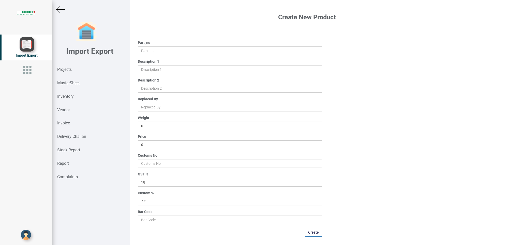
type input "73202011"
type input "10"
drag, startPoint x: 154, startPoint y: 146, endPoint x: 113, endPoint y: 146, distance: 41.2
click at [138, 146] on input "10.1" at bounding box center [230, 145] width 184 height 9
type input "9"
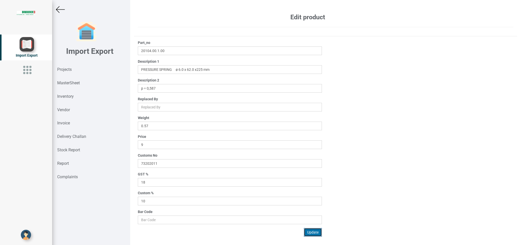
click at [314, 234] on button "Update" at bounding box center [313, 232] width 18 height 9
click at [59, 10] on img at bounding box center [60, 9] width 9 height 9
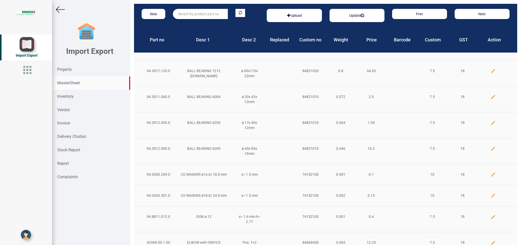
click at [184, 11] on input "text" at bounding box center [200, 14] width 55 height 10
click at [200, 26] on link "94.8701.64 4.0" at bounding box center [193, 24] width 40 height 7
type input "94.8701.644.0"
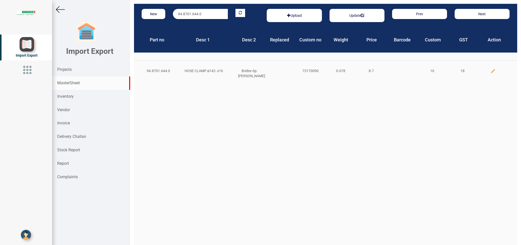
click at [491, 71] on img at bounding box center [493, 71] width 5 height 5
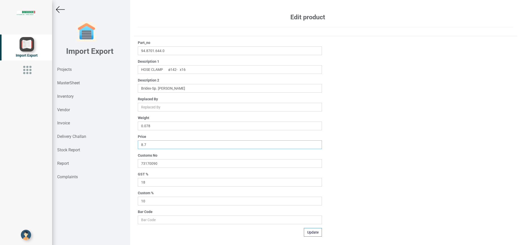
drag, startPoint x: 150, startPoint y: 145, endPoint x: 110, endPoint y: 143, distance: 40.0
click at [138, 143] on input "8.7" at bounding box center [230, 145] width 184 height 9
type input "9.40"
click at [312, 234] on button "Update" at bounding box center [313, 232] width 18 height 9
click at [74, 83] on strong "MasterSheet" at bounding box center [68, 83] width 23 height 5
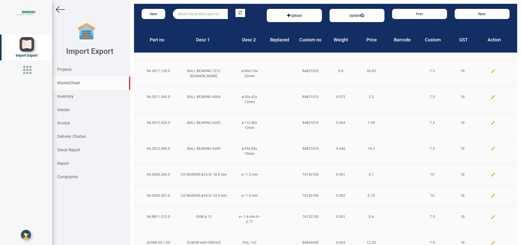
click at [181, 16] on input "text" at bounding box center [200, 14] width 55 height 10
click at [197, 25] on link "20166 .00.0.00" at bounding box center [193, 24] width 40 height 7
type input "20166.00.0.00"
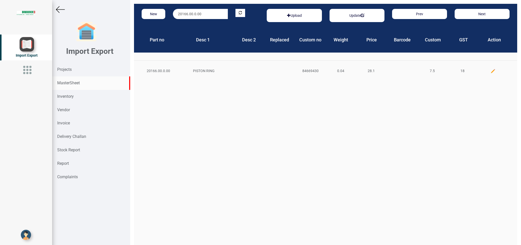
click at [491, 70] on img at bounding box center [493, 71] width 5 height 5
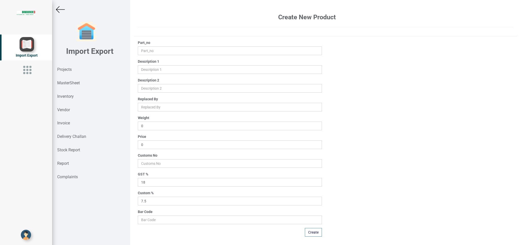
type input "20166.00.0.00"
type input "PISTON RING"
type input "0.04"
type input "28.1"
type input "84669430"
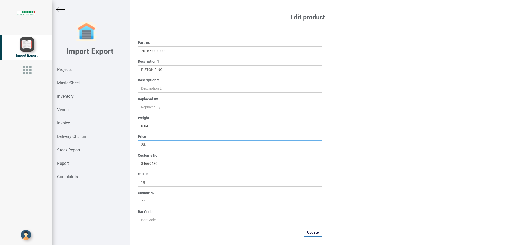
drag, startPoint x: 161, startPoint y: 148, endPoint x: 77, endPoint y: 147, distance: 84.2
click at [138, 147] on input "28.1" at bounding box center [230, 145] width 184 height 9
type input "27.50"
click at [310, 231] on button "Update" at bounding box center [313, 232] width 18 height 9
click at [68, 82] on strong "MasterSheet" at bounding box center [68, 83] width 23 height 5
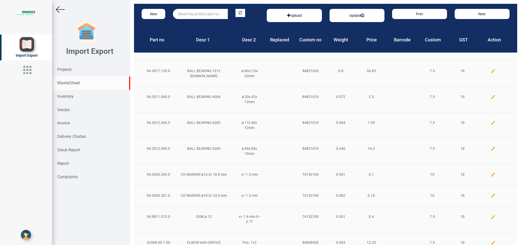
click at [183, 13] on input "text" at bounding box center [200, 14] width 55 height 10
click at [192, 26] on link "20448 .00.0.00" at bounding box center [193, 24] width 40 height 7
type input "20448.00.0.00"
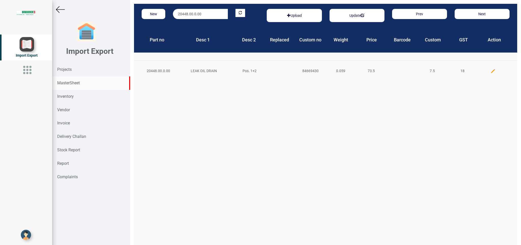
click at [491, 70] on img at bounding box center [493, 71] width 5 height 5
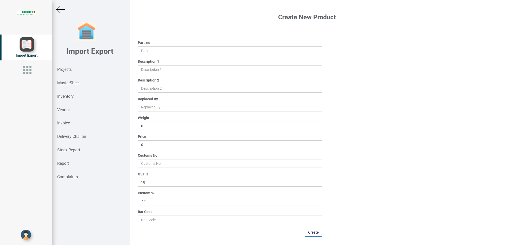
type input "20448.00.0.00"
type input "LEAK OIL DRAIN"
type input "Pos. 1+2"
type input "0.059"
type input "73.5"
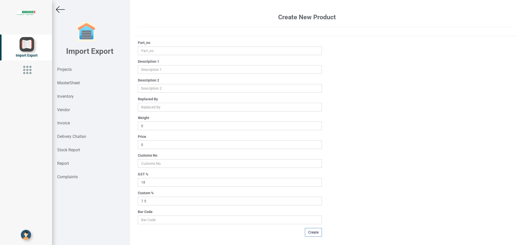
type input "84669430"
drag, startPoint x: 159, startPoint y: 145, endPoint x: 101, endPoint y: 143, distance: 57.5
click at [138, 145] on input "73.5" at bounding box center [230, 145] width 184 height 9
type input "122.50"
click at [311, 233] on button "Update" at bounding box center [313, 232] width 18 height 9
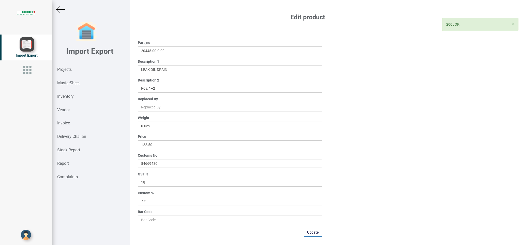
click at [60, 9] on img at bounding box center [60, 9] width 9 height 9
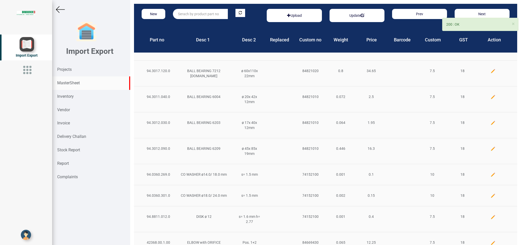
click at [190, 13] on input "text" at bounding box center [200, 14] width 55 height 10
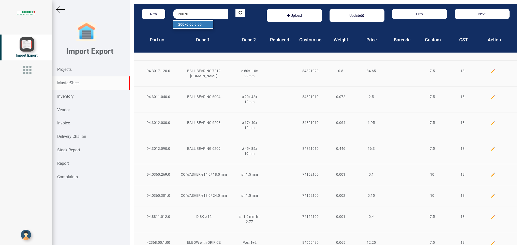
click at [196, 24] on link "20070 .00.0.00" at bounding box center [193, 24] width 40 height 7
type input "20070.00.0.00"
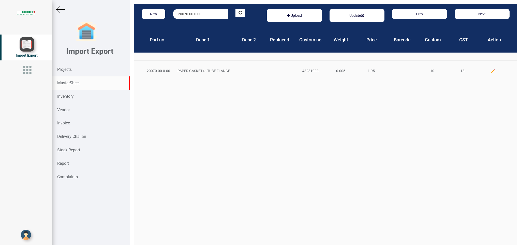
click at [491, 71] on img at bounding box center [493, 71] width 5 height 5
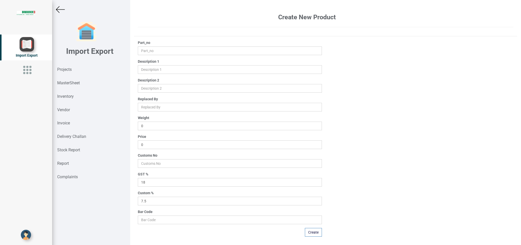
type input "20070.00.0.00"
type input "PAPER GASKET to TUBE FLANGE"
type input "0.005"
type input "1.95"
type input "48231900"
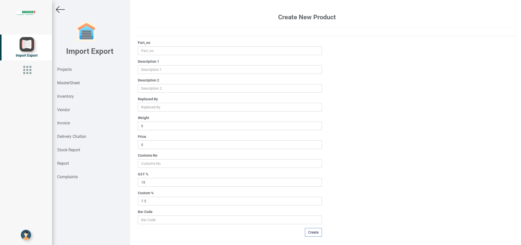
type input "10"
drag, startPoint x: 156, startPoint y: 143, endPoint x: 100, endPoint y: 145, distance: 56.0
click at [138, 145] on input "1.95" at bounding box center [230, 145] width 184 height 9
type input "5.25"
click at [311, 232] on button "Update" at bounding box center [313, 232] width 18 height 9
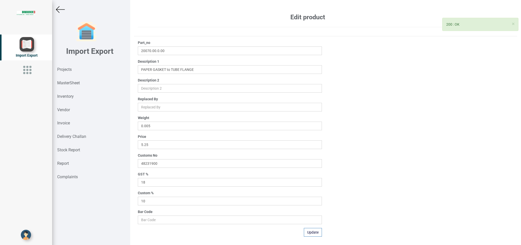
click at [60, 10] on img at bounding box center [60, 9] width 9 height 9
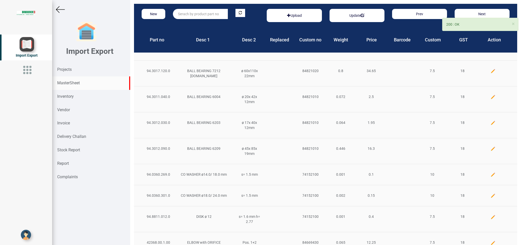
click at [189, 13] on input "text" at bounding box center [200, 14] width 55 height 10
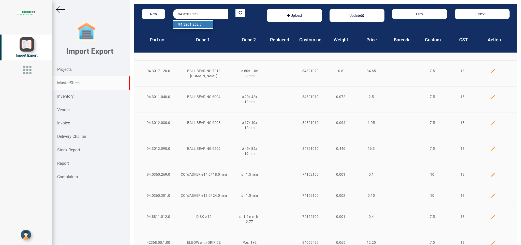
click at [205, 24] on link "94.3201.252 .3" at bounding box center [193, 24] width 40 height 7
type input "94.3201.252.3"
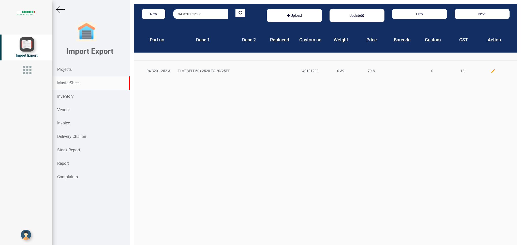
click at [491, 71] on img at bounding box center [493, 71] width 5 height 5
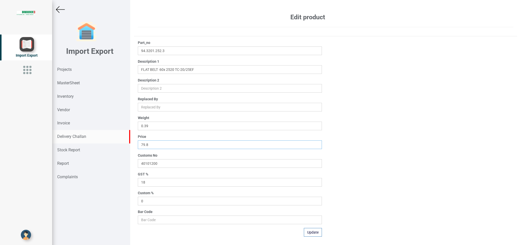
drag, startPoint x: 155, startPoint y: 145, endPoint x: 100, endPoint y: 140, distance: 55.1
click at [138, 142] on input "79.8" at bounding box center [230, 145] width 184 height 9
type input "77.40"
click at [308, 233] on button "Update" at bounding box center [313, 232] width 18 height 9
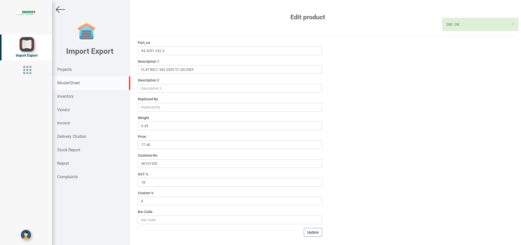
click at [74, 82] on strong "MasterSheet" at bounding box center [68, 83] width 23 height 5
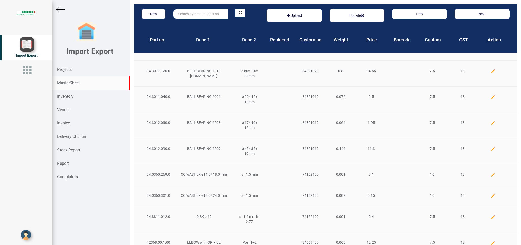
click at [182, 11] on input "text" at bounding box center [200, 14] width 55 height 10
click at [197, 26] on link "20744 .00.0.00" at bounding box center [193, 24] width 40 height 7
type input "20744.00.0.00"
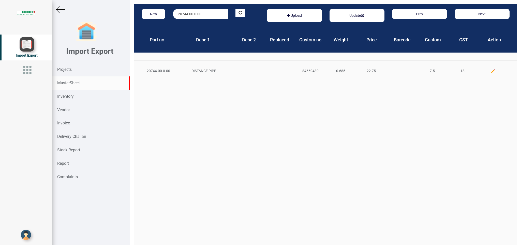
click at [491, 71] on img at bounding box center [493, 71] width 5 height 5
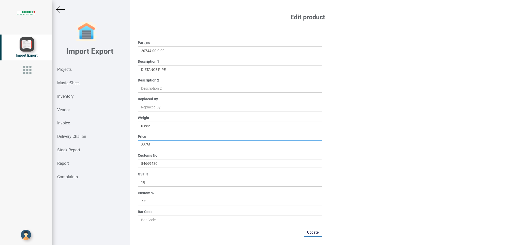
drag, startPoint x: 156, startPoint y: 146, endPoint x: 120, endPoint y: 146, distance: 36.4
click at [138, 146] on input "22.75" at bounding box center [230, 145] width 184 height 9
type input "29.75"
click at [313, 232] on button "Update" at bounding box center [313, 232] width 18 height 9
click at [60, 9] on img at bounding box center [60, 9] width 9 height 9
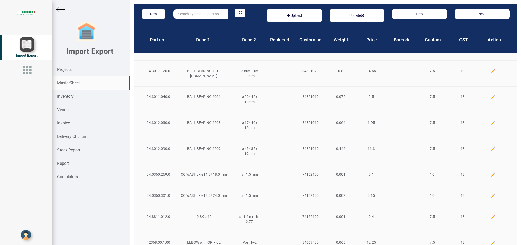
click at [187, 15] on input "text" at bounding box center [200, 14] width 55 height 10
click at [198, 24] on link "94.3075 .240.0" at bounding box center [193, 24] width 40 height 7
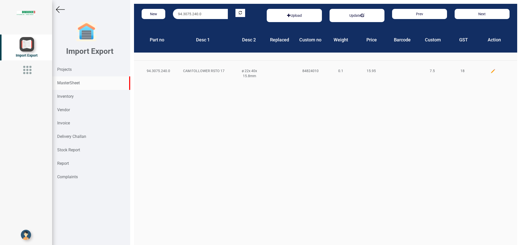
drag, startPoint x: 214, startPoint y: 15, endPoint x: 156, endPoint y: 15, distance: 57.7
click at [173, 15] on input "94.3075.240.0" at bounding box center [200, 14] width 55 height 10
click at [198, 26] on link "94.3052.560 .0" at bounding box center [193, 24] width 40 height 7
type input "94.3052.560.0"
click at [491, 71] on img at bounding box center [493, 71] width 5 height 5
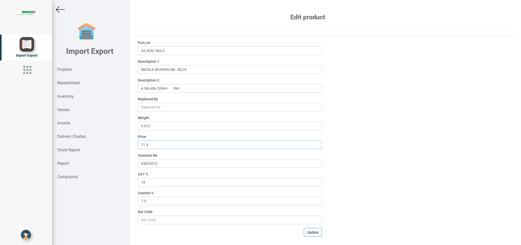
click at [159, 145] on input "11.4" at bounding box center [230, 145] width 184 height 9
type input "11.10"
click at [315, 234] on button "Update" at bounding box center [313, 232] width 18 height 9
click at [61, 9] on img at bounding box center [60, 9] width 9 height 9
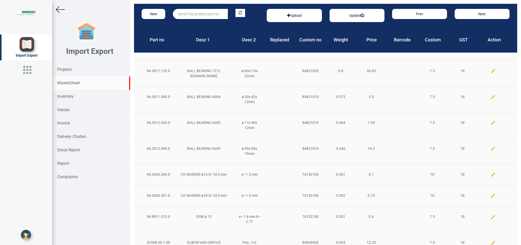
click at [183, 14] on input "text" at bounding box center [200, 14] width 55 height 10
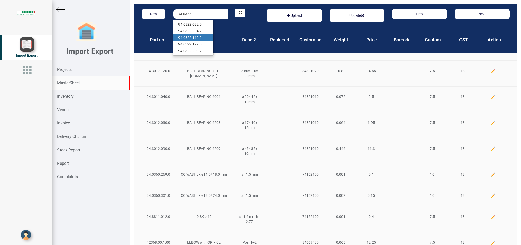
click at [203, 36] on link "94.0322 .162.2" at bounding box center [193, 37] width 40 height 7
type input "94.0322.162.2"
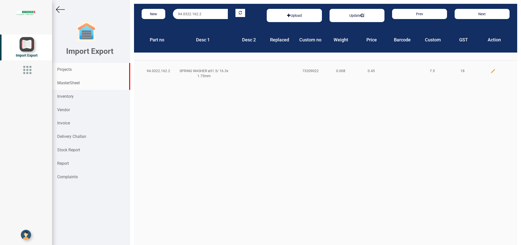
click at [66, 68] on strong "Projects" at bounding box center [64, 69] width 14 height 5
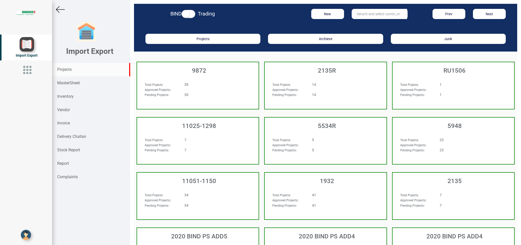
click at [362, 13] on input "text" at bounding box center [379, 14] width 55 height 10
type input "10412"
click at [359, 25] on strong "10412" at bounding box center [362, 24] width 10 height 4
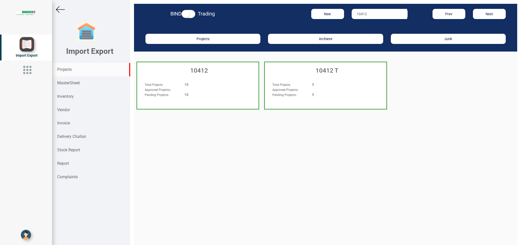
click at [193, 84] on div "18" at bounding box center [208, 84] width 55 height 5
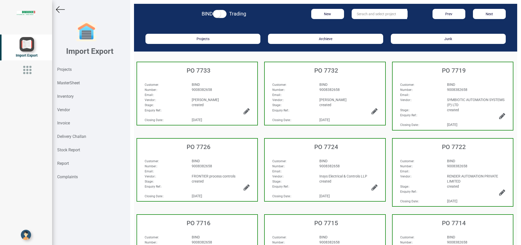
click at [241, 80] on div "Customer : BIND Number: : 9008382658 Email: : Vendor: : [PERSON_NAME] Stage: : …" at bounding box center [197, 92] width 120 height 30
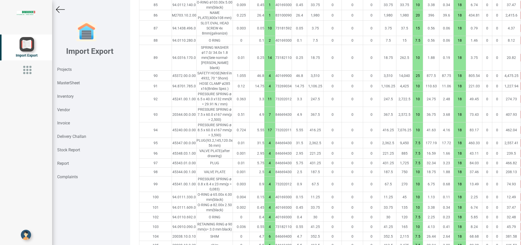
scroll to position [1705, 0]
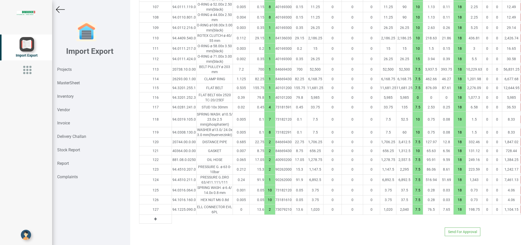
click at [521, 209] on button "button" at bounding box center [525, 210] width 8 height 8
click at [521, 200] on button "button" at bounding box center [525, 200] width 8 height 8
click at [521, 184] on td at bounding box center [525, 180] width 8 height 10
click at [521, 179] on icon "button" at bounding box center [525, 180] width 2 height 3
click at [521, 165] on td at bounding box center [525, 170] width 8 height 10
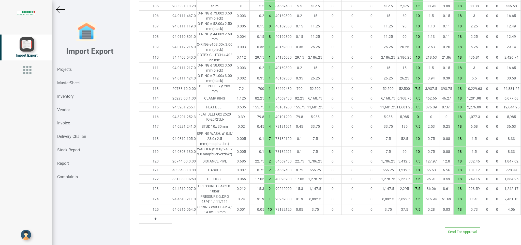
type input "22600.099999999988"
type input "10"
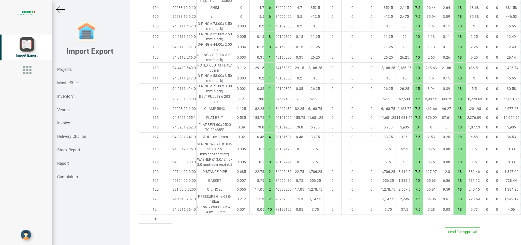
click at [521, 211] on button "button" at bounding box center [525, 210] width 8 height 8
click at [521, 212] on button "button" at bounding box center [525, 210] width 8 height 8
click at [521, 209] on button "button" at bounding box center [525, 210] width 8 height 8
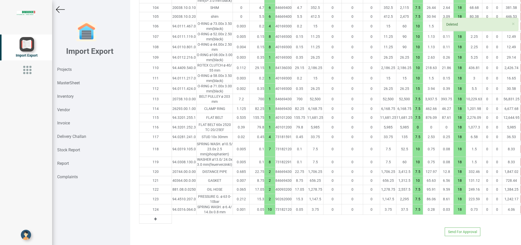
click at [521, 210] on icon "button" at bounding box center [525, 209] width 2 height 3
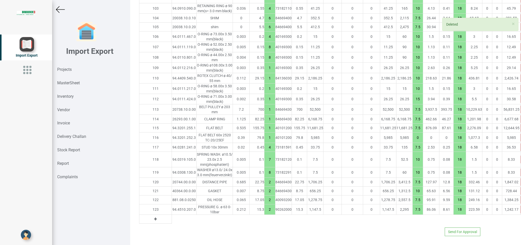
scroll to position [1665, 0]
click at [521, 204] on td at bounding box center [525, 200] width 8 height 9
click at [521, 208] on button "button" at bounding box center [525, 210] width 8 height 8
click at [521, 213] on button "button" at bounding box center [525, 210] width 8 height 8
click at [521, 210] on icon "button" at bounding box center [525, 209] width 2 height 3
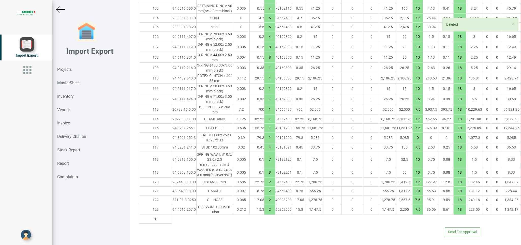
click at [521, 210] on icon "button" at bounding box center [525, 209] width 2 height 3
click at [521, 200] on button "button" at bounding box center [525, 200] width 8 height 8
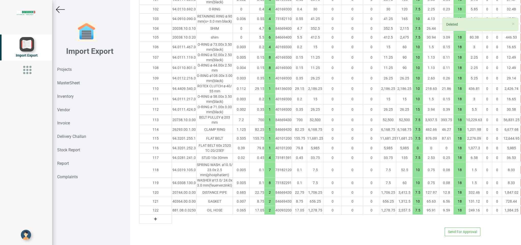
scroll to position [1654, 0]
click at [521, 200] on button "button" at bounding box center [525, 202] width 8 height 8
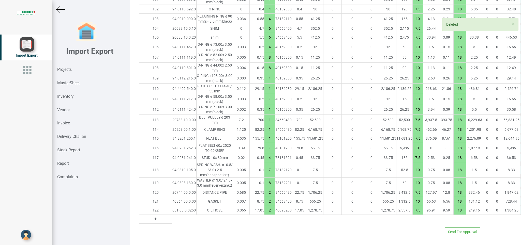
click at [521, 203] on button "button" at bounding box center [525, 202] width 8 height 8
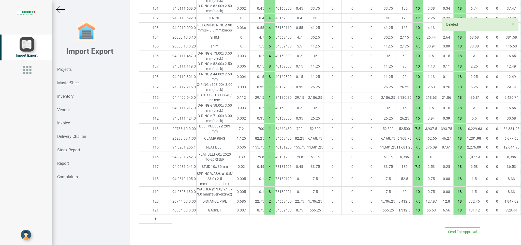
scroll to position [1645, 0]
click at [521, 203] on button "button" at bounding box center [525, 202] width 8 height 8
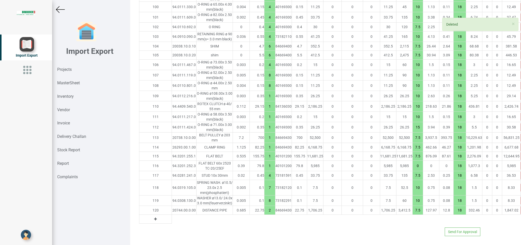
scroll to position [1636, 0]
click at [521, 203] on td at bounding box center [525, 201] width 8 height 10
click at [521, 208] on button "button" at bounding box center [525, 211] width 8 height 8
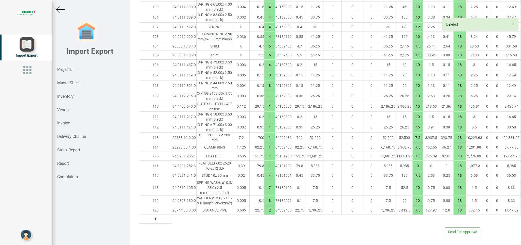
click at [521, 208] on button "button" at bounding box center [525, 211] width 8 height 8
click at [521, 210] on button "button" at bounding box center [525, 211] width 8 height 8
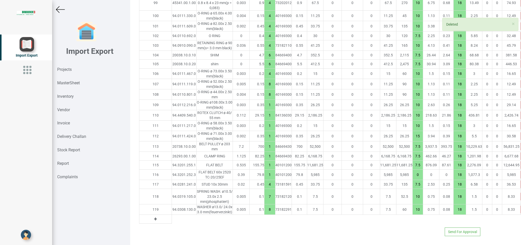
scroll to position [1627, 0]
click at [521, 210] on button "button" at bounding box center [525, 210] width 8 height 8
click at [521, 208] on icon "button" at bounding box center [525, 209] width 2 height 3
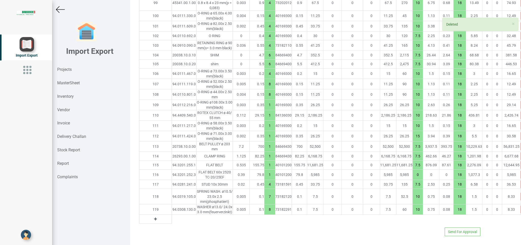
click at [521, 193] on button "button" at bounding box center [525, 197] width 8 height 8
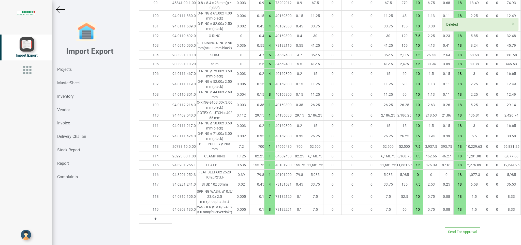
click at [521, 193] on button "button" at bounding box center [525, 197] width 8 height 8
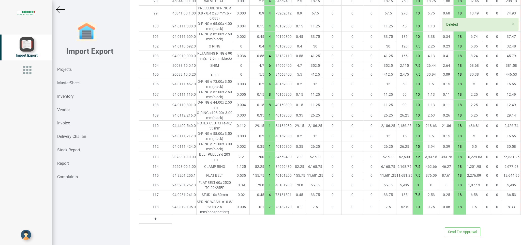
scroll to position [1611, 0]
click at [521, 192] on button "button" at bounding box center [525, 195] width 8 height 8
click at [521, 195] on icon "button" at bounding box center [525, 195] width 2 height 3
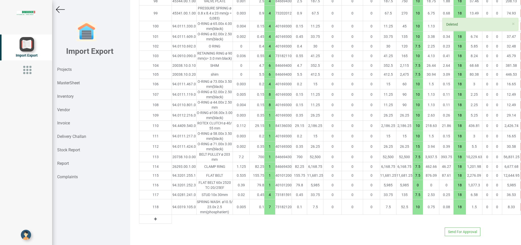
click at [521, 195] on icon "button" at bounding box center [525, 195] width 2 height 3
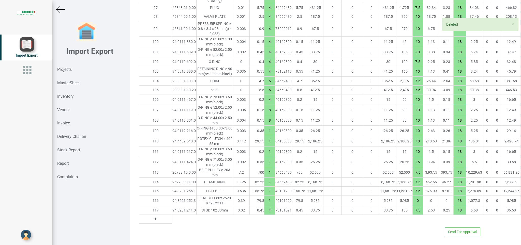
click at [521, 196] on td at bounding box center [525, 201] width 8 height 10
click at [521, 200] on icon "button" at bounding box center [525, 200] width 2 height 3
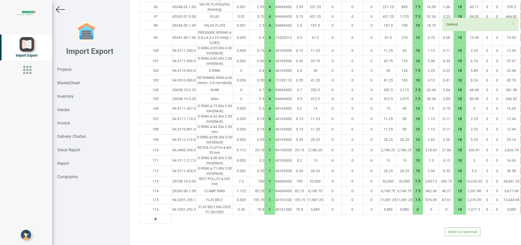
scroll to position [1587, 0]
click at [521, 209] on button "button" at bounding box center [525, 210] width 8 height 8
click at [521, 209] on icon "button" at bounding box center [525, 209] width 2 height 3
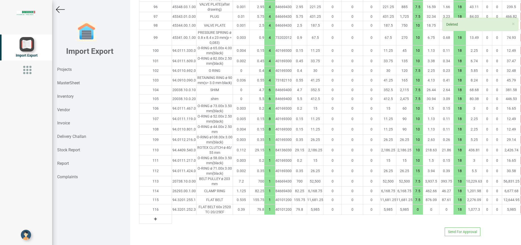
click at [521, 209] on icon "button" at bounding box center [525, 209] width 2 height 3
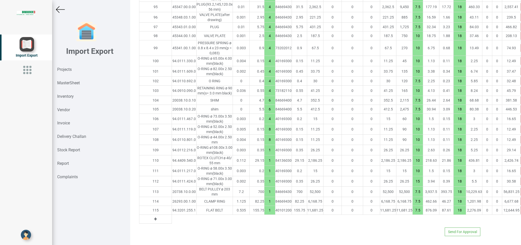
click at [521, 210] on icon "button" at bounding box center [525, 210] width 2 height 3
click at [521, 211] on icon "button" at bounding box center [525, 210] width 2 height 3
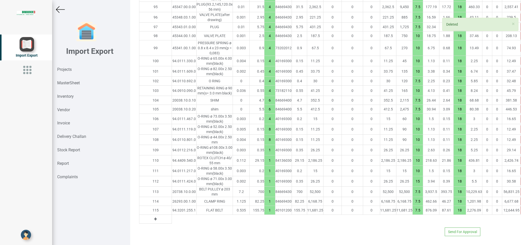
click at [521, 211] on icon "button" at bounding box center [525, 210] width 2 height 3
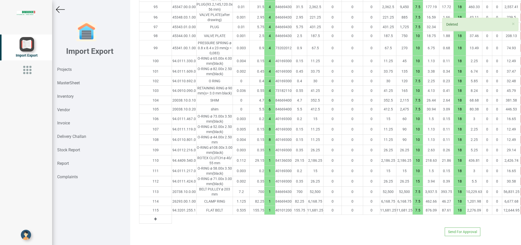
click at [521, 211] on icon "button" at bounding box center [525, 210] width 2 height 3
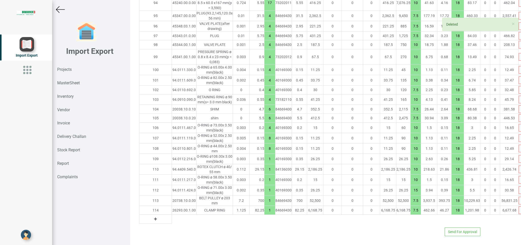
scroll to position [1562, 0]
click at [521, 211] on icon "button" at bounding box center [523, 210] width 2 height 3
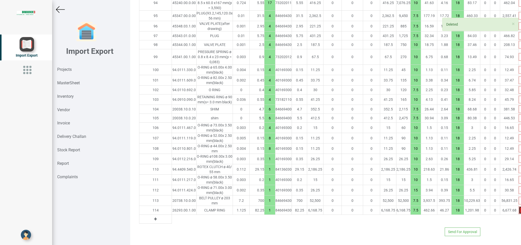
click at [521, 211] on icon "button" at bounding box center [523, 210] width 2 height 3
click at [521, 210] on icon "button" at bounding box center [523, 210] width 2 height 3
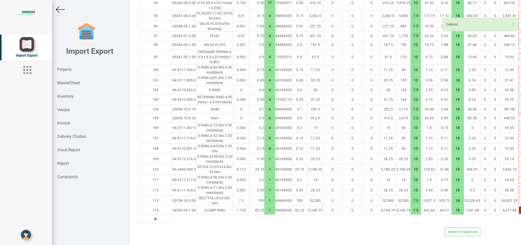
click at [521, 210] on icon "button" at bounding box center [523, 210] width 2 height 3
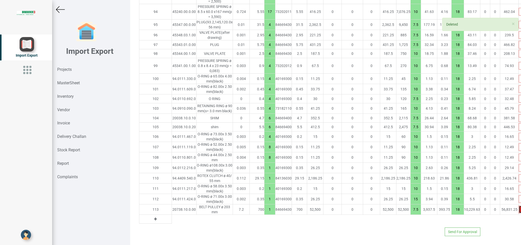
click at [521, 210] on icon "button" at bounding box center [523, 209] width 2 height 3
click at [521, 209] on icon "button" at bounding box center [523, 209] width 2 height 3
click at [521, 210] on icon "button" at bounding box center [523, 209] width 2 height 3
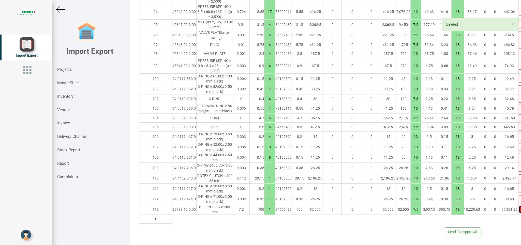
click at [521, 210] on icon "button" at bounding box center [523, 209] width 2 height 3
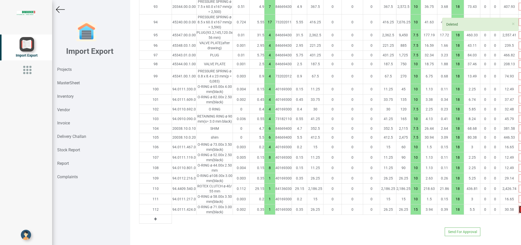
scroll to position [1542, 0]
click at [519, 207] on button "button" at bounding box center [523, 210] width 8 height 8
click at [521, 211] on icon "button" at bounding box center [523, 209] width 2 height 3
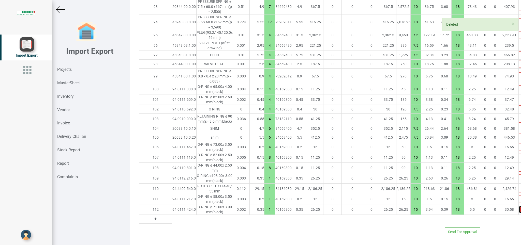
click at [521, 211] on icon "button" at bounding box center [523, 209] width 2 height 3
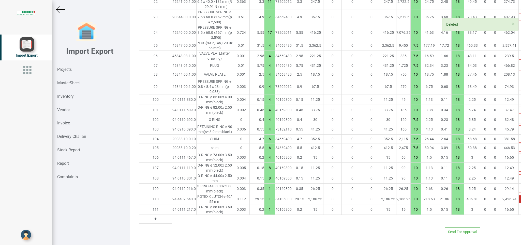
scroll to position [1532, 0]
click at [519, 201] on button "button" at bounding box center [523, 200] width 8 height 8
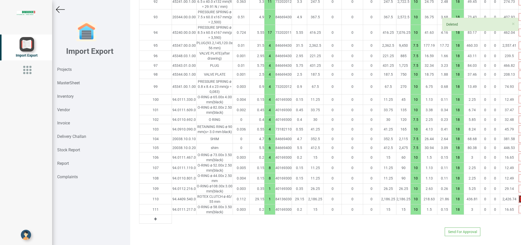
click at [519, 201] on button "button" at bounding box center [523, 200] width 8 height 8
click at [519, 197] on button "button" at bounding box center [523, 200] width 8 height 8
click at [521, 198] on icon "button" at bounding box center [523, 199] width 2 height 3
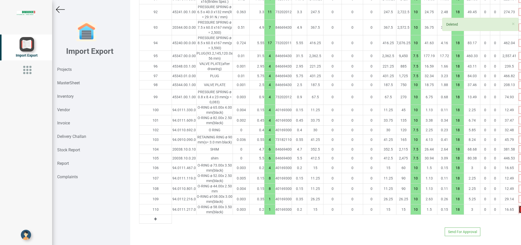
scroll to position [1521, 0]
click at [521, 198] on icon "button" at bounding box center [523, 199] width 2 height 3
click at [521, 200] on icon "button" at bounding box center [523, 199] width 2 height 3
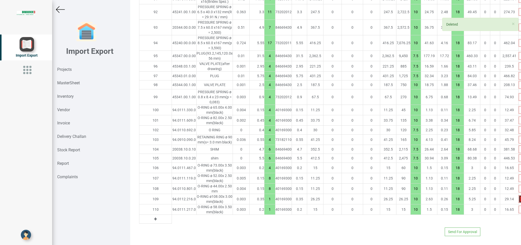
click at [521, 200] on icon "button" at bounding box center [523, 199] width 2 height 3
click at [521, 199] on icon "button" at bounding box center [523, 199] width 2 height 3
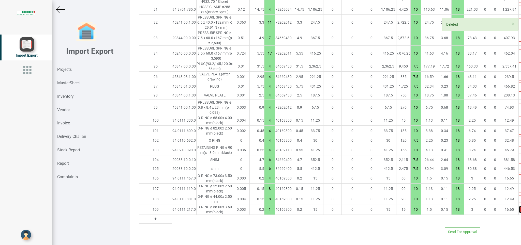
scroll to position [1511, 0]
click at [521, 199] on icon "button" at bounding box center [523, 199] width 2 height 3
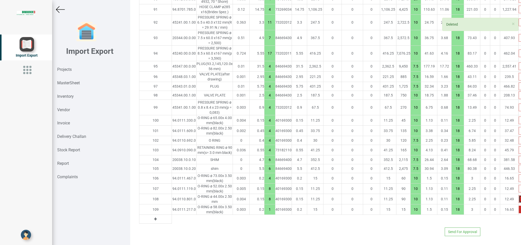
click at [521, 199] on icon "button" at bounding box center [523, 199] width 2 height 3
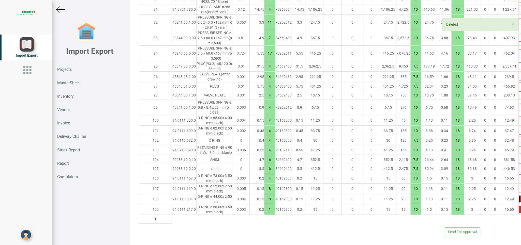
click at [521, 199] on icon "button" at bounding box center [523, 199] width 2 height 3
type input "21419.749999999993"
type input "1"
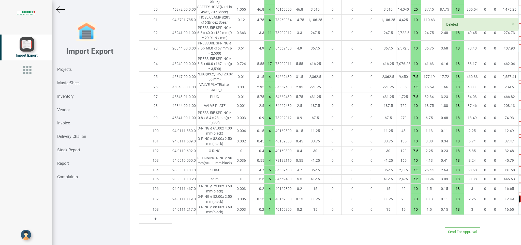
scroll to position [1500, 0]
click at [521, 199] on icon "button" at bounding box center [523, 199] width 2 height 3
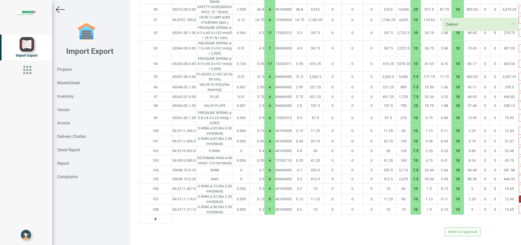
click at [521, 200] on icon "button" at bounding box center [523, 199] width 2 height 3
click at [521, 199] on icon "button" at bounding box center [523, 199] width 2 height 3
type input "21418.549999999992"
type input "1"
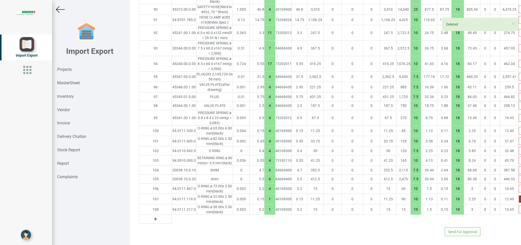
scroll to position [1490, 0]
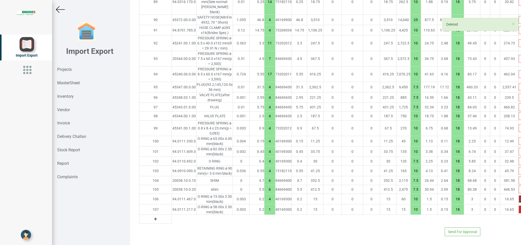
click at [521, 199] on icon "button" at bounding box center [523, 199] width 2 height 3
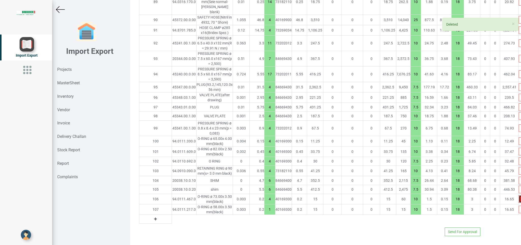
click at [521, 199] on icon "button" at bounding box center [523, 199] width 2 height 3
type input "21417.749999999993"
type input "1"
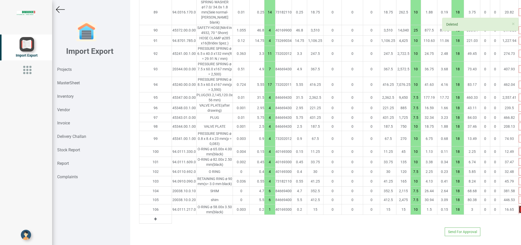
scroll to position [1479, 0]
click at [521, 199] on icon "button" at bounding box center [523, 200] width 2 height 3
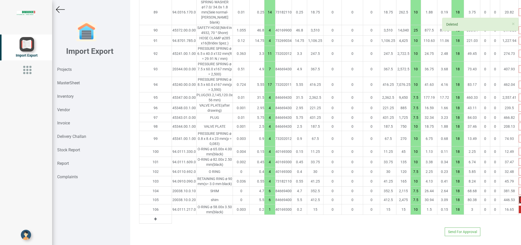
click at [521, 199] on icon "button" at bounding box center [523, 200] width 2 height 3
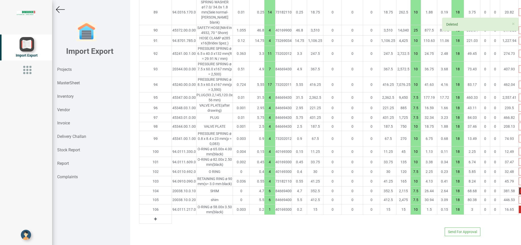
type input "21384.749999999993"
type input "1"
type input "10"
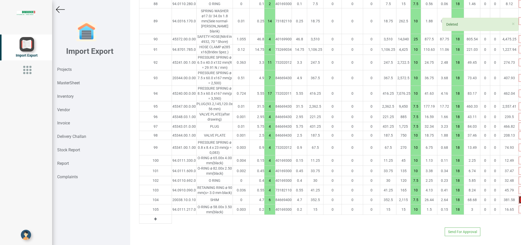
scroll to position [1470, 0]
click at [521, 199] on icon "button" at bounding box center [523, 200] width 2 height 3
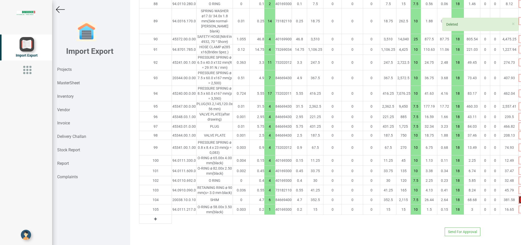
click at [521, 199] on icon "button" at bounding box center [523, 200] width 2 height 3
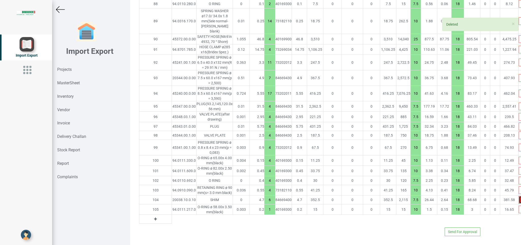
click at [521, 199] on icon "button" at bounding box center [523, 200] width 2 height 3
type input "21356.549999999992"
type input "1"
type input "10"
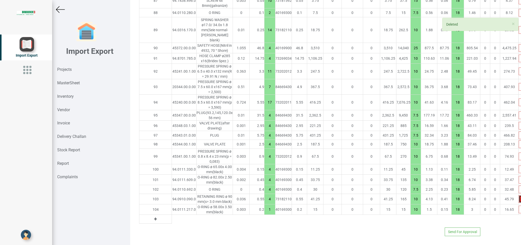
scroll to position [1461, 0]
click at [519, 199] on button "button" at bounding box center [523, 200] width 8 height 8
click at [519, 198] on button "button" at bounding box center [523, 200] width 8 height 8
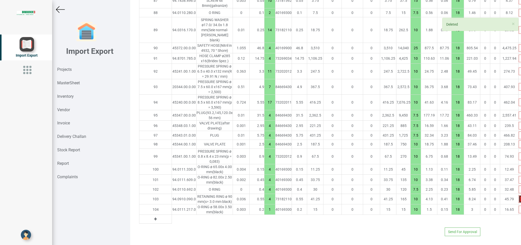
click at [519, 198] on button "button" at bounding box center [523, 200] width 8 height 8
type input "21354.34999999999"
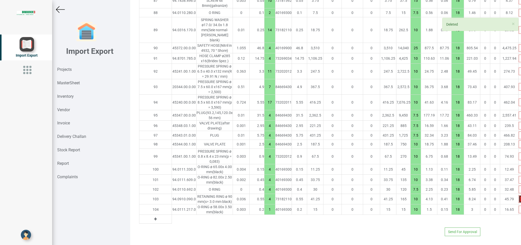
type input "1"
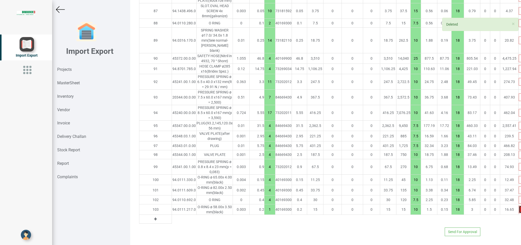
scroll to position [1445, 0]
click at [519, 195] on td at bounding box center [523, 190] width 8 height 10
click at [521, 209] on icon "button" at bounding box center [523, 209] width 2 height 3
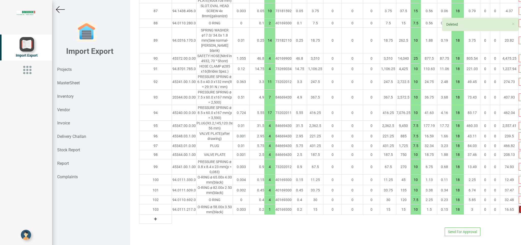
click at [521, 209] on icon "button" at bounding box center [523, 209] width 2 height 3
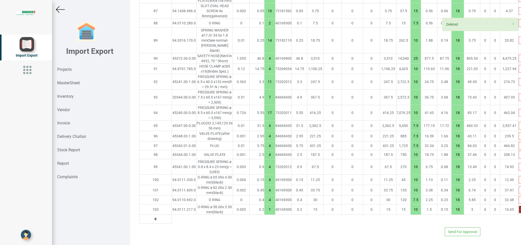
click at [521, 209] on icon "button" at bounding box center [523, 209] width 2 height 3
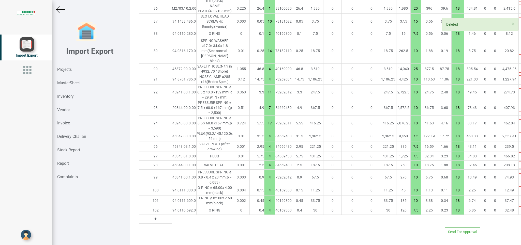
scroll to position [1435, 0]
click at [521, 209] on icon "button" at bounding box center [523, 210] width 2 height 3
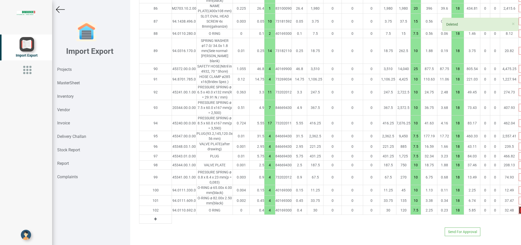
click at [521, 209] on icon "button" at bounding box center [523, 210] width 2 height 3
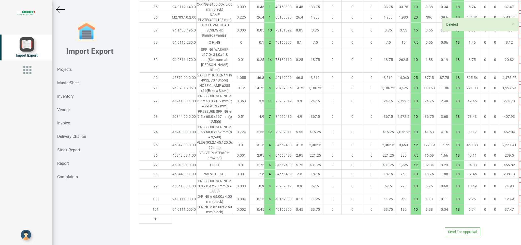
scroll to position [1426, 0]
click at [521, 209] on icon "button" at bounding box center [523, 209] width 2 height 3
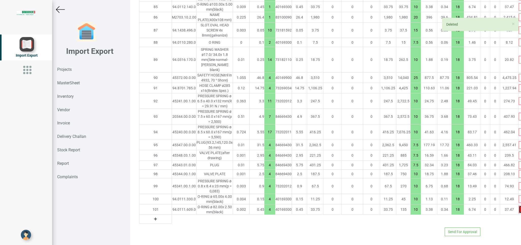
click at [521, 209] on icon "button" at bounding box center [523, 209] width 2 height 3
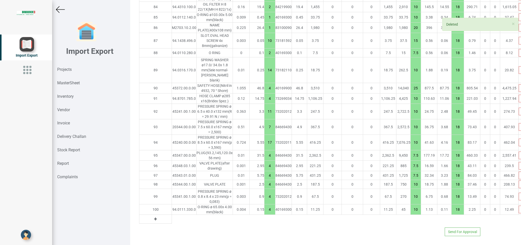
scroll to position [1415, 0]
click at [521, 209] on icon "button" at bounding box center [523, 209] width 2 height 3
click at [521, 210] on icon "button" at bounding box center [523, 209] width 2 height 3
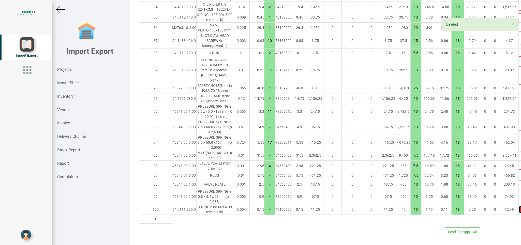
click at [521, 210] on icon "button" at bounding box center [523, 209] width 2 height 3
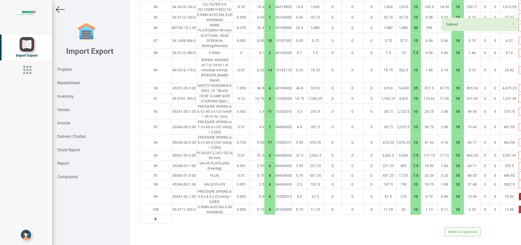
scroll to position [1405, 0]
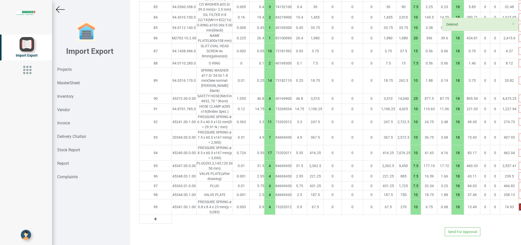
click at [519, 210] on button "button" at bounding box center [523, 207] width 8 height 8
click at [521, 207] on icon "button" at bounding box center [523, 207] width 2 height 3
click at [521, 206] on icon "button" at bounding box center [523, 207] width 2 height 3
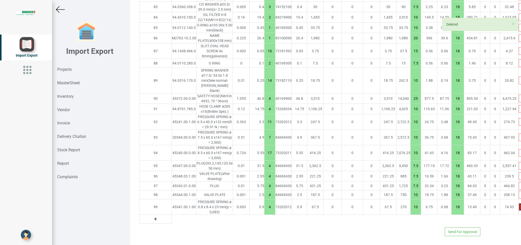
click at [521, 206] on icon "button" at bounding box center [523, 207] width 2 height 3
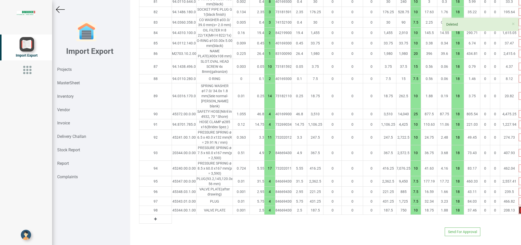
click at [519, 207] on button "button" at bounding box center [523, 211] width 8 height 8
drag, startPoint x: 501, startPoint y: 206, endPoint x: 500, endPoint y: 208, distance: 2.8
click at [519, 208] on button "button" at bounding box center [523, 211] width 8 height 8
click at [519, 210] on button "button" at bounding box center [523, 211] width 8 height 8
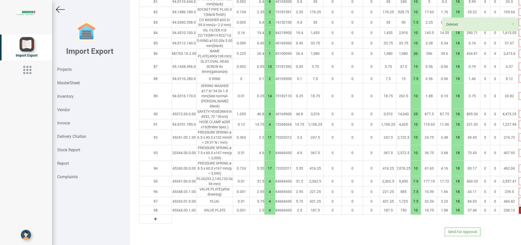
click at [519, 210] on button "button" at bounding box center [523, 211] width 8 height 8
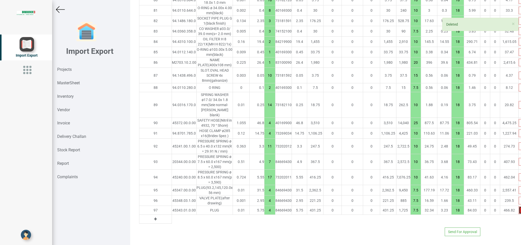
click at [519, 210] on button "button" at bounding box center [523, 211] width 8 height 8
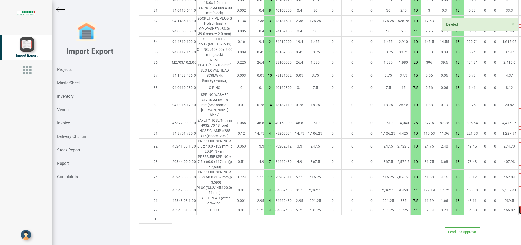
click at [519, 210] on button "button" at bounding box center [523, 211] width 8 height 8
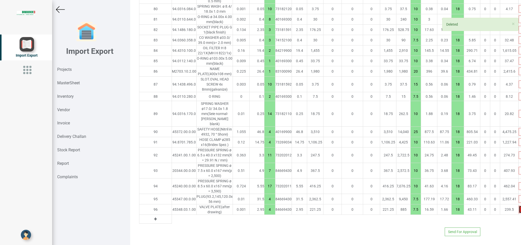
scroll to position [1371, 0]
click at [519, 210] on button "button" at bounding box center [523, 210] width 8 height 8
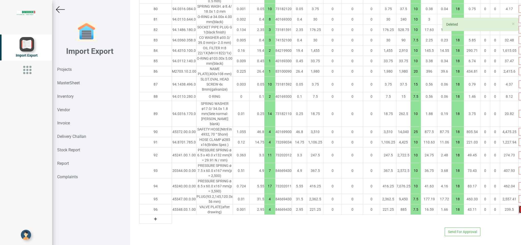
click at [519, 210] on button "button" at bounding box center [523, 210] width 8 height 8
click at [519, 209] on button "button" at bounding box center [523, 210] width 8 height 8
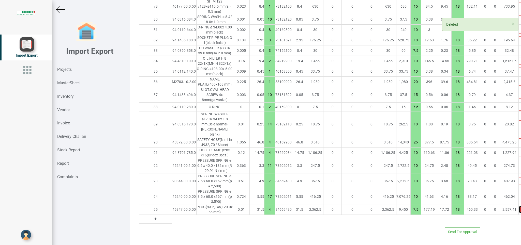
click at [519, 209] on button "button" at bounding box center [523, 210] width 8 height 8
click at [519, 208] on button "button" at bounding box center [523, 210] width 8 height 8
click at [521, 208] on icon "button" at bounding box center [523, 209] width 2 height 3
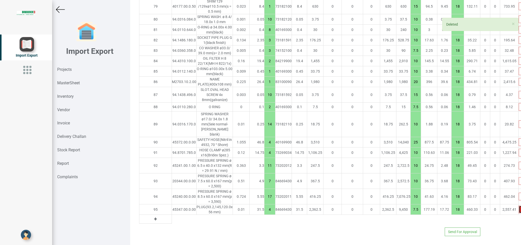
click at [521, 208] on icon "button" at bounding box center [523, 209] width 2 height 3
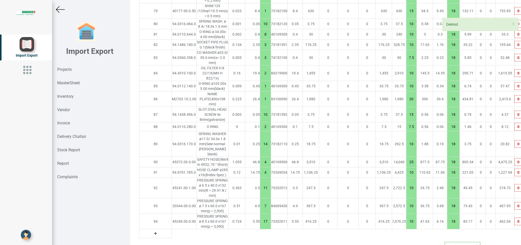
scroll to position [1345, 0]
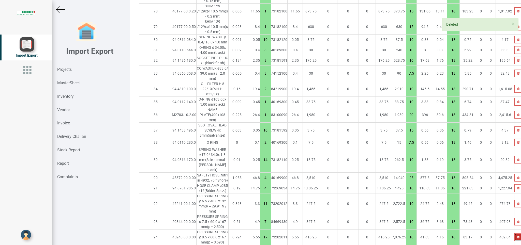
click at [517, 236] on icon "button" at bounding box center [518, 237] width 2 height 3
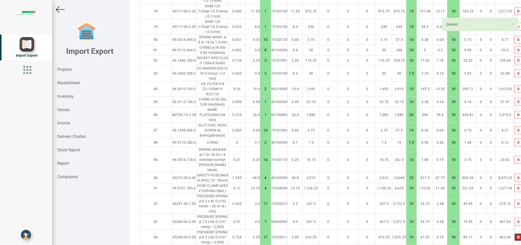
click at [515, 234] on button "button" at bounding box center [519, 238] width 8 height 8
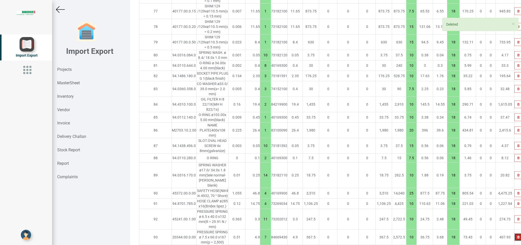
click at [517, 236] on icon "button" at bounding box center [518, 237] width 2 height 3
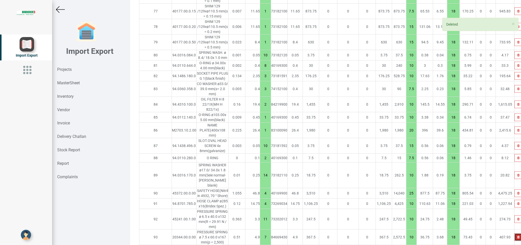
click at [517, 236] on icon "button" at bounding box center [518, 237] width 2 height 3
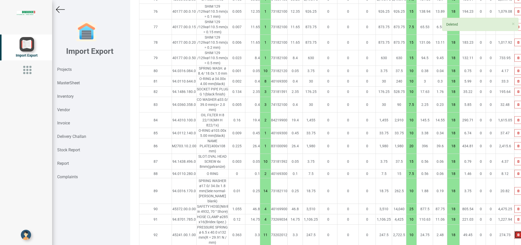
click at [515, 231] on button "button" at bounding box center [519, 235] width 8 height 8
drag, startPoint x: 501, startPoint y: 208, endPoint x: 501, endPoint y: 203, distance: 4.1
click at [515, 231] on button "button" at bounding box center [519, 235] width 8 height 8
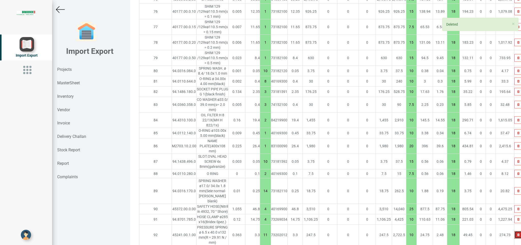
click at [515, 231] on button "button" at bounding box center [519, 235] width 8 height 8
click at [517, 234] on icon "button" at bounding box center [518, 235] width 2 height 3
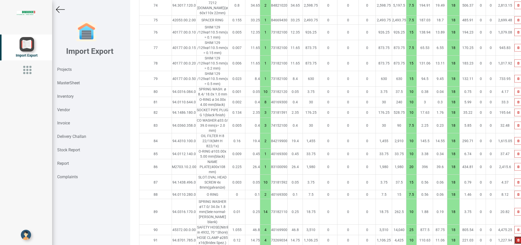
click at [517, 239] on icon "button" at bounding box center [518, 240] width 2 height 3
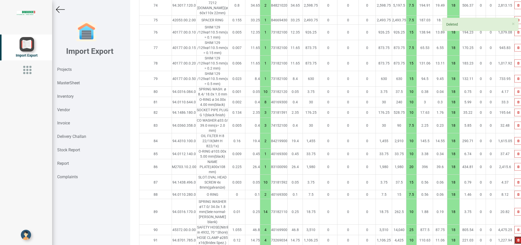
click at [517, 239] on icon "button" at bounding box center [518, 240] width 2 height 3
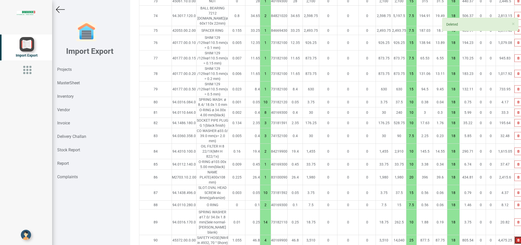
click at [515, 237] on button "button" at bounding box center [519, 241] width 8 height 8
click at [517, 239] on icon "button" at bounding box center [518, 240] width 2 height 3
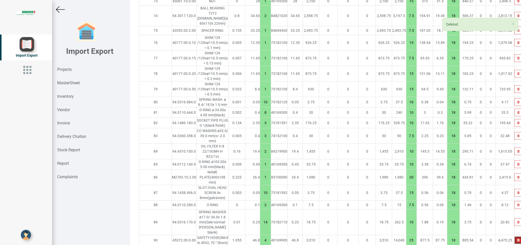
click at [517, 239] on icon "button" at bounding box center [518, 240] width 2 height 3
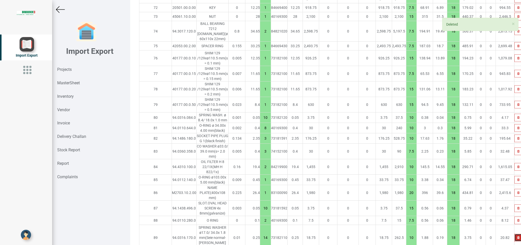
click at [515, 234] on button "button" at bounding box center [519, 238] width 8 height 8
click at [517, 237] on icon "button" at bounding box center [518, 238] width 2 height 3
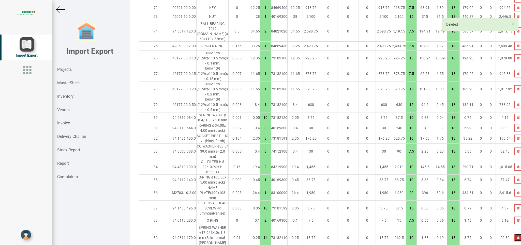
click at [517, 237] on icon "button" at bounding box center [518, 238] width 2 height 3
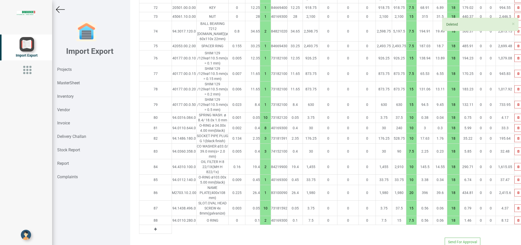
scroll to position [1246, 0]
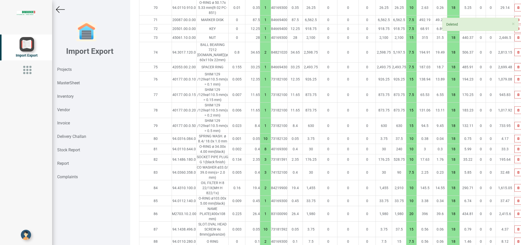
click at [515, 222] on td at bounding box center [519, 230] width 8 height 16
click at [517, 240] on icon "button" at bounding box center [518, 241] width 2 height 3
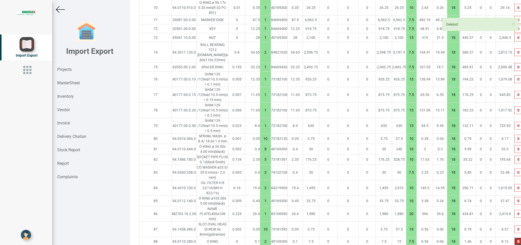
click at [517, 240] on icon "button" at bounding box center [518, 241] width 2 height 3
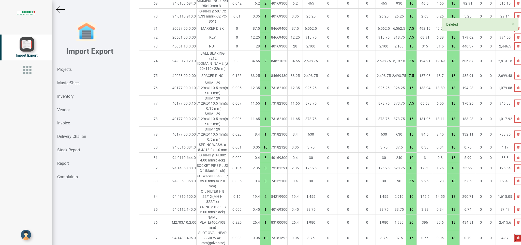
click at [515, 235] on button "button" at bounding box center [519, 239] width 8 height 8
click at [517, 237] on icon "button" at bounding box center [518, 238] width 2 height 3
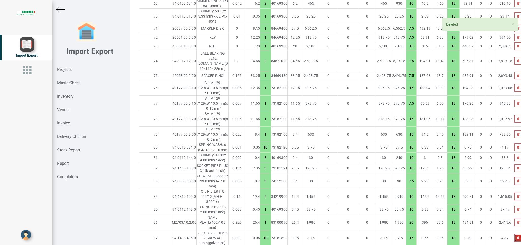
click at [517, 237] on icon "button" at bounding box center [518, 238] width 2 height 3
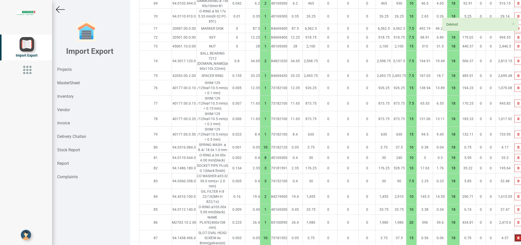
scroll to position [1221, 0]
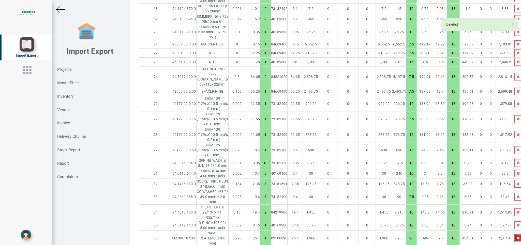
click at [515, 235] on button "button" at bounding box center [519, 239] width 8 height 8
click at [517, 237] on icon "button" at bounding box center [518, 238] width 2 height 3
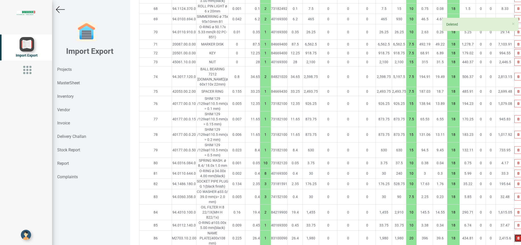
click at [517, 237] on icon "button" at bounding box center [518, 238] width 2 height 3
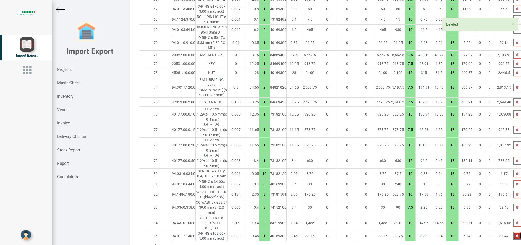
click at [516, 235] on icon "button" at bounding box center [517, 236] width 2 height 3
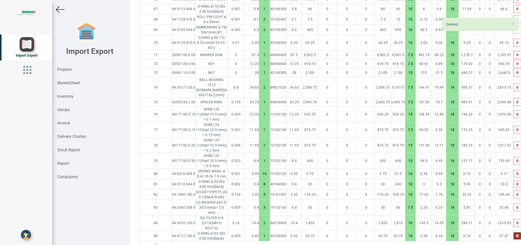
click at [514, 232] on button "button" at bounding box center [518, 236] width 8 height 8
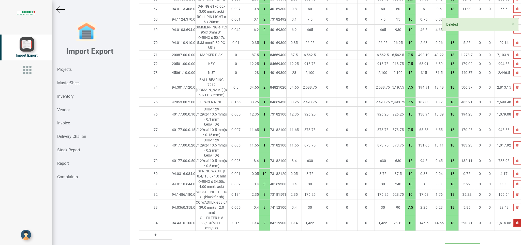
scroll to position [1200, 0]
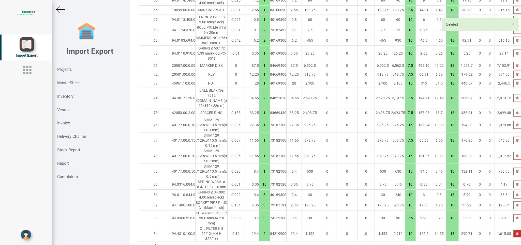
drag, startPoint x: 503, startPoint y: 211, endPoint x: 500, endPoint y: 210, distance: 2.9
drag, startPoint x: 500, startPoint y: 210, endPoint x: 502, endPoint y: 208, distance: 3.1
click at [514, 230] on button "button" at bounding box center [518, 234] width 8 height 8
click at [516, 232] on icon "button" at bounding box center [517, 233] width 2 height 3
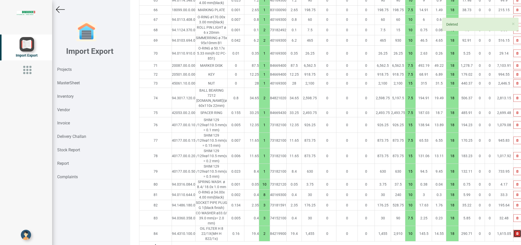
click at [516, 232] on icon "button" at bounding box center [517, 233] width 2 height 3
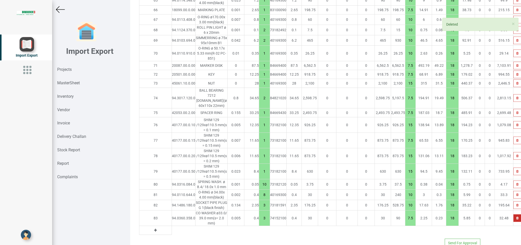
scroll to position [1184, 0]
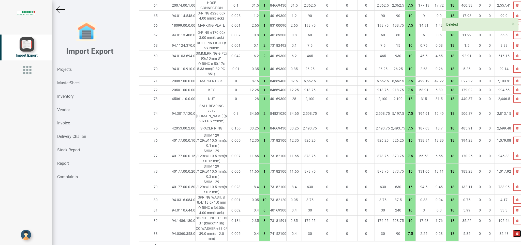
click at [516, 232] on icon "button" at bounding box center [517, 233] width 2 height 3
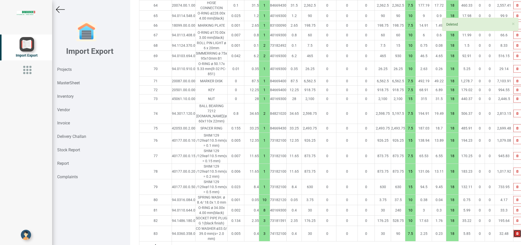
click at [516, 232] on icon "button" at bounding box center [517, 233] width 2 height 3
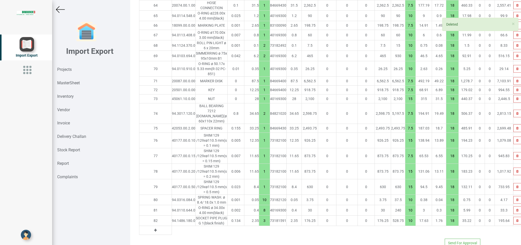
scroll to position [1169, 0]
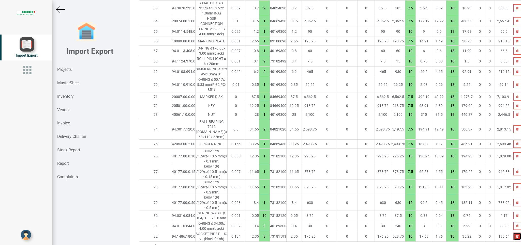
click at [516, 235] on icon "button" at bounding box center [517, 236] width 2 height 3
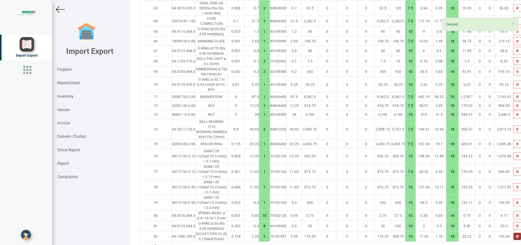
click at [516, 235] on icon "button" at bounding box center [517, 236] width 2 height 3
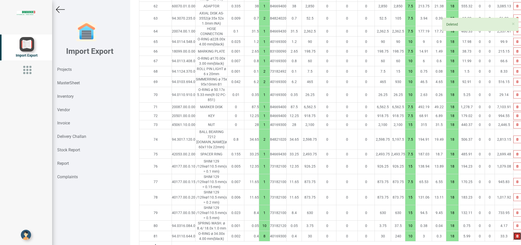
click at [516, 235] on icon "button" at bounding box center [517, 236] width 2 height 3
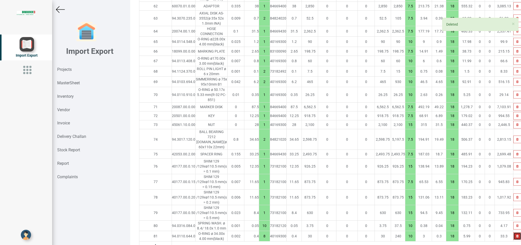
click at [516, 235] on icon "button" at bounding box center [517, 236] width 2 height 3
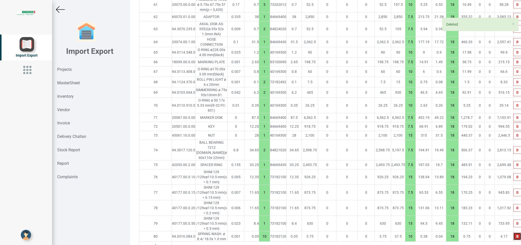
click at [514, 233] on button "button" at bounding box center [518, 237] width 8 height 8
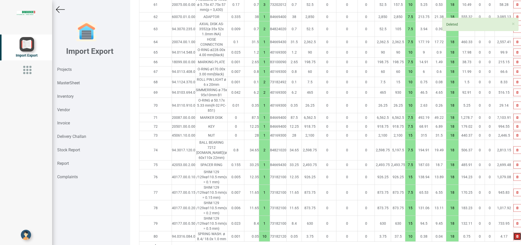
click at [514, 233] on button "button" at bounding box center [518, 237] width 8 height 8
click at [516, 235] on icon "button" at bounding box center [517, 236] width 2 height 3
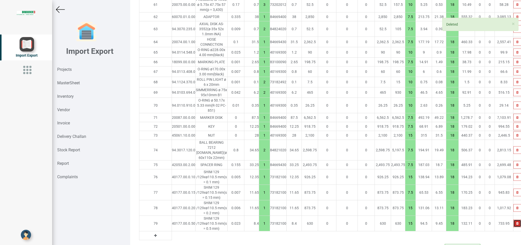
scroll to position [1137, 0]
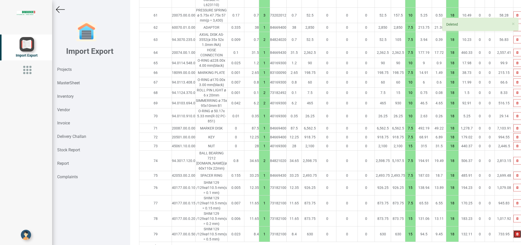
click at [516, 233] on icon "button" at bounding box center [517, 234] width 2 height 3
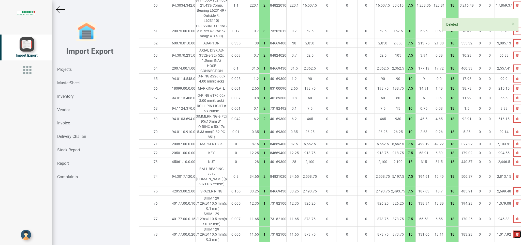
click at [516, 233] on icon "button" at bounding box center [517, 234] width 2 height 3
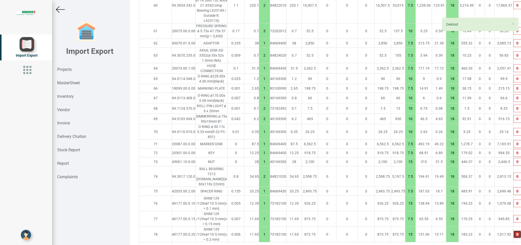
click at [516, 233] on icon "button" at bounding box center [517, 234] width 2 height 3
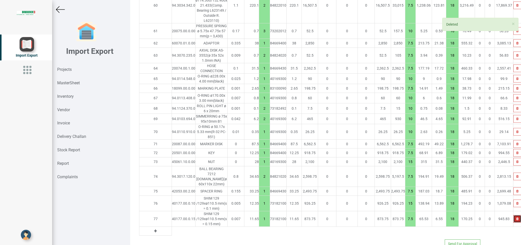
scroll to position [1106, 0]
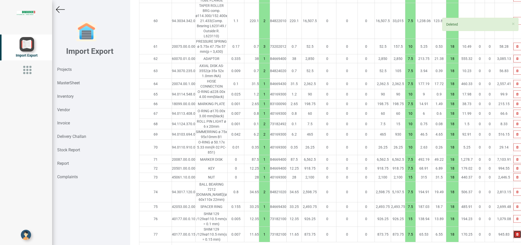
click at [516, 233] on icon "button" at bounding box center [517, 234] width 2 height 3
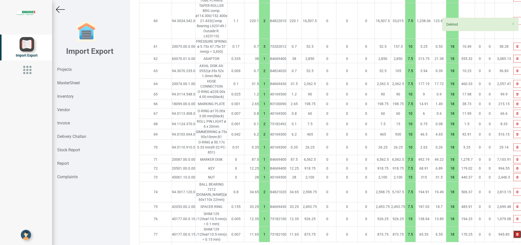
click at [516, 233] on icon "button" at bounding box center [517, 234] width 2 height 3
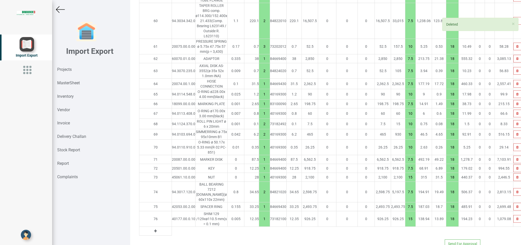
scroll to position [1090, 0]
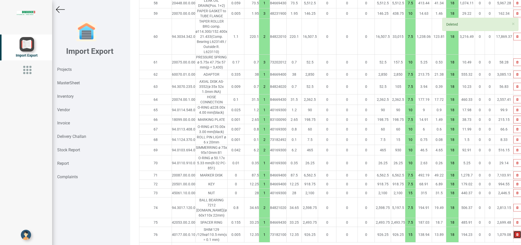
click at [516, 234] on icon "button" at bounding box center [517, 235] width 2 height 3
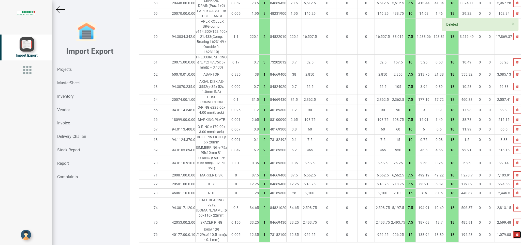
click at [516, 234] on icon "button" at bounding box center [517, 235] width 2 height 3
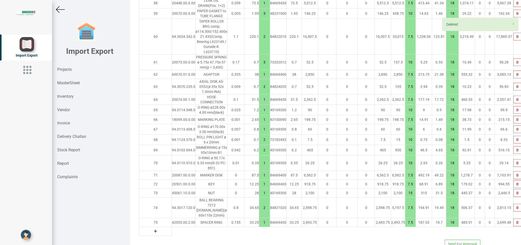
scroll to position [1074, 0]
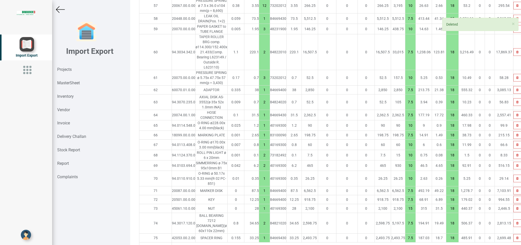
click at [514, 234] on td at bounding box center [518, 238] width 8 height 9
click at [514, 235] on button "button" at bounding box center [518, 239] width 8 height 8
click at [516, 237] on icon "button" at bounding box center [517, 238] width 2 height 3
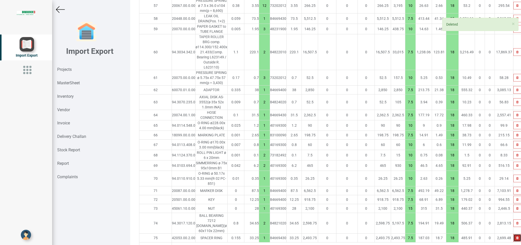
click at [516, 237] on icon "button" at bounding box center [517, 238] width 2 height 3
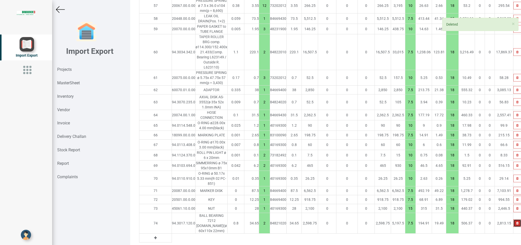
scroll to position [1066, 0]
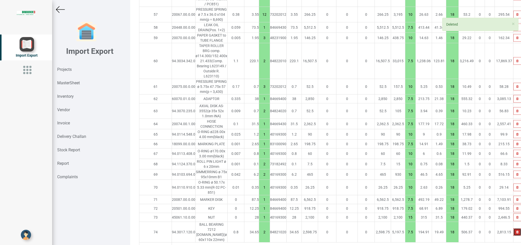
click at [514, 229] on button "button" at bounding box center [518, 233] width 8 height 8
click at [516, 231] on icon "button" at bounding box center [517, 232] width 2 height 3
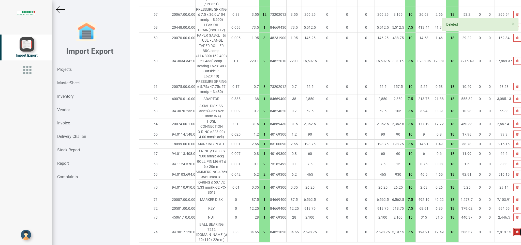
scroll to position [1050, 0]
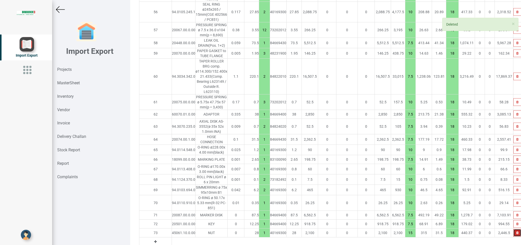
click at [514, 229] on button "button" at bounding box center [518, 233] width 8 height 8
click at [516, 232] on icon "button" at bounding box center [517, 233] width 2 height 3
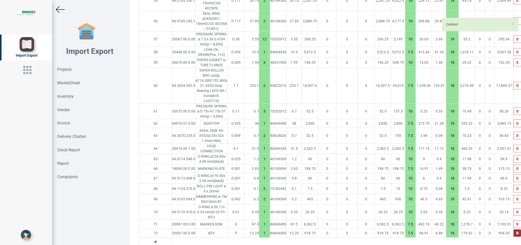
click at [516, 232] on icon "button" at bounding box center [517, 233] width 2 height 3
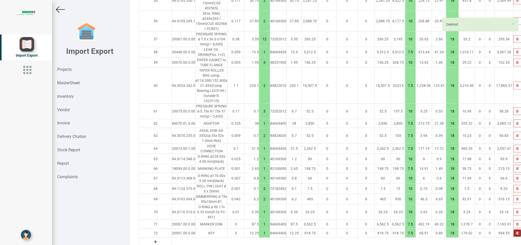
click at [516, 232] on icon "button" at bounding box center [517, 233] width 2 height 3
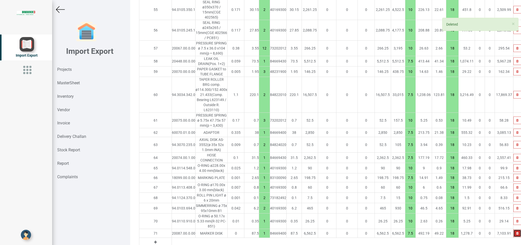
click at [516, 232] on icon "button" at bounding box center [517, 233] width 2 height 3
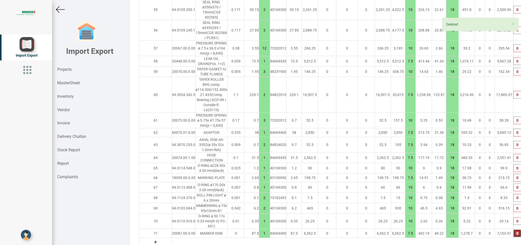
click at [516, 232] on icon "button" at bounding box center [517, 233] width 2 height 3
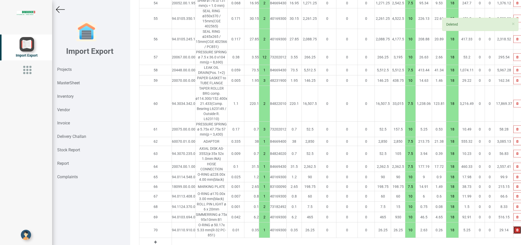
click at [514, 227] on button "button" at bounding box center [518, 231] width 8 height 8
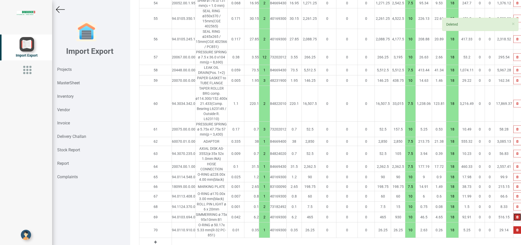
scroll to position [1007, 0]
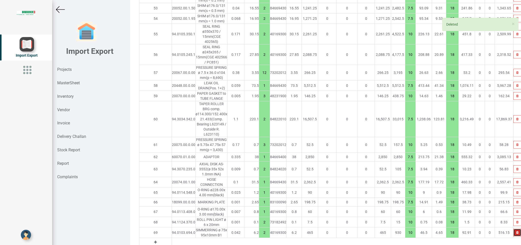
click at [514, 229] on button "button" at bounding box center [518, 233] width 8 height 8
click at [516, 231] on icon "button" at bounding box center [517, 232] width 2 height 3
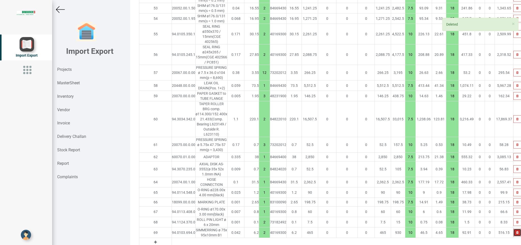
click at [516, 231] on icon "button" at bounding box center [517, 232] width 2 height 3
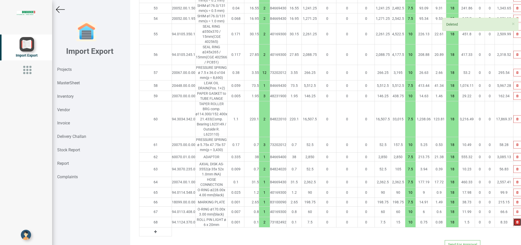
scroll to position [997, 0]
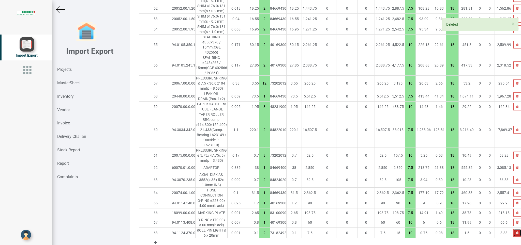
click at [516, 232] on icon "button" at bounding box center [517, 233] width 2 height 3
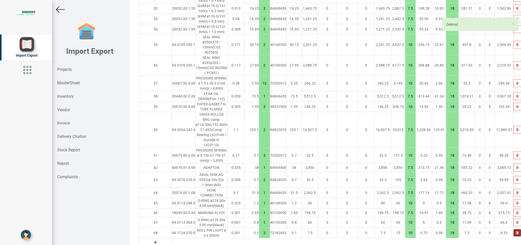
click at [516, 232] on icon "button" at bounding box center [517, 233] width 2 height 3
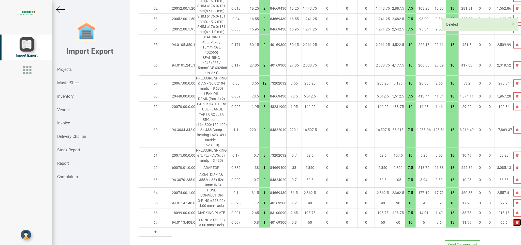
scroll to position [986, 0]
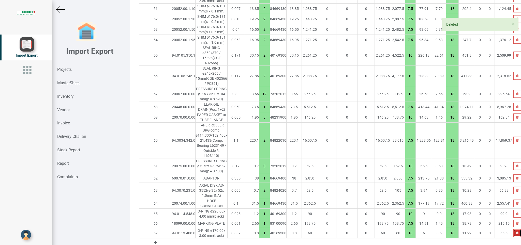
click at [516, 232] on icon "button" at bounding box center [517, 233] width 2 height 3
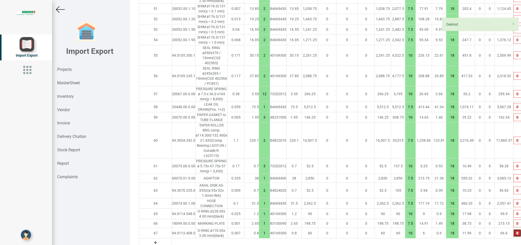
click at [516, 232] on icon "button" at bounding box center [517, 233] width 2 height 3
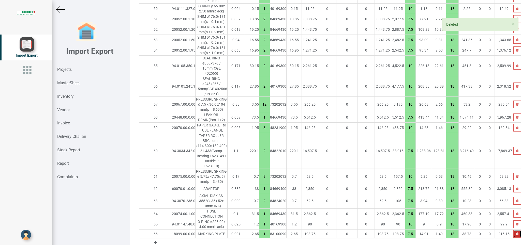
click at [514, 230] on button "button" at bounding box center [518, 234] width 8 height 8
click at [516, 233] on icon "button" at bounding box center [517, 234] width 2 height 3
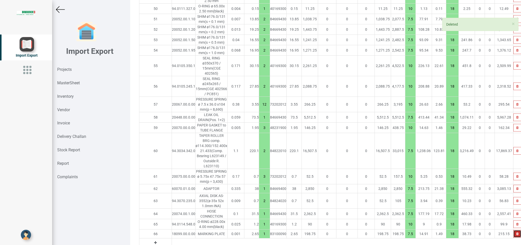
click at [516, 233] on icon "button" at bounding box center [517, 234] width 2 height 3
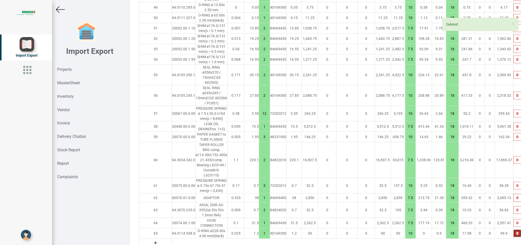
click at [516, 232] on icon "button" at bounding box center [517, 233] width 2 height 3
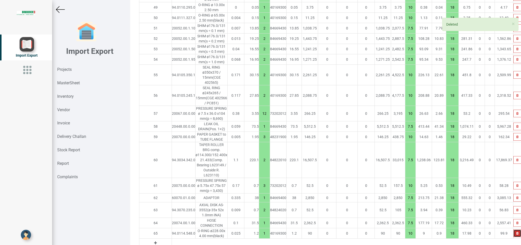
click at [516, 232] on icon "button" at bounding box center [517, 233] width 2 height 3
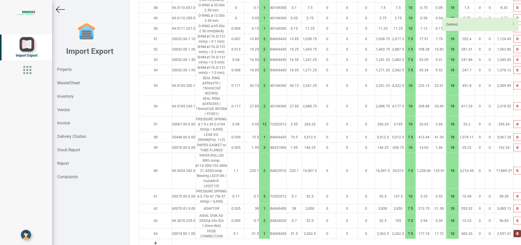
click at [516, 232] on icon "button" at bounding box center [517, 233] width 2 height 3
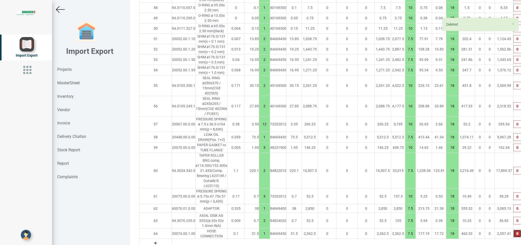
click at [516, 232] on icon "button" at bounding box center [517, 233] width 2 height 3
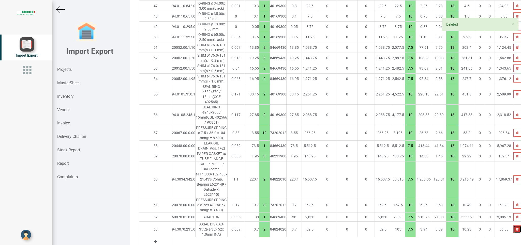
click at [514, 226] on button "button" at bounding box center [518, 230] width 8 height 8
click at [516, 228] on icon "button" at bounding box center [517, 229] width 2 height 3
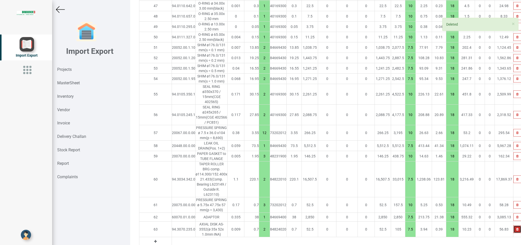
click at [516, 228] on icon "button" at bounding box center [517, 229] width 2 height 3
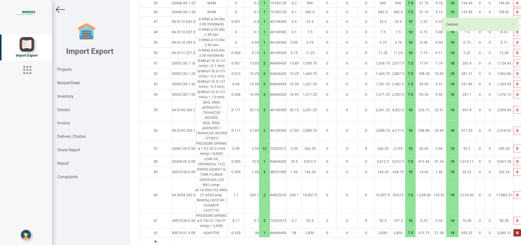
click at [516, 232] on icon "button" at bounding box center [517, 233] width 2 height 3
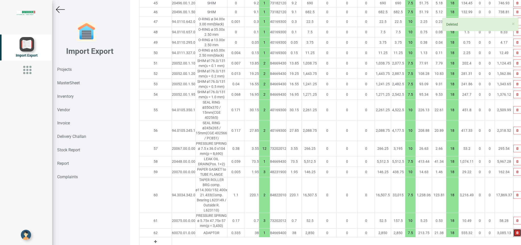
click at [516, 232] on icon "button" at bounding box center [517, 233] width 2 height 3
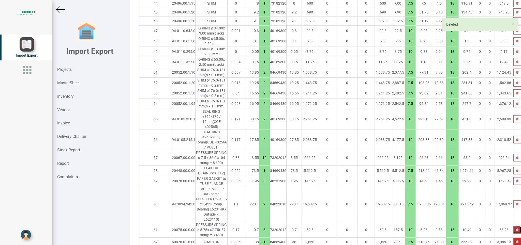
click at [514, 226] on button "button" at bounding box center [518, 230] width 8 height 8
click at [516, 229] on icon "button" at bounding box center [517, 230] width 2 height 3
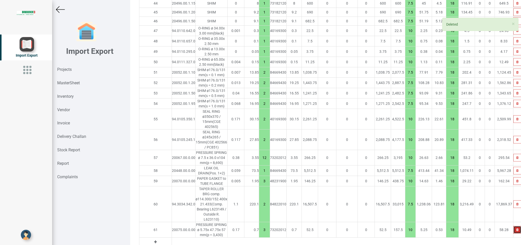
click at [516, 229] on icon "button" at bounding box center [517, 230] width 2 height 3
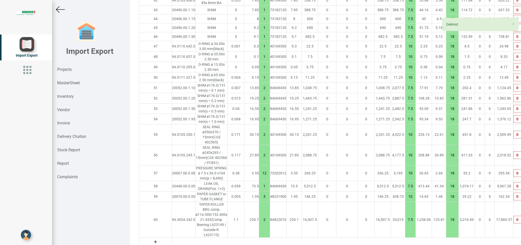
click at [514, 206] on td at bounding box center [518, 220] width 8 height 36
click at [516, 218] on icon "button" at bounding box center [517, 219] width 2 height 3
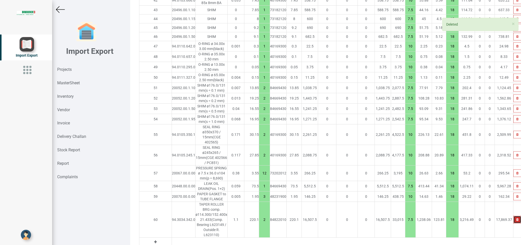
click at [516, 218] on icon "button" at bounding box center [517, 219] width 2 height 3
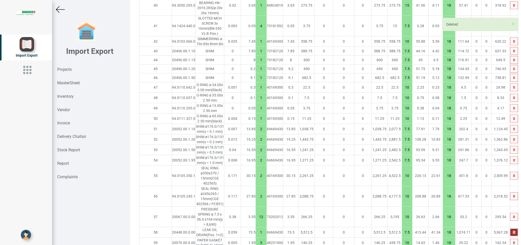
click at [513, 231] on icon "button" at bounding box center [514, 232] width 2 height 3
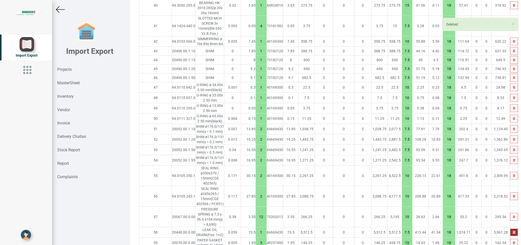
click at [513, 231] on icon "button" at bounding box center [514, 232] width 2 height 3
type input "19804.14999999999"
type input "3"
type input "10"
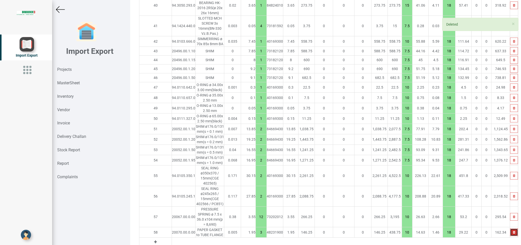
scroll to position [901, 0]
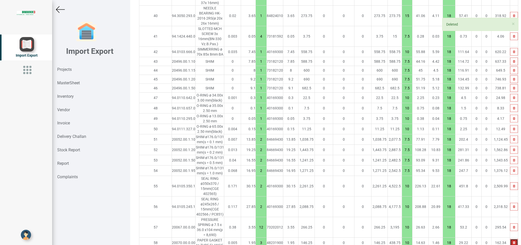
click at [510, 217] on td at bounding box center [514, 227] width 8 height 21
click at [513, 242] on icon "button" at bounding box center [514, 243] width 2 height 3
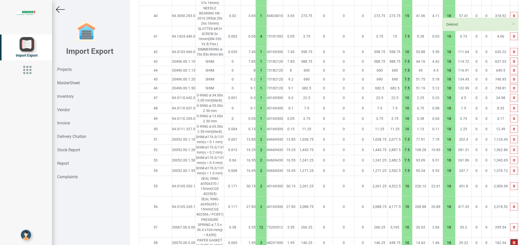
click at [513, 242] on icon "button" at bounding box center [514, 243] width 2 height 3
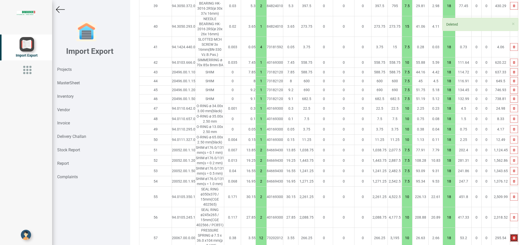
click at [510, 235] on button "button" at bounding box center [514, 239] width 8 height 8
click at [513, 237] on icon "button" at bounding box center [514, 238] width 2 height 3
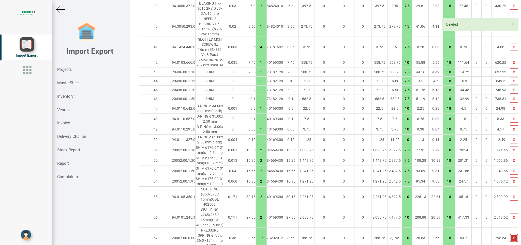
click at [513, 237] on icon "button" at bounding box center [514, 238] width 2 height 3
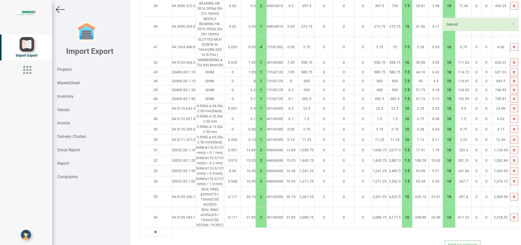
scroll to position [869, 0]
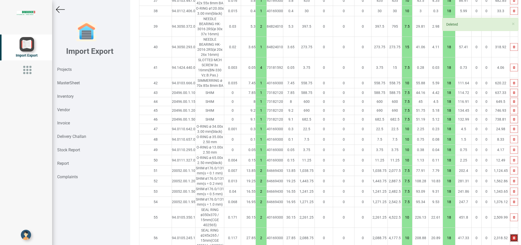
click at [513, 237] on icon "button" at bounding box center [514, 238] width 2 height 3
click at [510, 235] on button "button" at bounding box center [514, 239] width 8 height 8
click at [513, 237] on icon "button" at bounding box center [514, 238] width 2 height 3
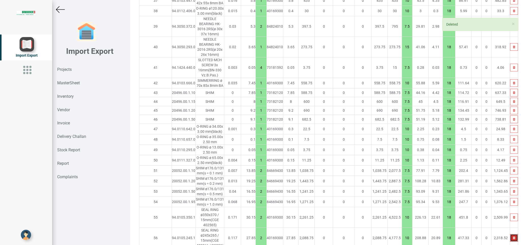
click at [513, 237] on icon "button" at bounding box center [514, 238] width 2 height 3
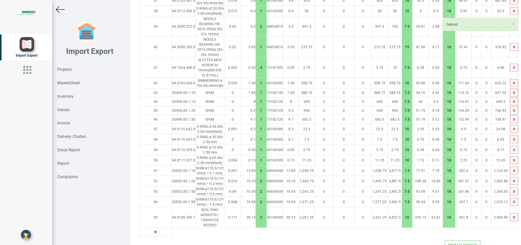
scroll to position [849, 0]
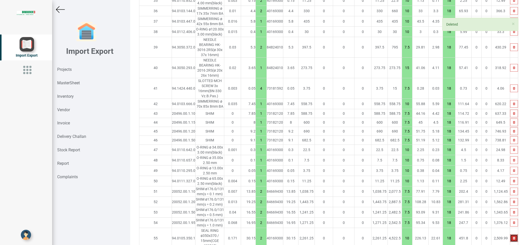
click at [510, 235] on button "button" at bounding box center [514, 239] width 8 height 8
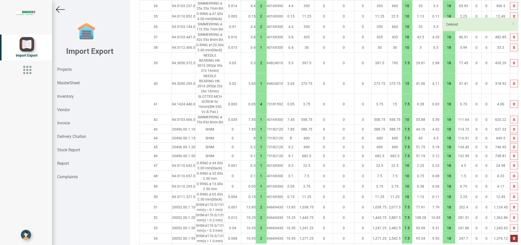
click at [510, 235] on button "button" at bounding box center [514, 239] width 8 height 8
drag, startPoint x: 500, startPoint y: 207, endPoint x: 500, endPoint y: 210, distance: 3.3
click at [510, 235] on button "button" at bounding box center [514, 239] width 8 height 8
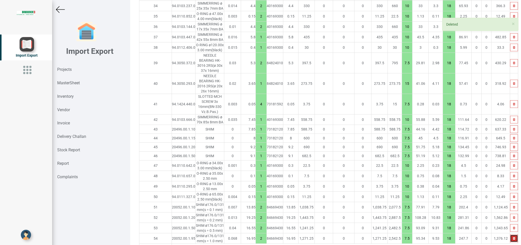
scroll to position [823, 0]
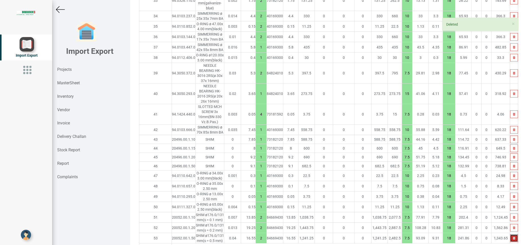
click at [510, 235] on button "button" at bounding box center [514, 239] width 8 height 8
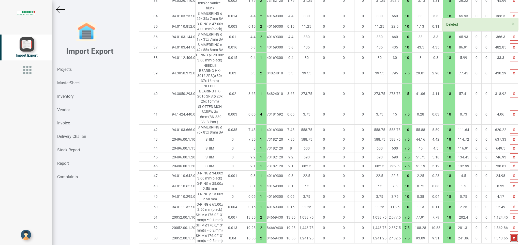
click at [510, 235] on button "button" at bounding box center [514, 239] width 8 height 8
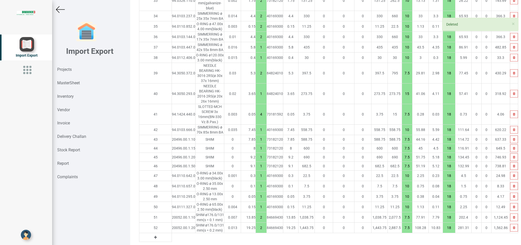
scroll to position [812, 0]
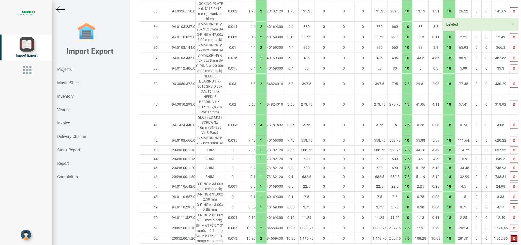
click at [510, 235] on button "button" at bounding box center [514, 239] width 8 height 8
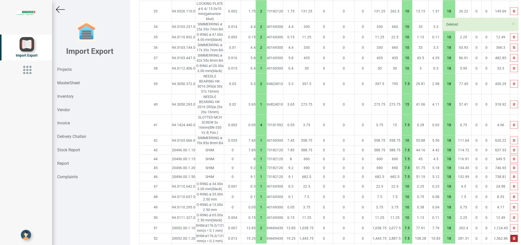
click at [510, 235] on button "button" at bounding box center [514, 239] width 8 height 8
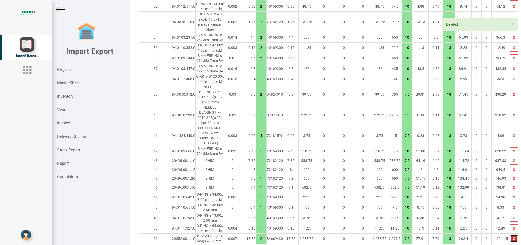
click at [510, 235] on button "button" at bounding box center [514, 239] width 8 height 8
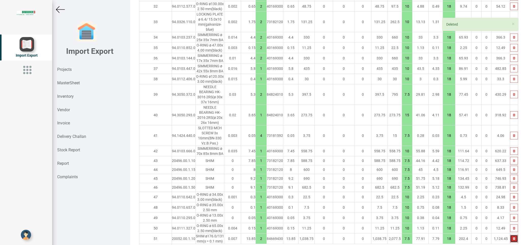
click at [510, 235] on button "button" at bounding box center [514, 239] width 8 height 8
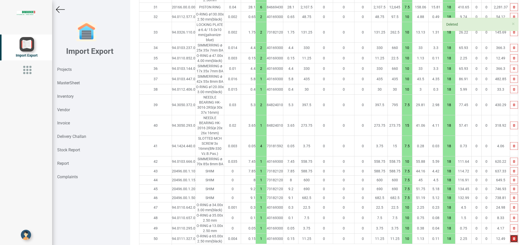
click at [510, 235] on button "button" at bounding box center [514, 239] width 8 height 8
click at [513, 238] on icon "button" at bounding box center [514, 239] width 2 height 3
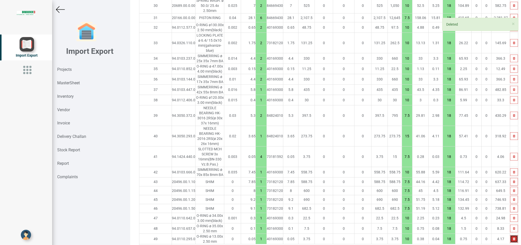
click at [513, 238] on icon "button" at bounding box center [514, 239] width 2 height 3
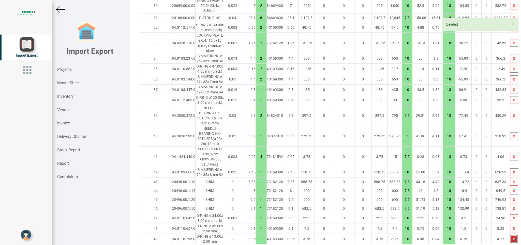
click at [513, 238] on icon "button" at bounding box center [514, 239] width 2 height 3
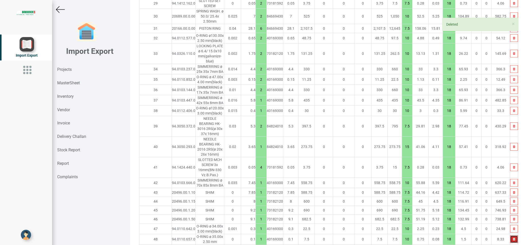
click at [513, 238] on icon "button" at bounding box center [514, 239] width 2 height 3
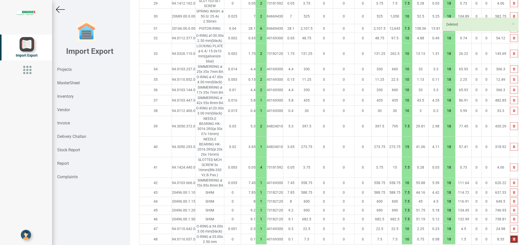
click at [513, 238] on icon "button" at bounding box center [514, 239] width 2 height 3
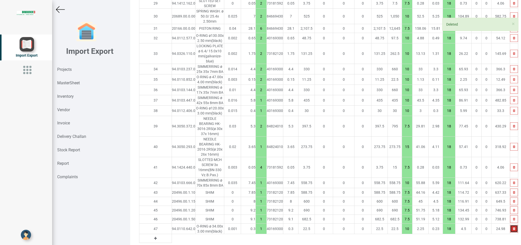
scroll to position [759, 0]
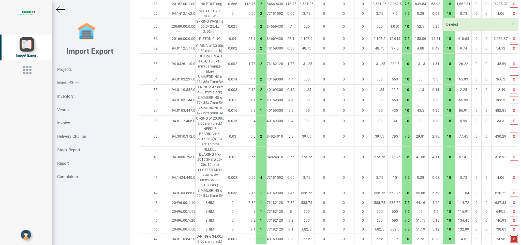
click at [513, 238] on icon "button" at bounding box center [514, 239] width 2 height 3
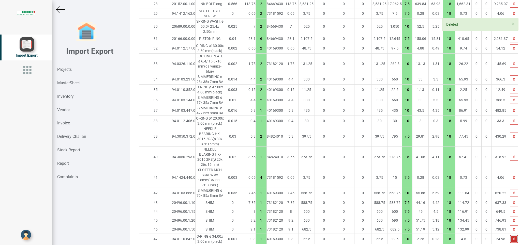
click at [513, 238] on icon "button" at bounding box center [514, 239] width 2 height 3
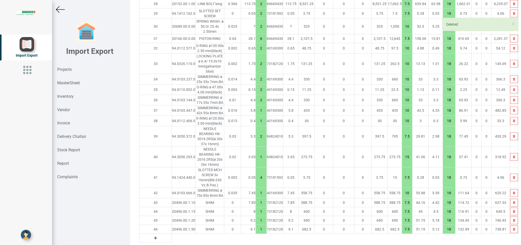
scroll to position [749, 0]
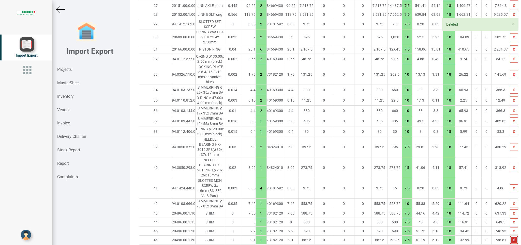
click at [510, 237] on button "button" at bounding box center [514, 241] width 8 height 8
click at [513, 239] on icon "button" at bounding box center [514, 240] width 2 height 3
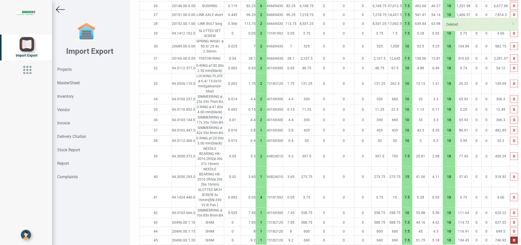
click at [513, 239] on icon "button" at bounding box center [514, 240] width 2 height 3
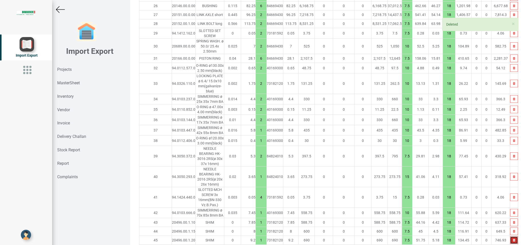
scroll to position [731, 0]
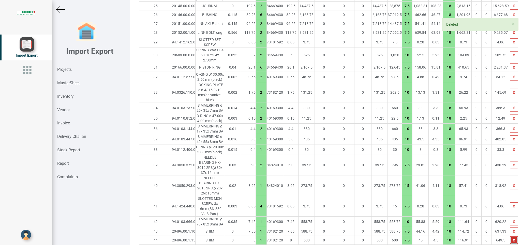
click at [513, 239] on icon "button" at bounding box center [514, 240] width 2 height 3
click at [510, 237] on button "button" at bounding box center [514, 241] width 8 height 8
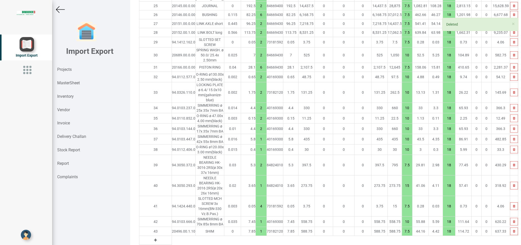
scroll to position [721, 0]
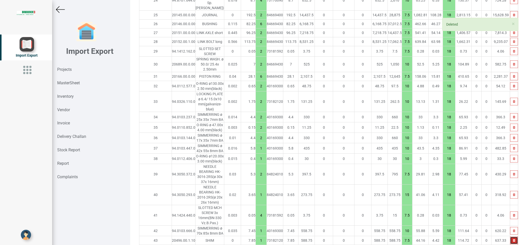
click at [510, 237] on button "button" at bounding box center [514, 241] width 8 height 8
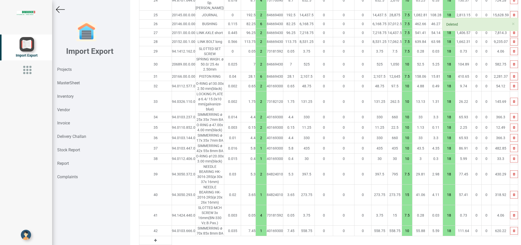
scroll to position [712, 0]
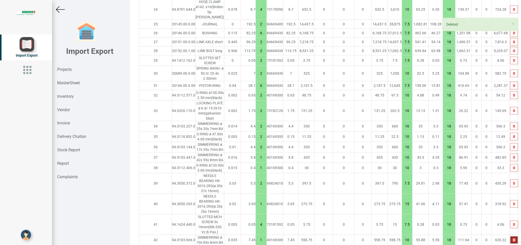
click at [513, 239] on icon "button" at bounding box center [514, 240] width 2 height 3
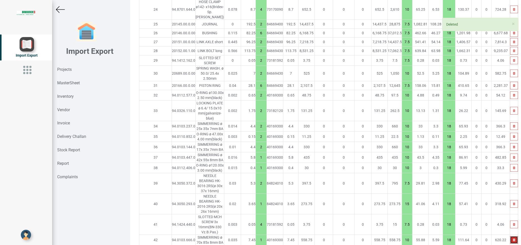
scroll to position [702, 0]
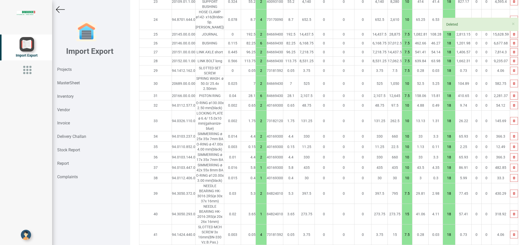
click at [510, 225] on td at bounding box center [514, 235] width 8 height 21
click at [513, 234] on icon "button" at bounding box center [514, 235] width 2 height 3
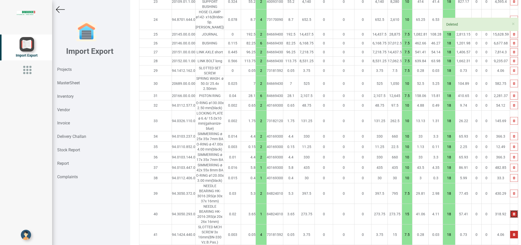
scroll to position [681, 0]
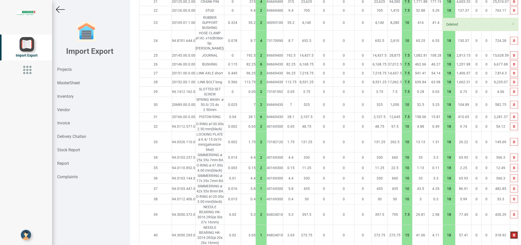
click at [510, 232] on button "button" at bounding box center [514, 236] width 8 height 8
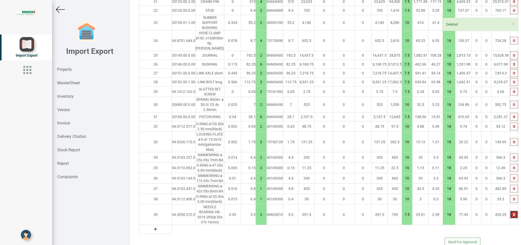
scroll to position [665, 0]
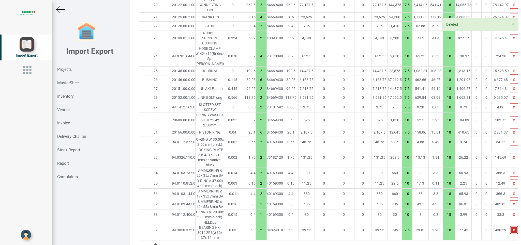
click at [510, 227] on button "button" at bounding box center [514, 231] width 8 height 8
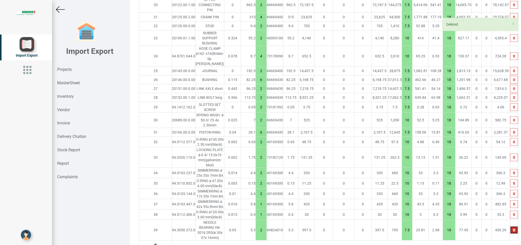
scroll to position [650, 0]
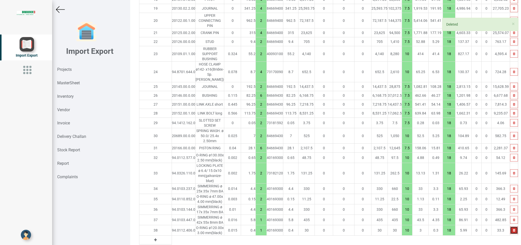
click at [510, 227] on button "button" at bounding box center [514, 231] width 8 height 8
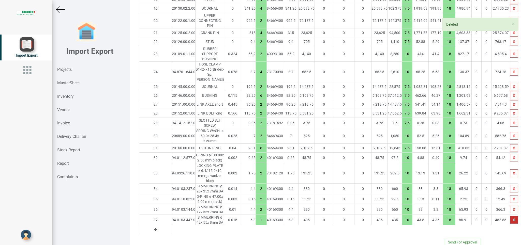
scroll to position [639, 0]
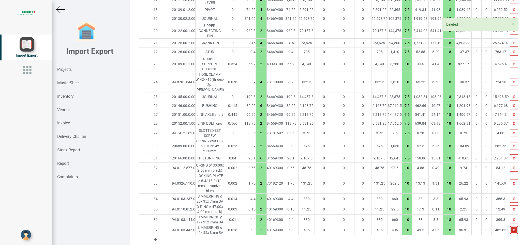
click at [513, 229] on icon "button" at bounding box center [514, 230] width 2 height 3
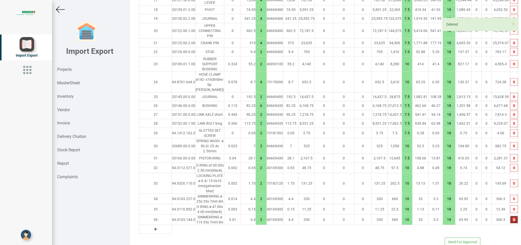
scroll to position [629, 0]
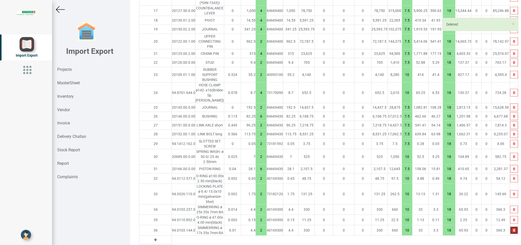
click at [513, 229] on icon "button" at bounding box center [514, 230] width 2 height 3
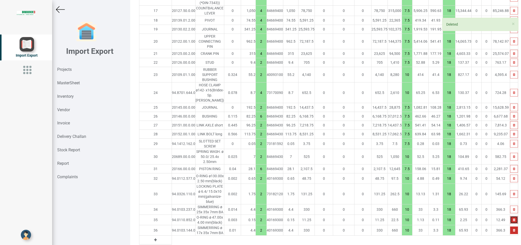
scroll to position [618, 0]
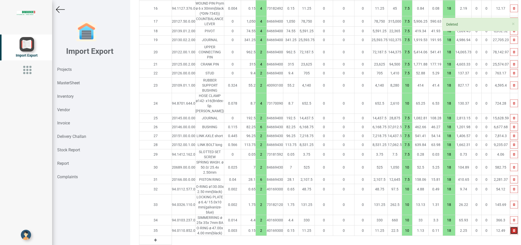
click at [513, 229] on icon "button" at bounding box center [514, 230] width 2 height 3
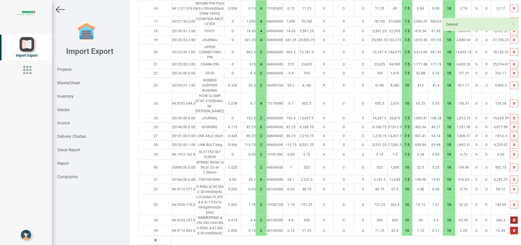
scroll to position [608, 0]
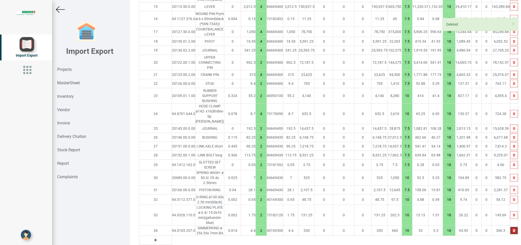
click at [513, 229] on icon "button" at bounding box center [514, 230] width 2 height 3
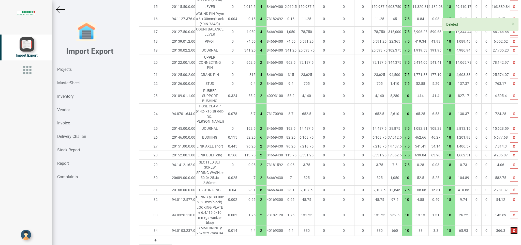
scroll to position [597, 0]
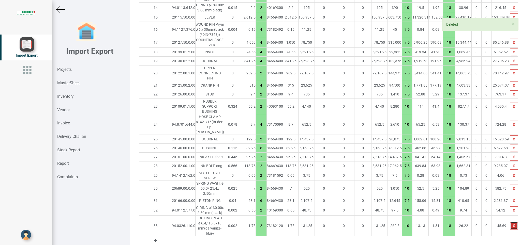
click at [510, 222] on button "button" at bounding box center [514, 226] width 8 height 8
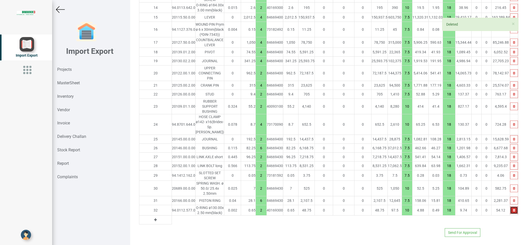
scroll to position [581, 0]
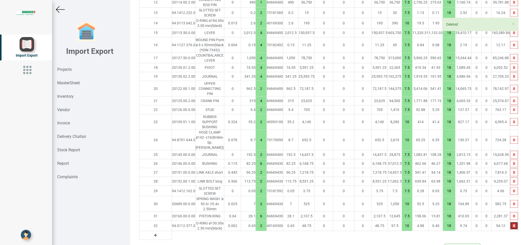
click at [513, 225] on icon "button" at bounding box center [514, 226] width 2 height 3
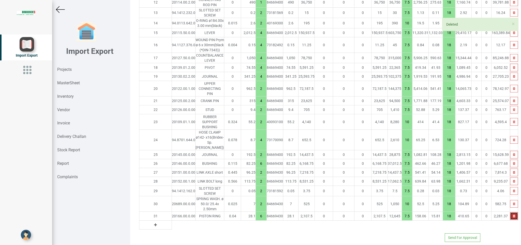
scroll to position [0, 0]
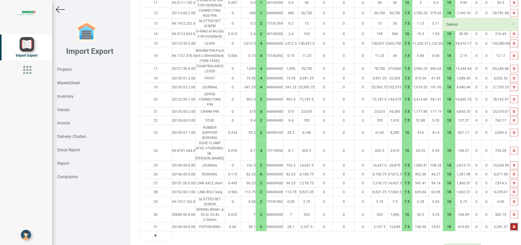
click at [510, 223] on button "button" at bounding box center [514, 227] width 8 height 8
drag, startPoint x: 501, startPoint y: 208, endPoint x: 501, endPoint y: 213, distance: 4.3
click at [510, 223] on button "button" at bounding box center [514, 227] width 8 height 8
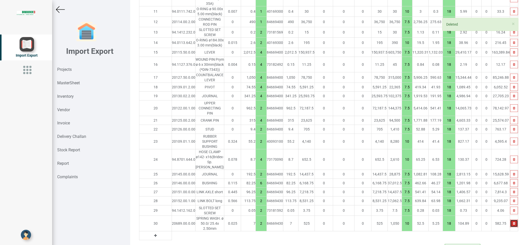
click at [513, 222] on icon "button" at bounding box center [514, 223] width 2 height 3
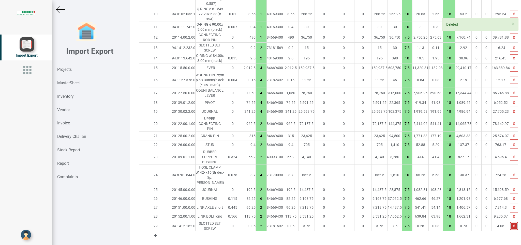
click at [510, 223] on button "button" at bounding box center [514, 227] width 8 height 8
click at [513, 225] on icon "button" at bounding box center [514, 226] width 2 height 3
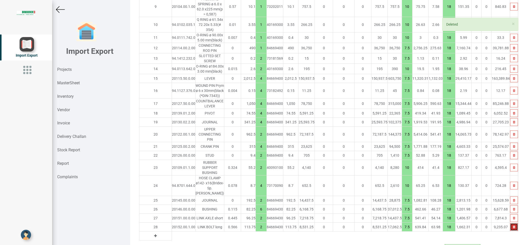
click at [510, 224] on button "button" at bounding box center [514, 228] width 8 height 8
drag, startPoint x: 500, startPoint y: 208, endPoint x: 500, endPoint y: 212, distance: 3.8
click at [510, 224] on button "button" at bounding box center [514, 228] width 8 height 8
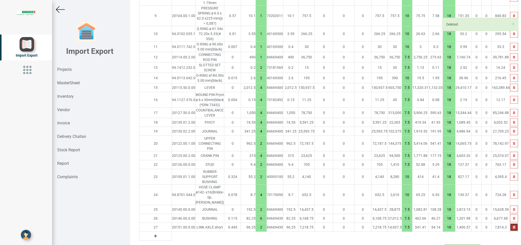
click at [513, 226] on icon "button" at bounding box center [514, 227] width 2 height 3
click
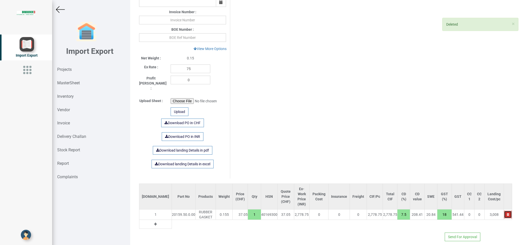
type input "0"
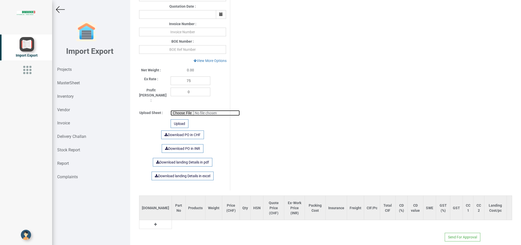
type input "C:\fakepath\Machine part list 10412 NEW.xlsx"
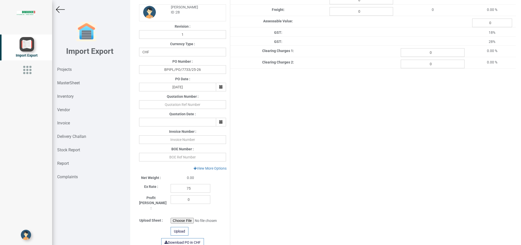
scroll to position [151, 0]
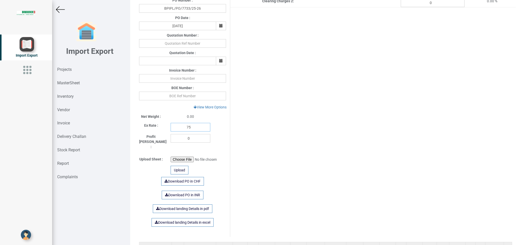
drag, startPoint x: 195, startPoint y: 127, endPoint x: 162, endPoint y: 127, distance: 33.8
type input "112"
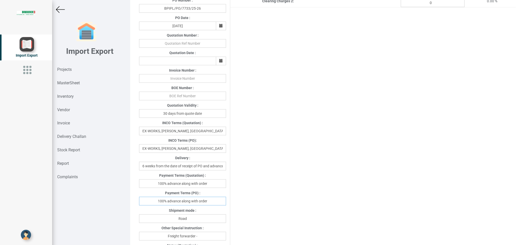
drag, startPoint x: 216, startPoint y: 203, endPoint x: 141, endPoint y: 199, distance: 74.9
type input "[DATE]"
drag, startPoint x: 191, startPoint y: 218, endPoint x: 158, endPoint y: 214, distance: 33.6
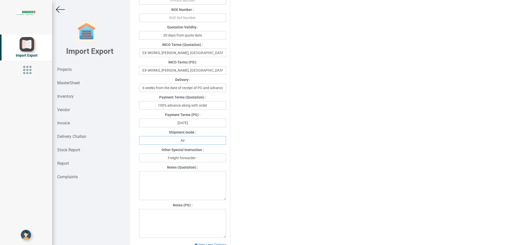
scroll to position [233, 0]
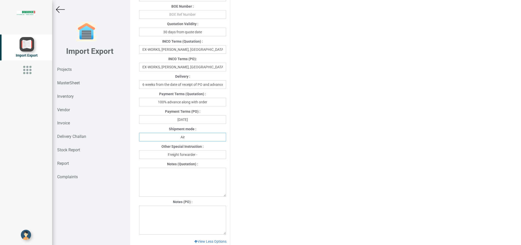
type input "Air"
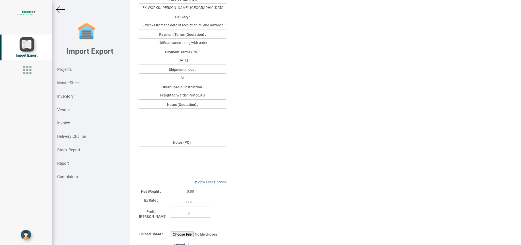
scroll to position [327, 0]
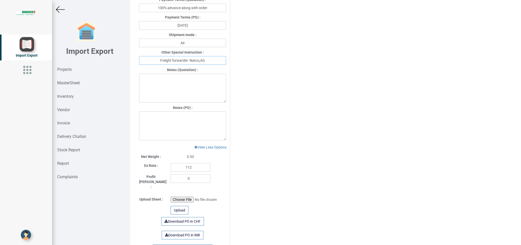
type input "Freight forwarder -Natco,AG"
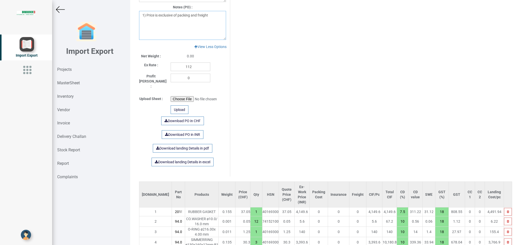
scroll to position [434, 0]
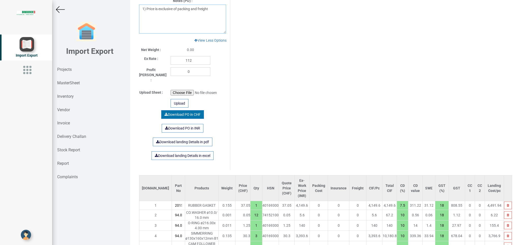
type textarea "1) Price is exclusive of packing and freight"
drag, startPoint x: 183, startPoint y: 108, endPoint x: 179, endPoint y: 110, distance: 4.2
drag, startPoint x: 64, startPoint y: 68, endPoint x: 521, endPoint y: 76, distance: 456.9
click at [63, 69] on strong "Projects" at bounding box center [64, 69] width 14 height 5
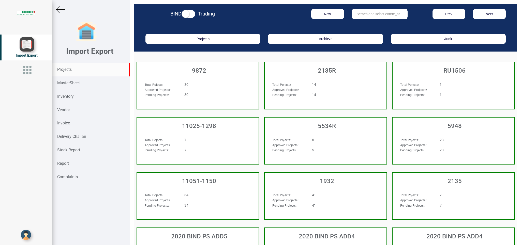
click at [361, 11] on div "BIND Trading New Prev Next" at bounding box center [325, 15] width 383 height 22
click at [374, 11] on input "text" at bounding box center [379, 14] width 55 height 10
type input "10412"
click at [371, 24] on link "10412" at bounding box center [372, 24] width 40 height 7
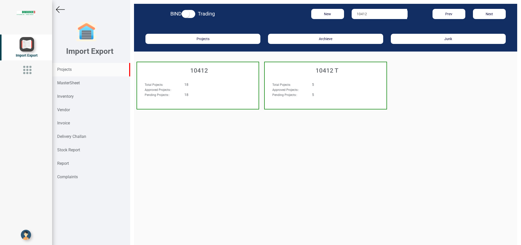
click at [203, 83] on div "18" at bounding box center [208, 84] width 55 height 5
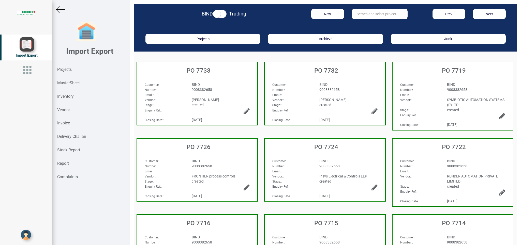
click at [350, 100] on div "[PERSON_NAME]" at bounding box center [349, 99] width 66 height 5
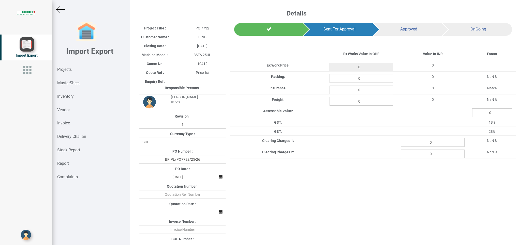
type input "2349.15"
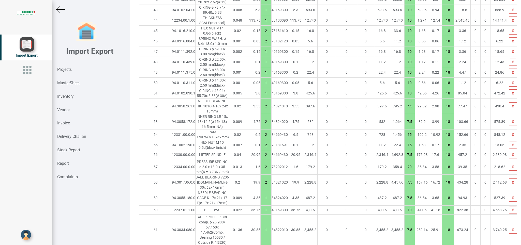
scroll to position [1035, 0]
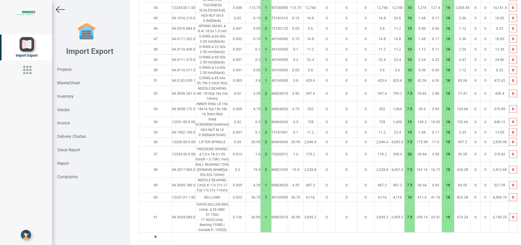
drag, startPoint x: 148, startPoint y: 220, endPoint x: 165, endPoint y: 223, distance: 17.3
click at [150, 233] on td at bounding box center [155, 237] width 33 height 9
click at [143, 233] on td at bounding box center [155, 237] width 33 height 9
click at [154, 236] on icon at bounding box center [155, 238] width 3 height 4
drag, startPoint x: 158, startPoint y: 220, endPoint x: 164, endPoint y: 221, distance: 5.9
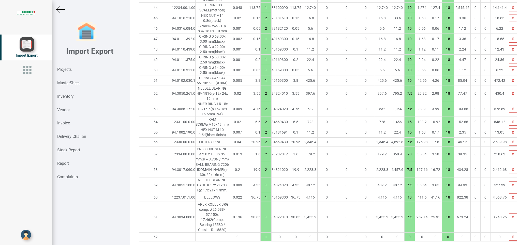
click at [172, 233] on input "text" at bounding box center [183, 237] width 23 height 9
type input "94.1016"
click at [181, 231] on link "94.1016 .180.0" at bounding box center [173, 234] width 40 height 7
type input "2349.2000000000003"
type input "94.1016.180.0"
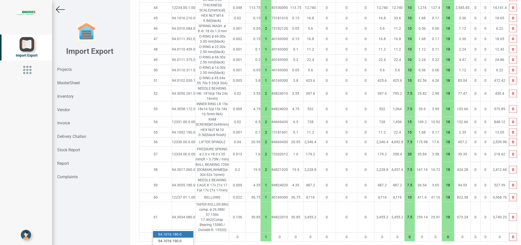
type input "15"
type input "18"
drag, startPoint x: 247, startPoint y: 221, endPoint x: 257, endPoint y: 221, distance: 10.2
click at [261, 234] on input "1" at bounding box center [266, 238] width 11 height 9
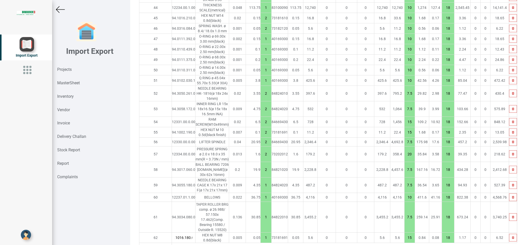
type input "2349.35"
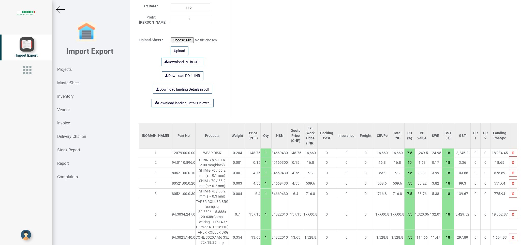
scroll to position [260, 0]
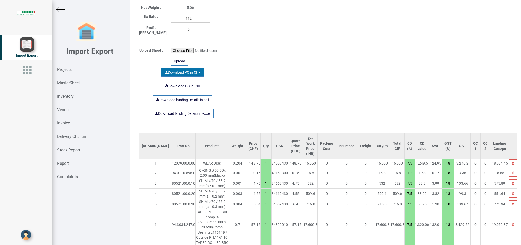
type input "4"
click at [182, 68] on link "Download PO in CHF" at bounding box center [182, 72] width 43 height 9
click at [60, 7] on img at bounding box center [60, 9] width 9 height 9
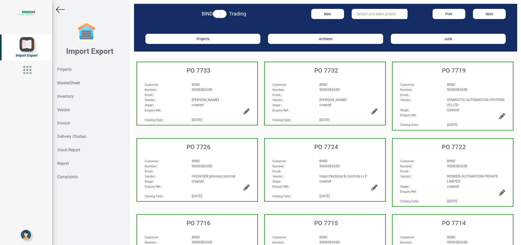
click at [224, 85] on div "BIND" at bounding box center [221, 84] width 66 height 5
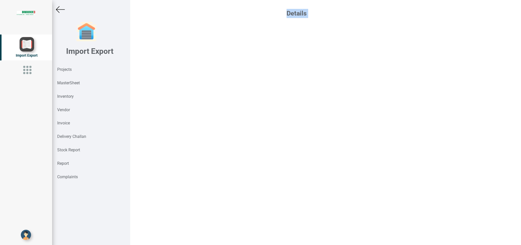
click at [224, 85] on div "Details" at bounding box center [325, 122] width 391 height 245
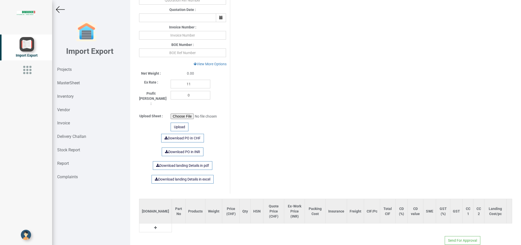
scroll to position [198, 0]
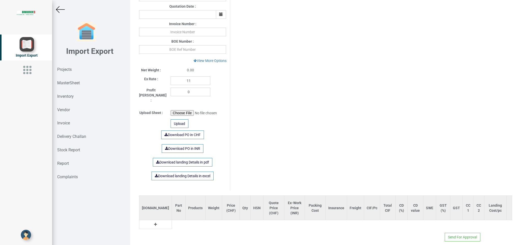
type input "22789.249999999993"
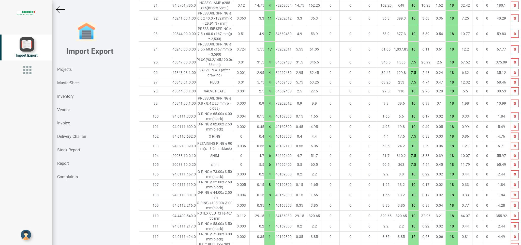
scroll to position [1609, 0]
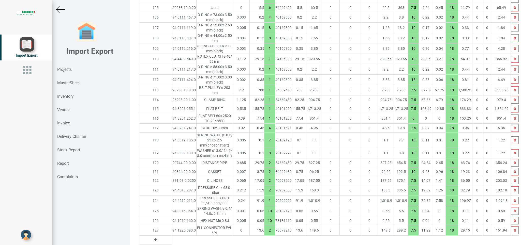
click at [154, 239] on icon at bounding box center [155, 241] width 3 height 4
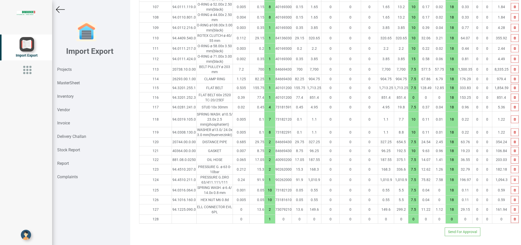
click at [172, 224] on input "text" at bounding box center [184, 219] width 24 height 9
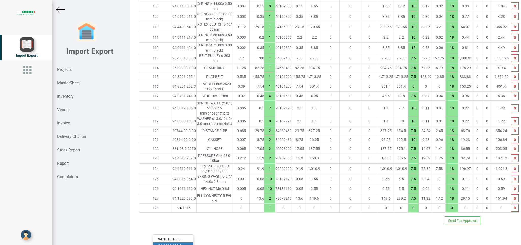
type input "94.1016"
click at [181, 243] on link "94.1016 .190.0" at bounding box center [173, 246] width 40 height 7
type input "22789.34999999999"
type input "94.1016.190.0"
type input "15"
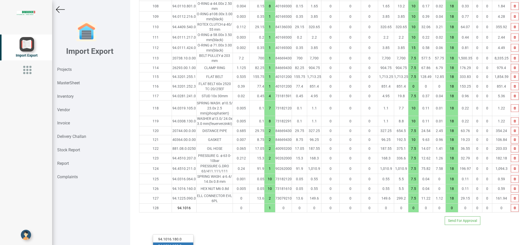
type input "18"
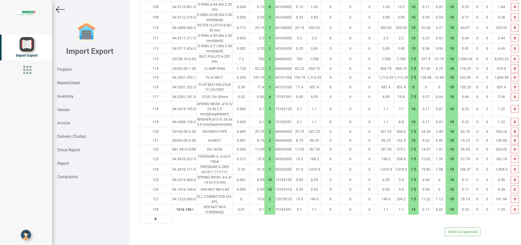
drag, startPoint x: 250, startPoint y: 225, endPoint x: 255, endPoint y: 226, distance: 5.9
click at [265, 214] on input "1" at bounding box center [270, 210] width 11 height 9
type input "22790.449999999993"
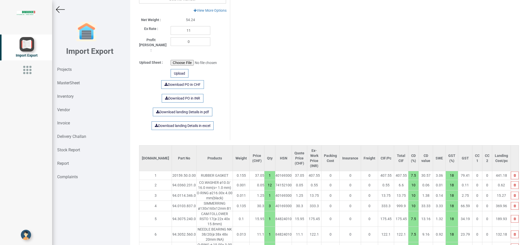
scroll to position [233, 0]
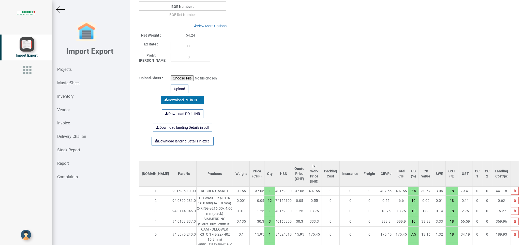
type input "12"
click at [185, 96] on link "Download PO in CHF" at bounding box center [182, 100] width 43 height 9
